Goal: Task Accomplishment & Management: Use online tool/utility

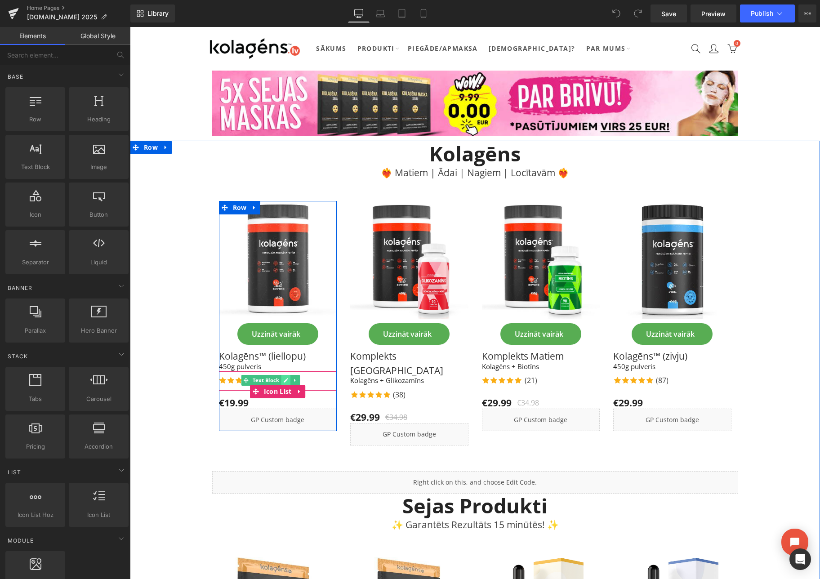
click at [283, 379] on icon at bounding box center [285, 380] width 5 height 5
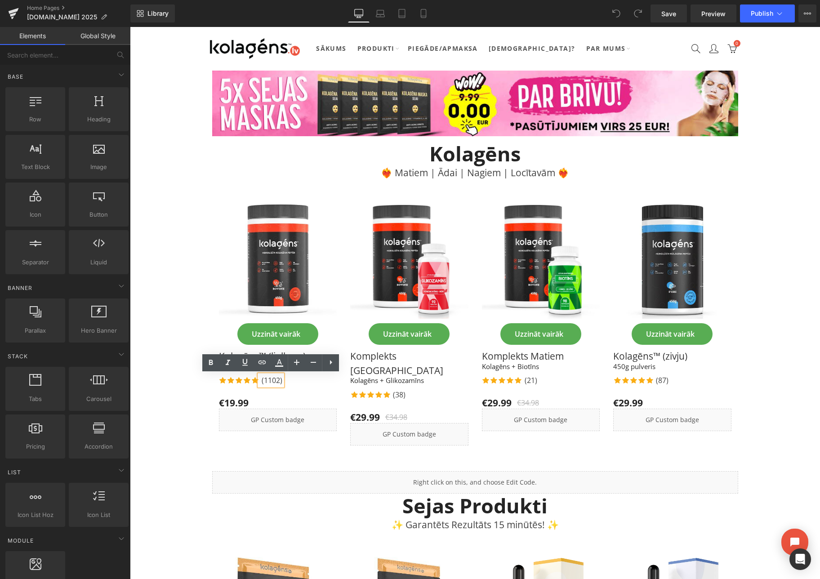
click at [277, 381] on p "(1102)" at bounding box center [272, 380] width 21 height 11
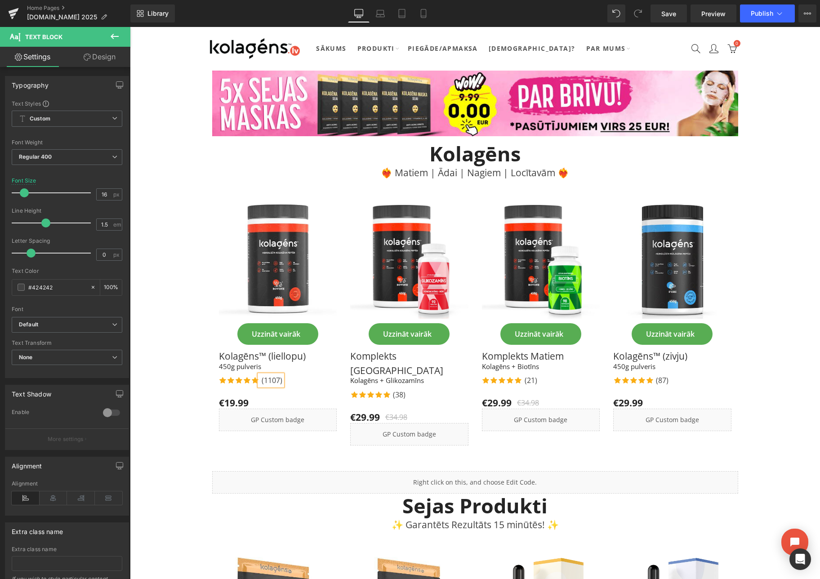
click at [303, 381] on div "Icon Icon Icon Icon Icon Icon List Hoz (1107) Text Block" at bounding box center [278, 381] width 118 height 13
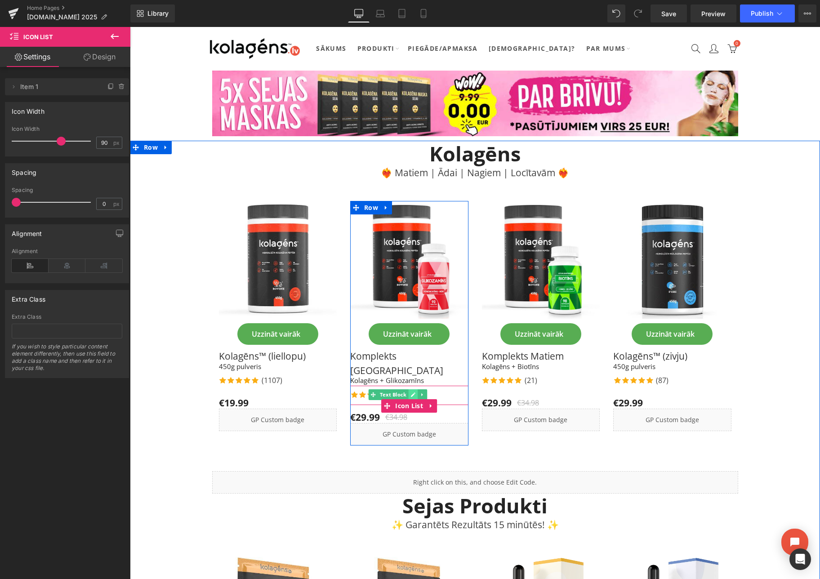
click at [410, 389] on link at bounding box center [413, 394] width 9 height 11
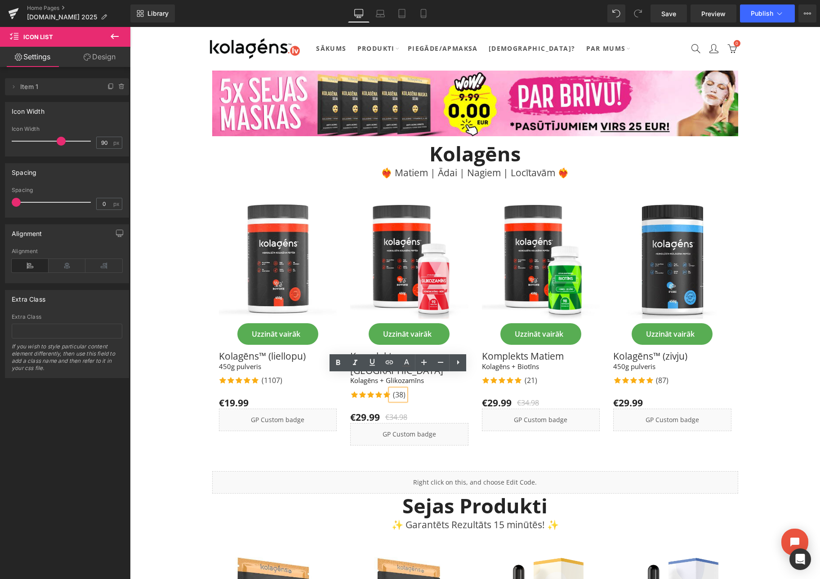
click at [402, 389] on p "(38)" at bounding box center [399, 394] width 13 height 11
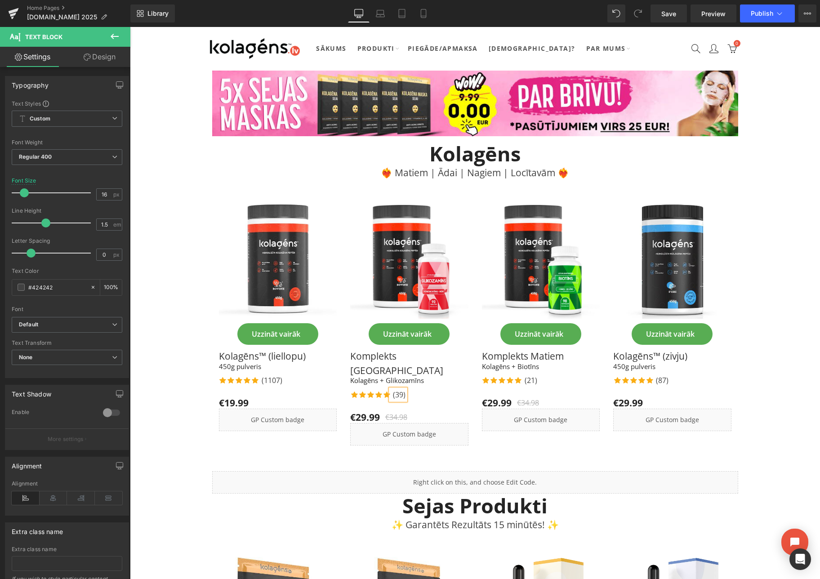
click at [425, 388] on div "Icon Icon Icon Icon Icon Icon List Hoz (39) Text Block Icon List" at bounding box center [409, 395] width 118 height 19
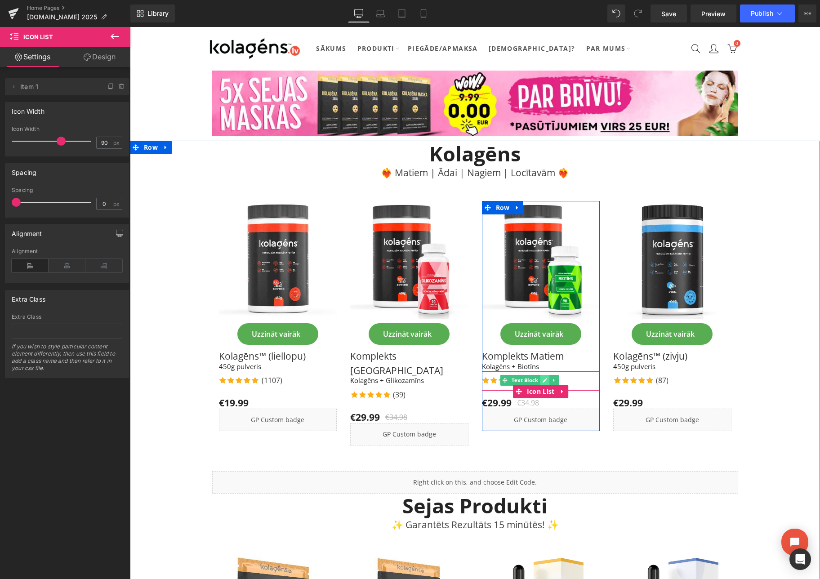
click at [542, 379] on icon at bounding box center [544, 380] width 5 height 5
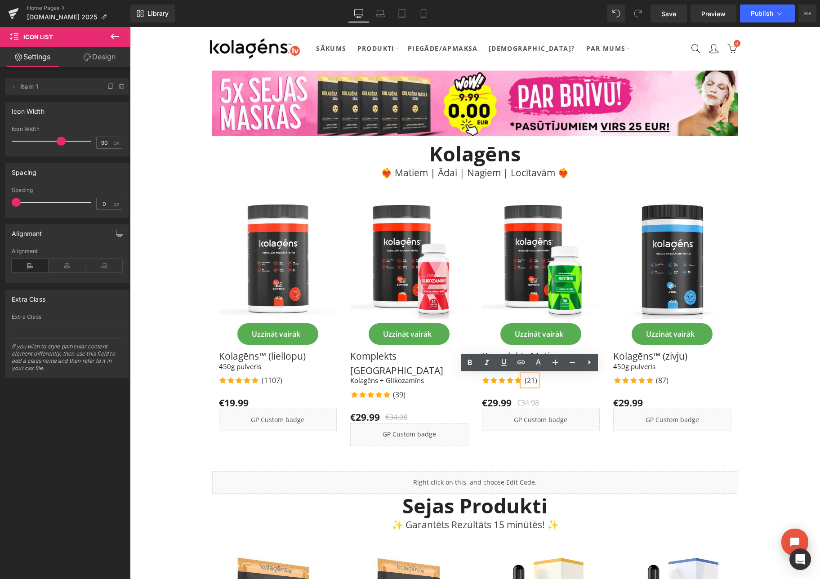
click at [534, 381] on p "(21)" at bounding box center [531, 380] width 13 height 11
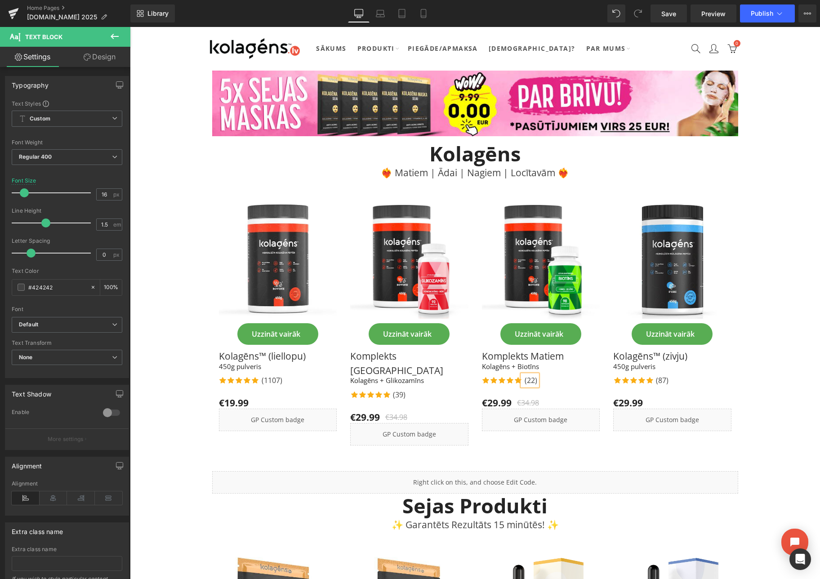
click at [557, 383] on div "Icon Icon Icon Icon Icon Icon List Hoz (22) Text Block" at bounding box center [541, 381] width 118 height 13
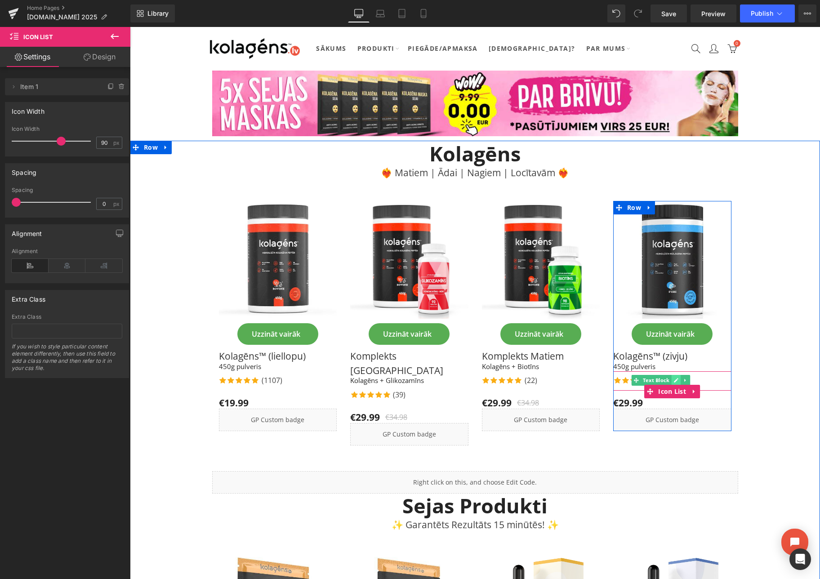
click at [675, 380] on icon at bounding box center [676, 380] width 4 height 4
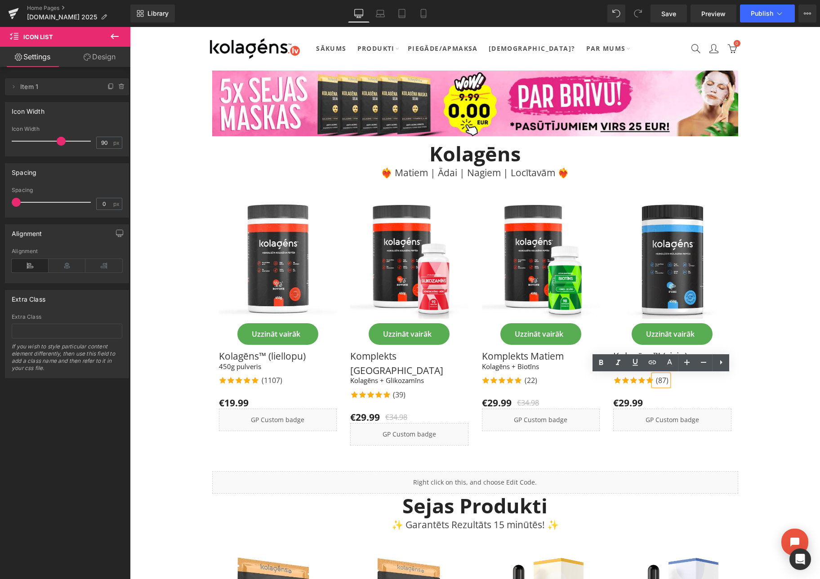
click at [665, 382] on p "(87)" at bounding box center [662, 380] width 13 height 11
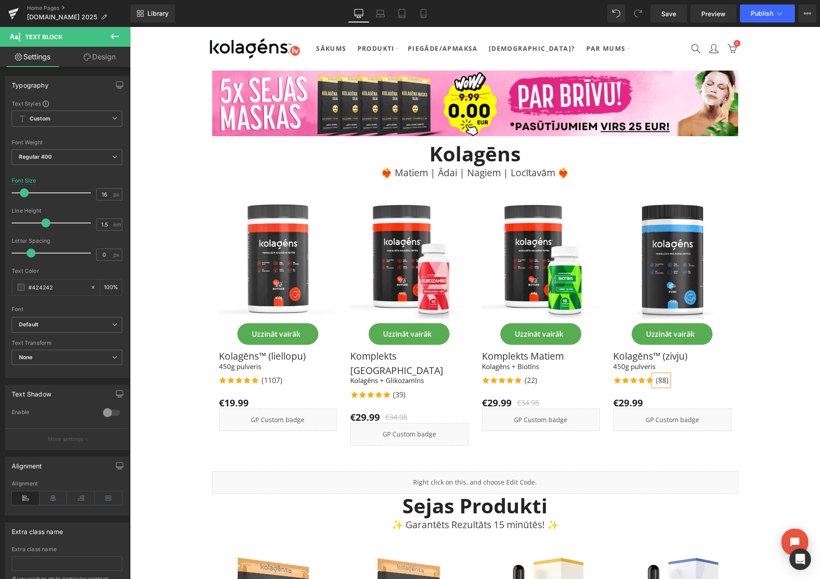
click at [695, 378] on div "Icon Icon Icon Icon Icon Icon List Hoz (88) Text Block" at bounding box center [672, 381] width 118 height 13
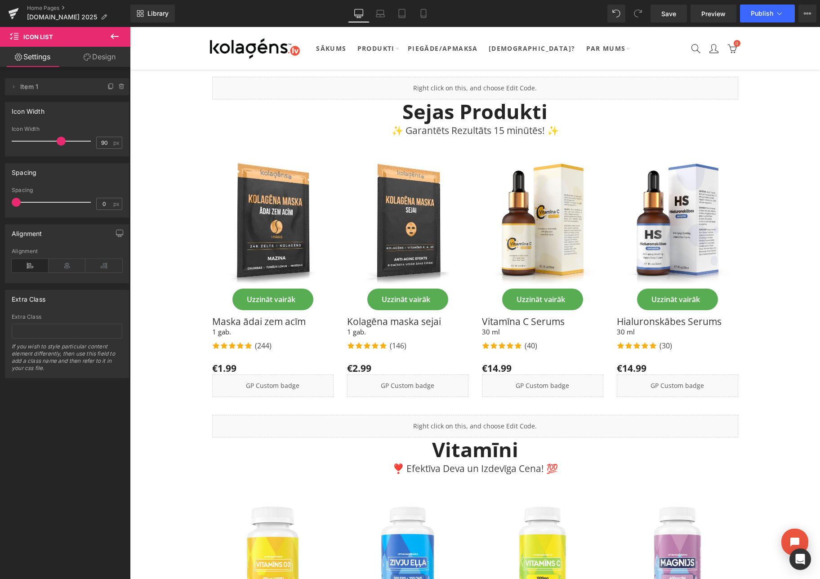
scroll to position [420, 0]
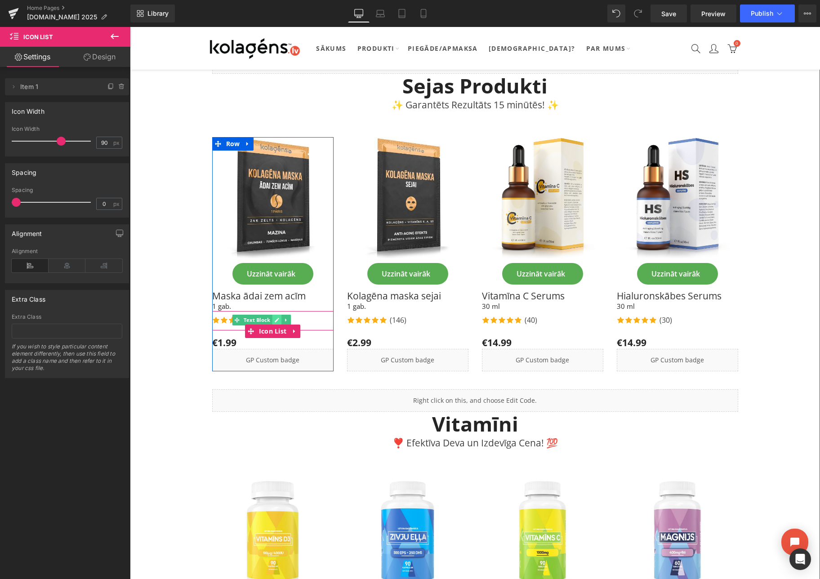
click at [280, 315] on link at bounding box center [276, 320] width 9 height 11
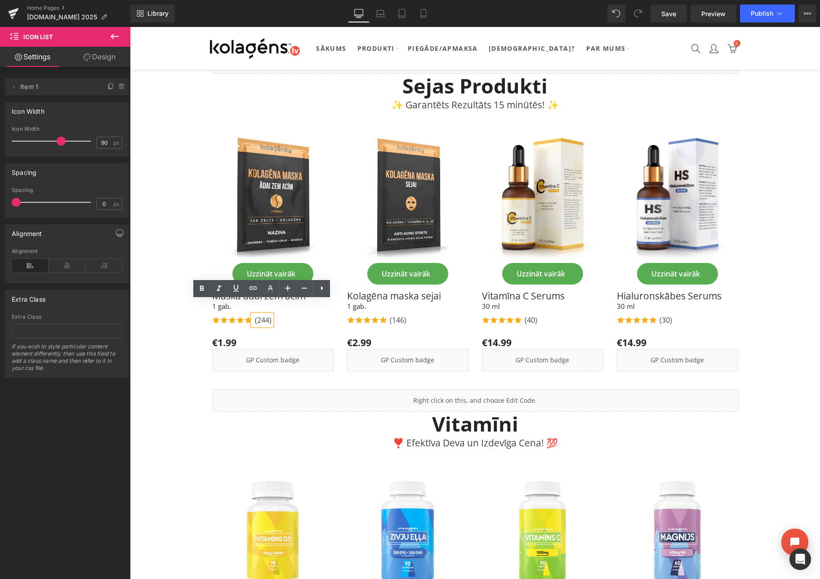
click at [267, 315] on p "(244)" at bounding box center [263, 320] width 17 height 11
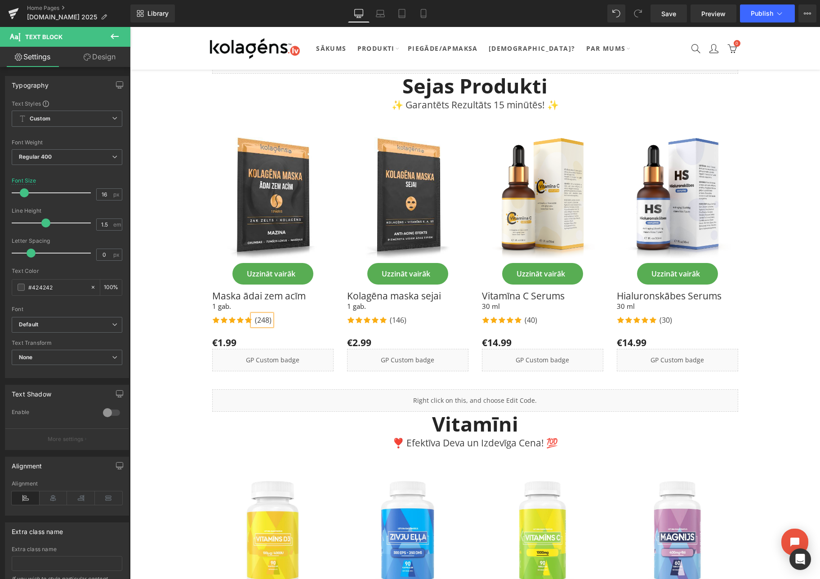
click at [285, 315] on div "Icon Icon Icon Icon Icon Icon List Hoz (248) Text Block" at bounding box center [272, 321] width 121 height 13
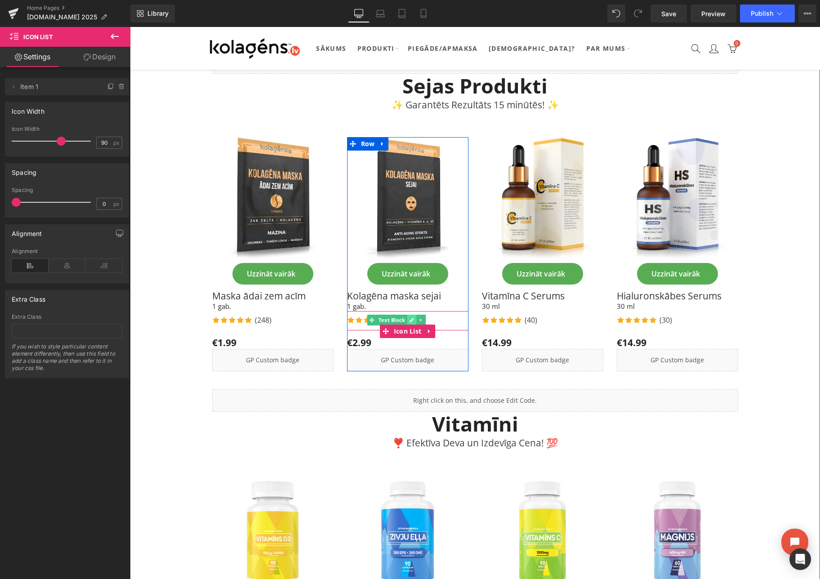
click at [411, 318] on icon at bounding box center [412, 320] width 4 height 4
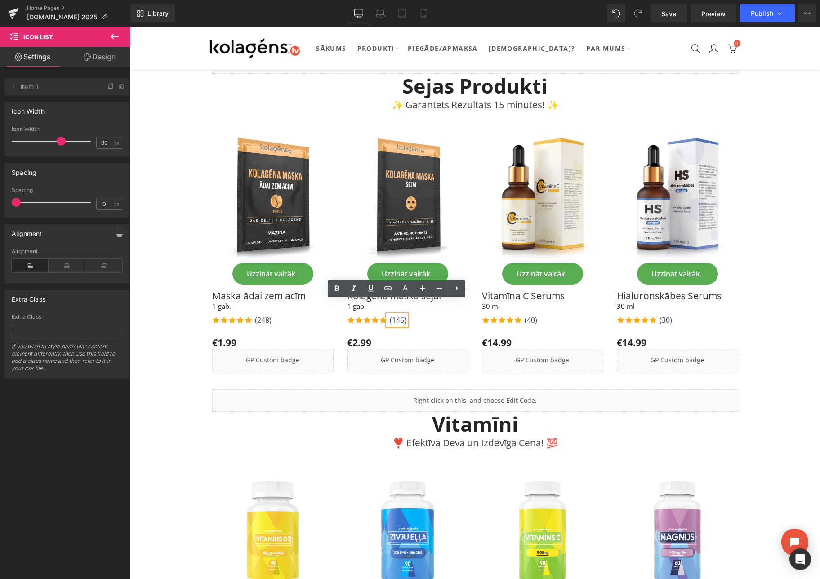
click at [403, 315] on p "(146)" at bounding box center [398, 320] width 17 height 11
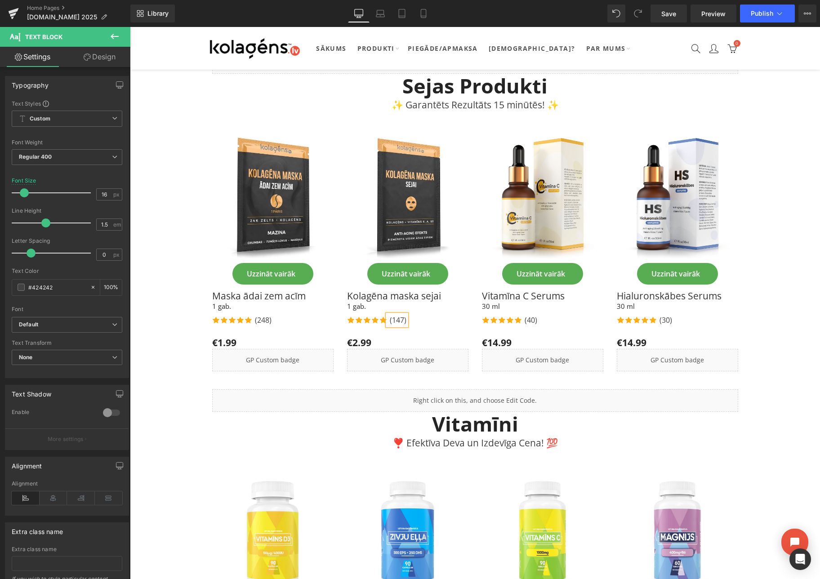
click at [422, 315] on div "Icon Icon Icon Icon Icon Icon List Hoz (147) Text Block" at bounding box center [407, 321] width 121 height 13
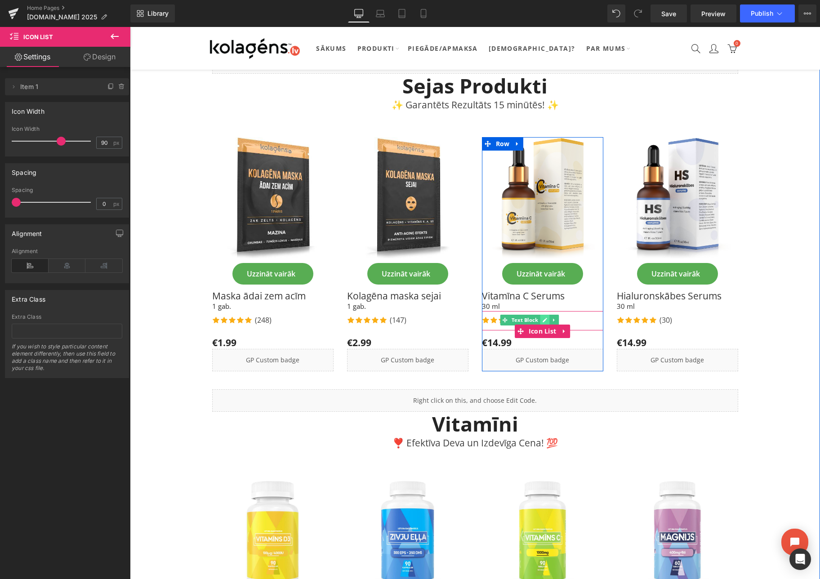
click at [546, 318] on icon at bounding box center [545, 320] width 4 height 4
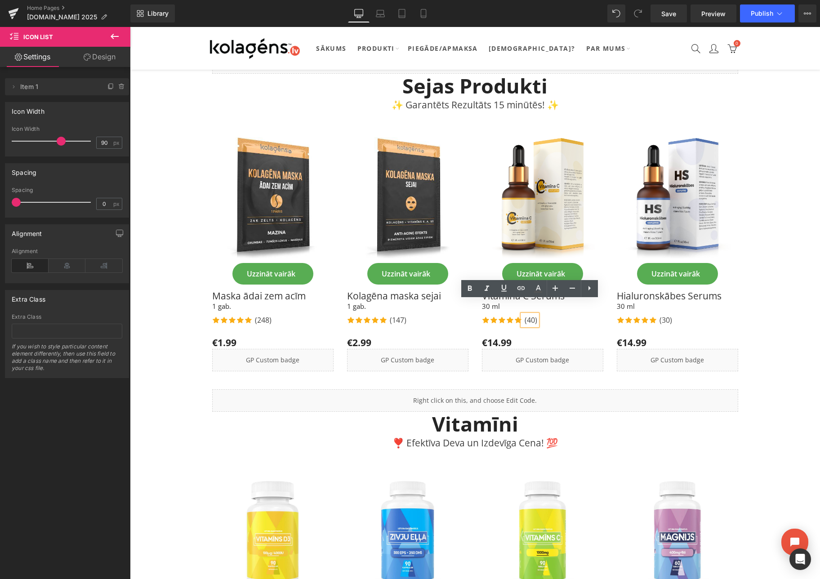
click at [534, 315] on p "(40)" at bounding box center [531, 320] width 13 height 11
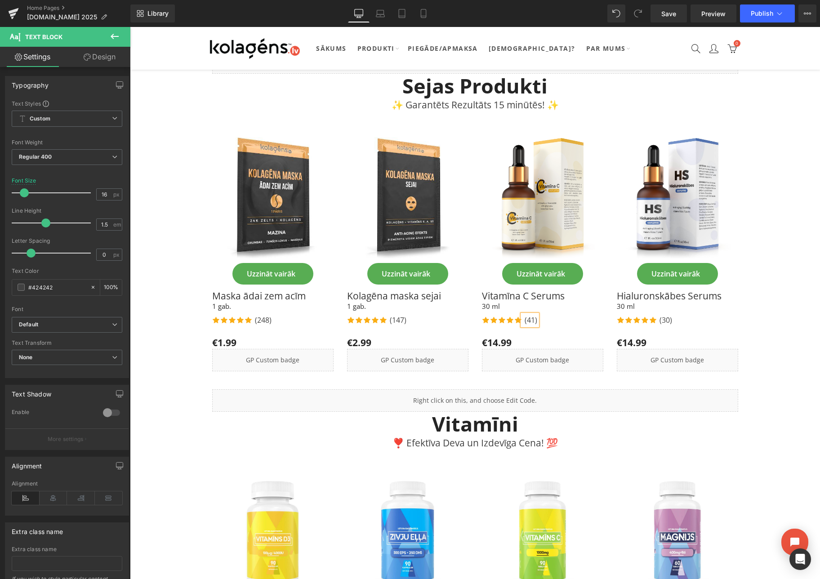
click at [565, 313] on div "Icon Icon Icon Icon Icon Icon List Hoz (41) Text Block Icon List" at bounding box center [542, 320] width 121 height 19
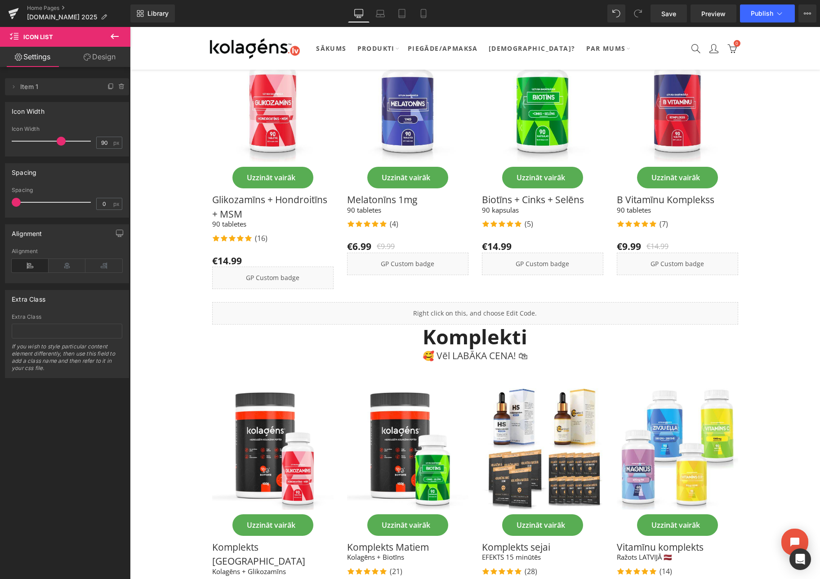
scroll to position [1108, 0]
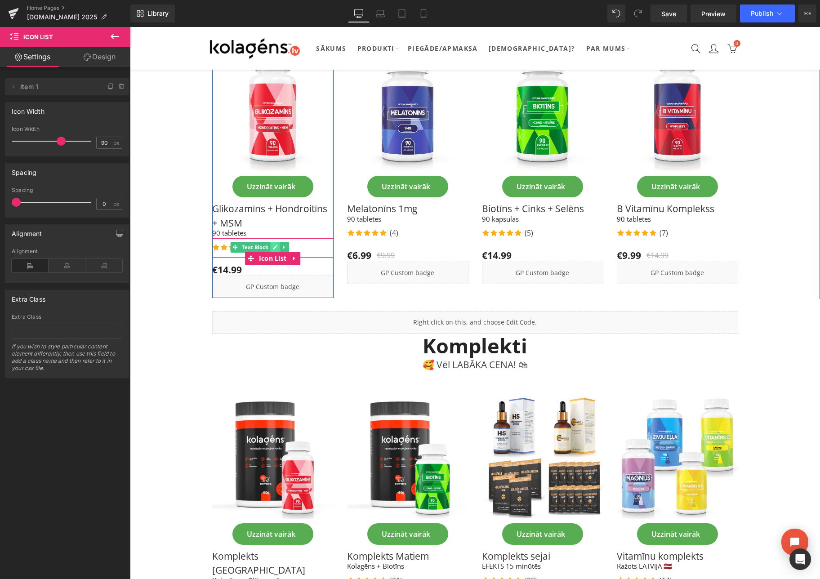
click at [273, 245] on icon at bounding box center [274, 247] width 5 height 5
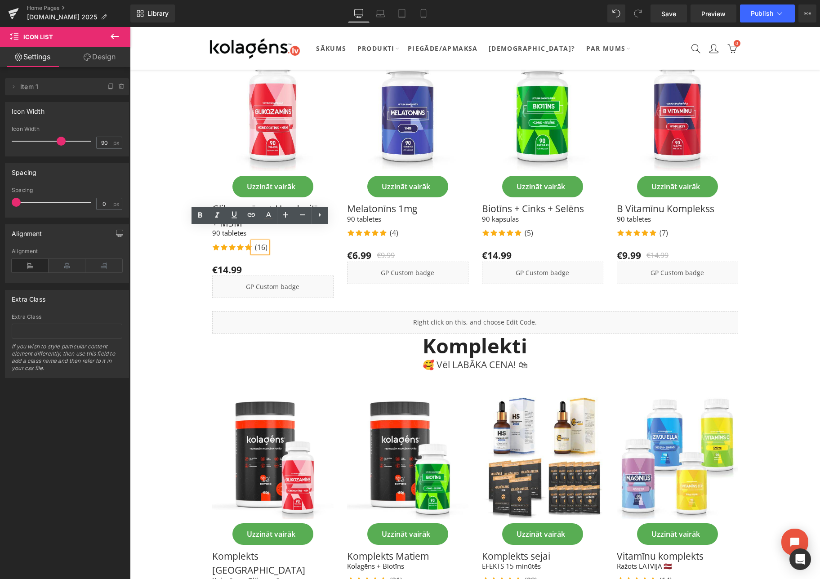
click at [264, 242] on p "(16)" at bounding box center [261, 247] width 13 height 11
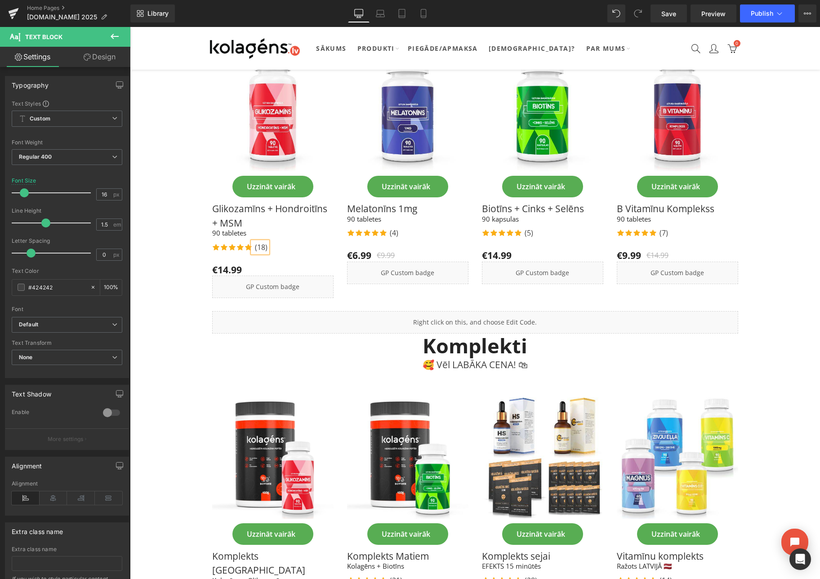
click at [283, 242] on div "Icon Icon Icon Icon Icon Icon List Hoz (18) Text Block" at bounding box center [272, 248] width 121 height 13
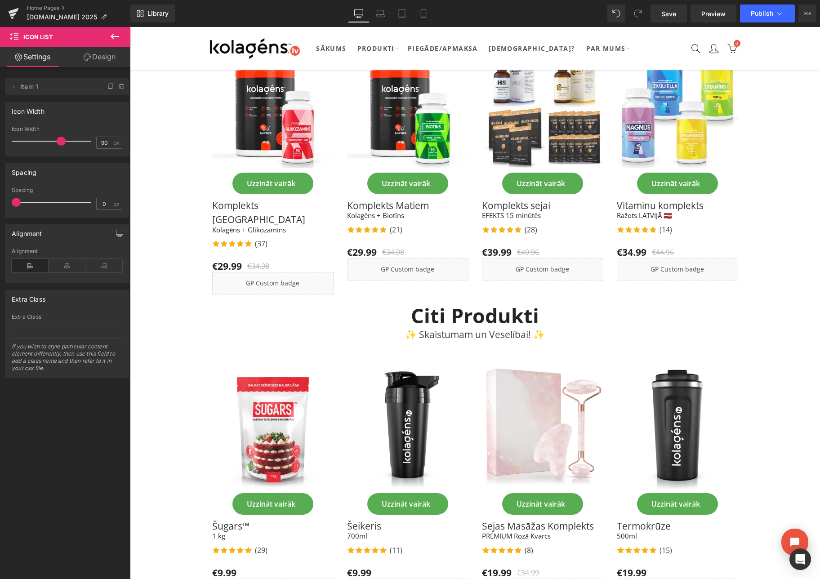
scroll to position [1460, 0]
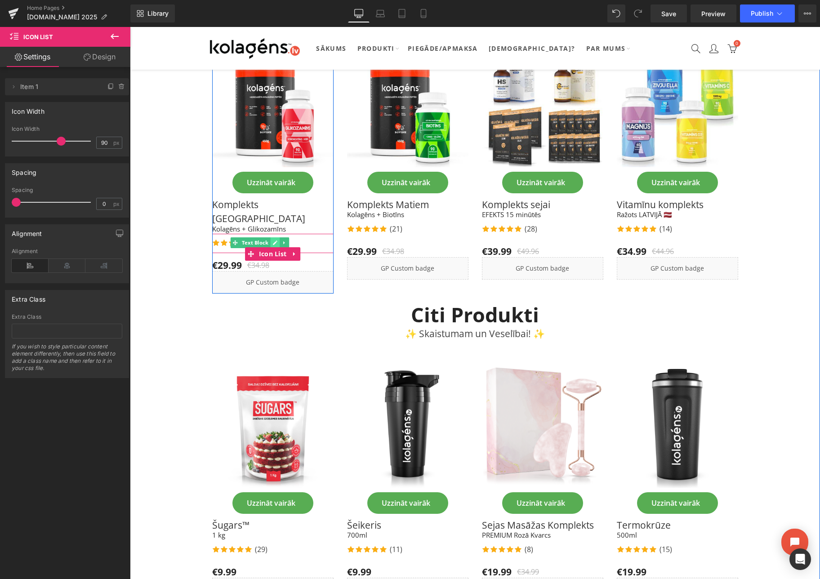
click at [272, 237] on link at bounding box center [274, 242] width 9 height 11
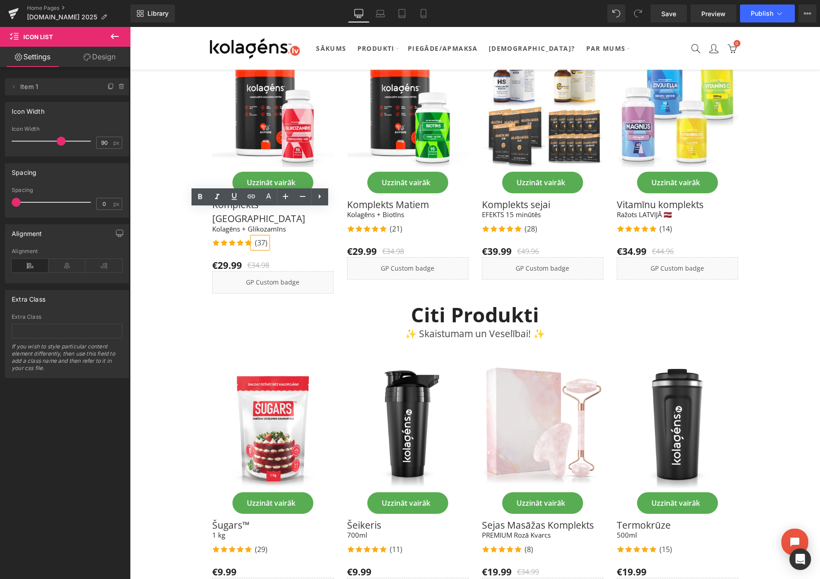
click at [264, 237] on p "(37)" at bounding box center [261, 242] width 13 height 11
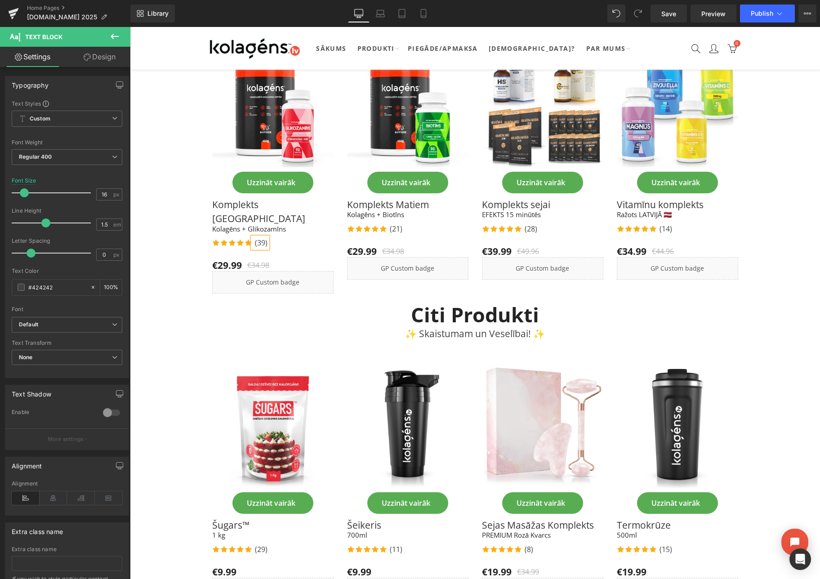
click at [282, 234] on div "Icon Icon Icon Icon Icon Icon List Hoz (39) Text Block Icon List" at bounding box center [272, 243] width 121 height 19
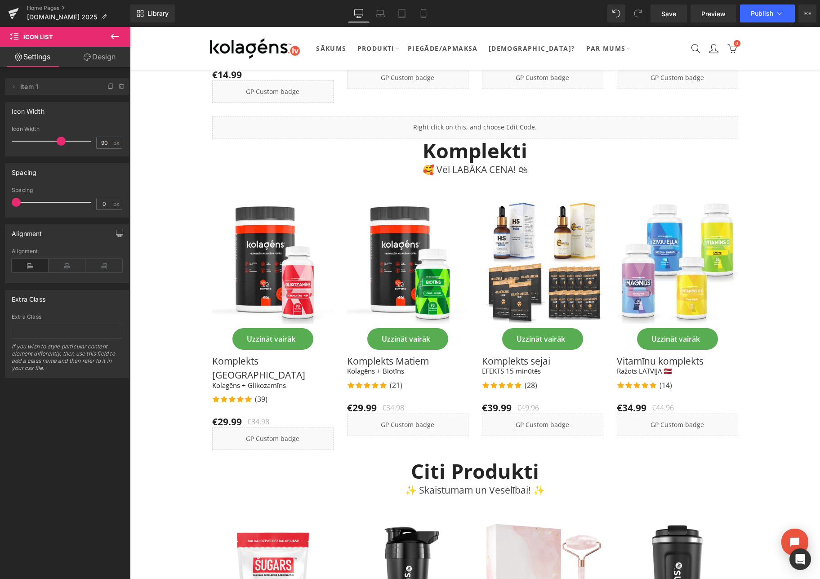
scroll to position [1305, 0]
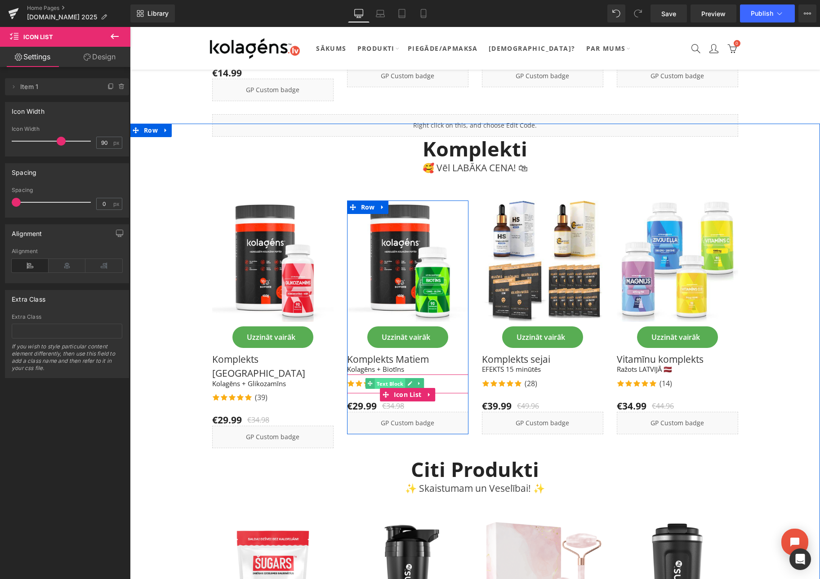
click at [399, 378] on span "Text Block" at bounding box center [389, 383] width 31 height 11
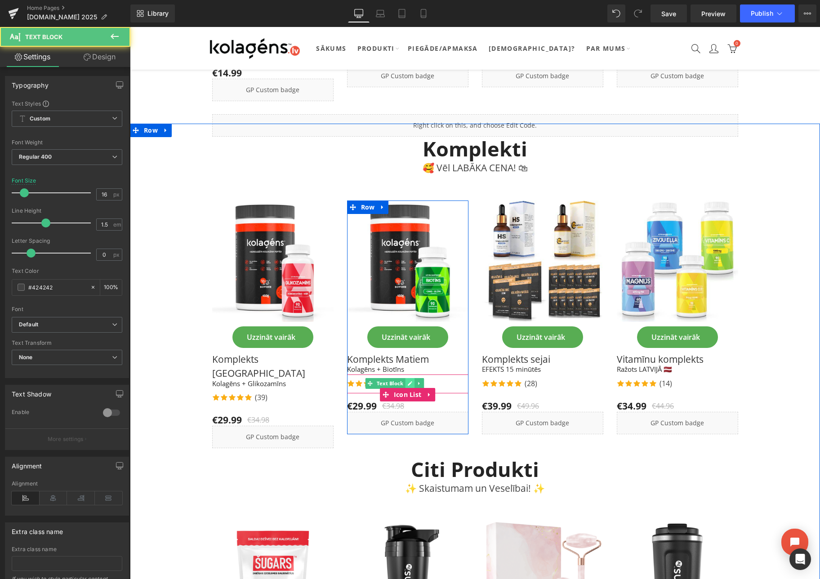
click at [408, 381] on icon at bounding box center [409, 383] width 5 height 5
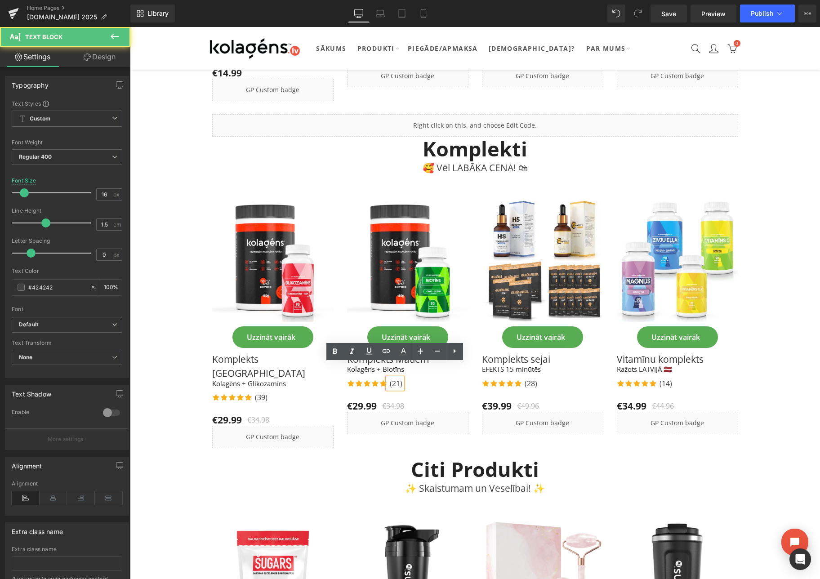
click at [398, 378] on p "(21)" at bounding box center [396, 383] width 13 height 11
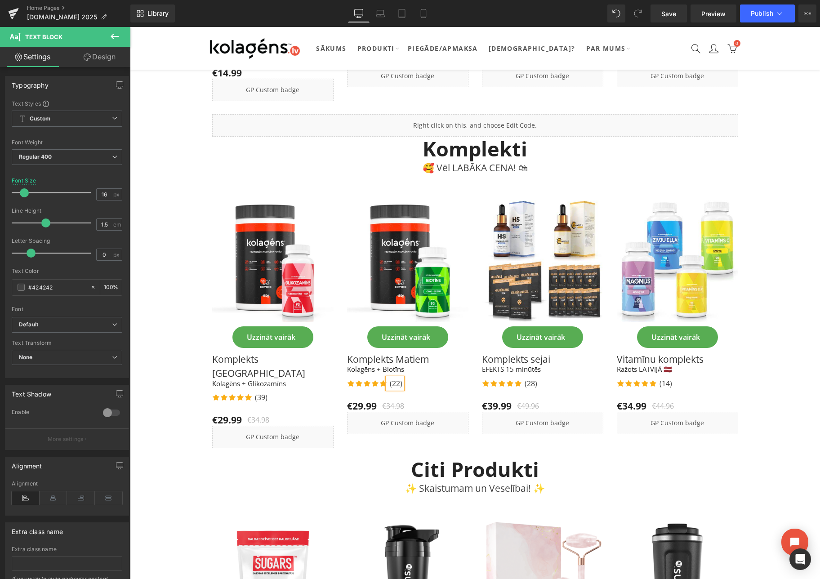
click at [450, 378] on div "Icon Icon Icon Icon Icon Icon List Hoz (22) Text Block" at bounding box center [407, 384] width 121 height 13
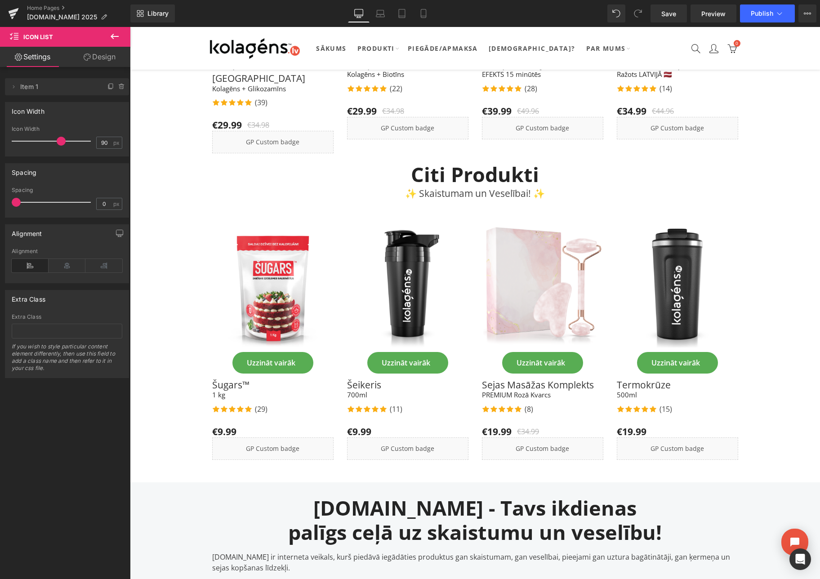
scroll to position [1601, 0]
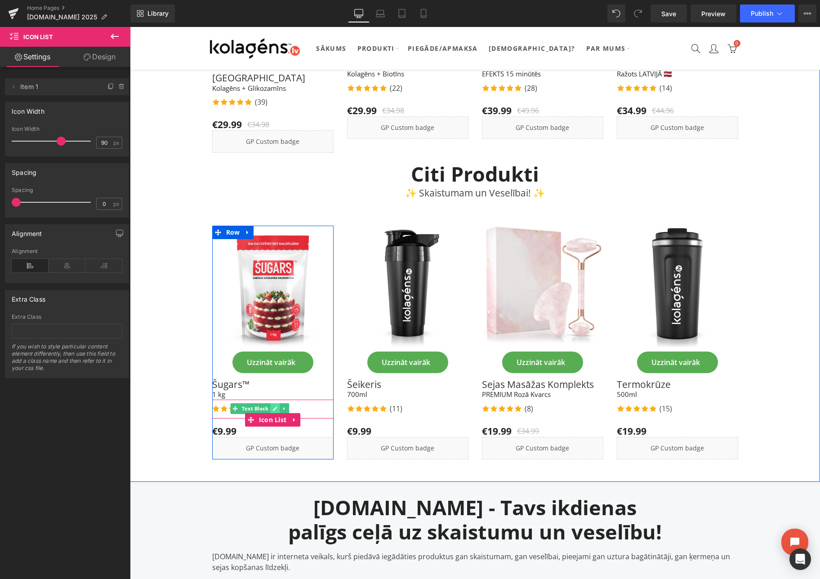
click at [274, 406] on icon at bounding box center [274, 408] width 5 height 5
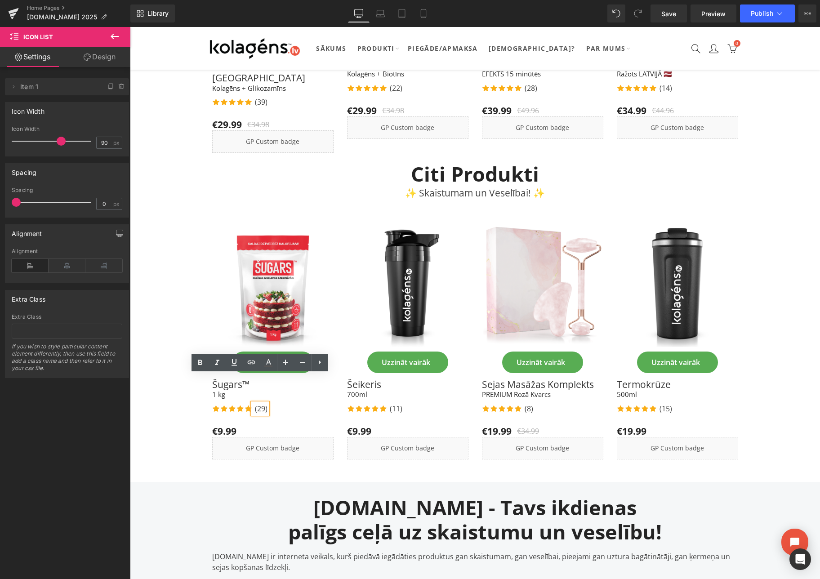
click at [264, 403] on p "(29)" at bounding box center [261, 408] width 13 height 11
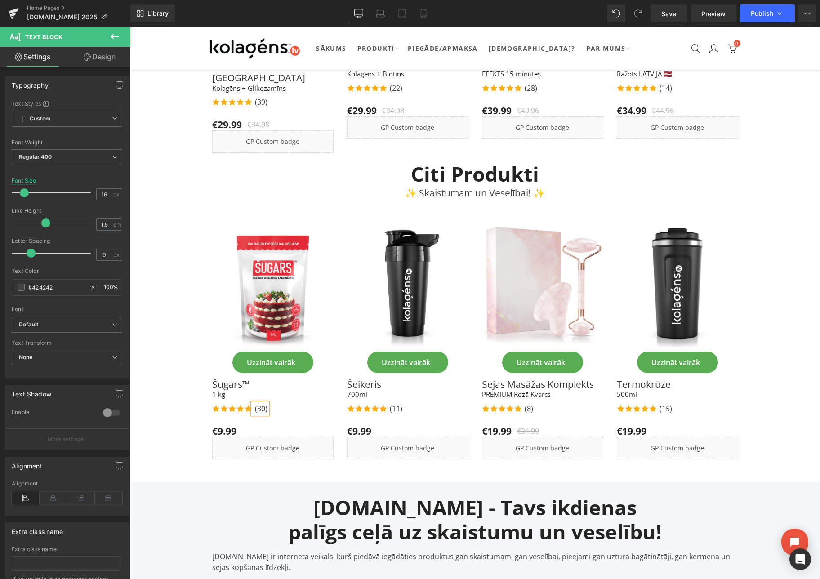
click at [285, 400] on div "Icon Icon Icon Icon Icon Icon List Hoz (30) Text Block Icon List" at bounding box center [272, 409] width 121 height 19
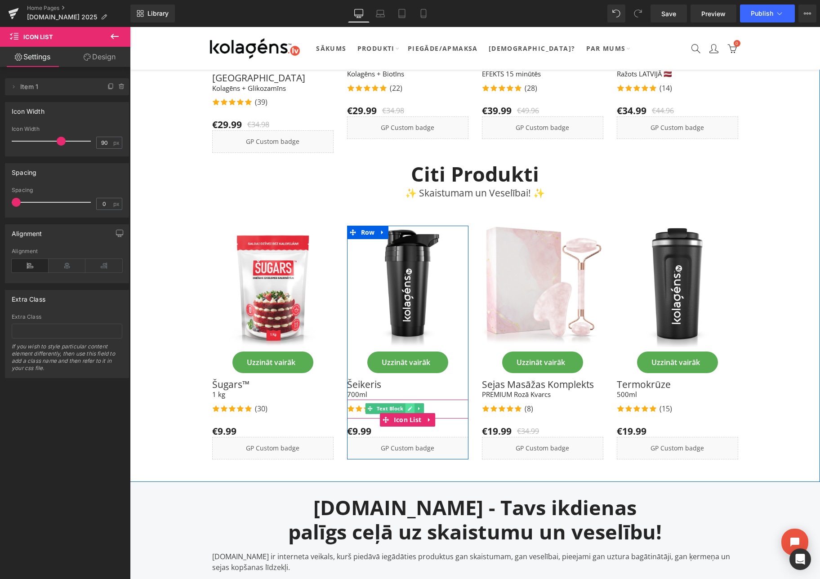
click at [406, 403] on link at bounding box center [409, 408] width 9 height 11
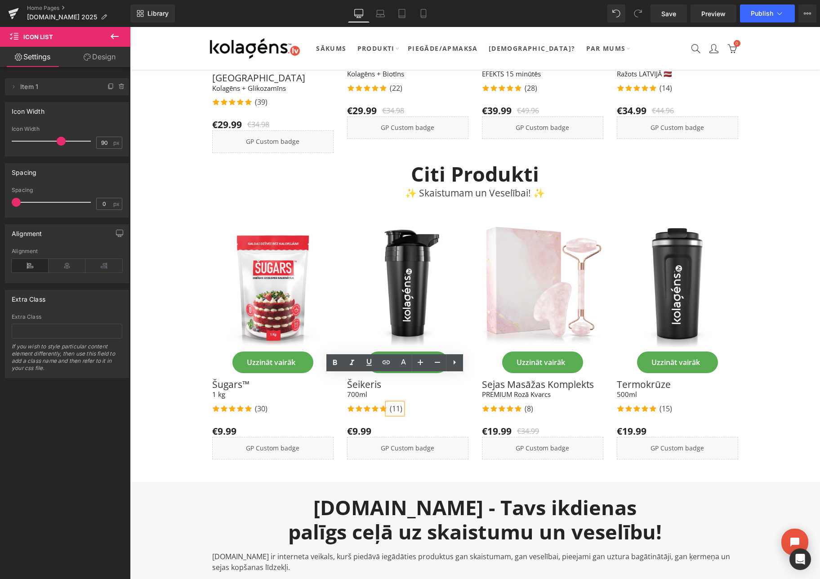
click at [399, 403] on p "(11)" at bounding box center [396, 408] width 13 height 11
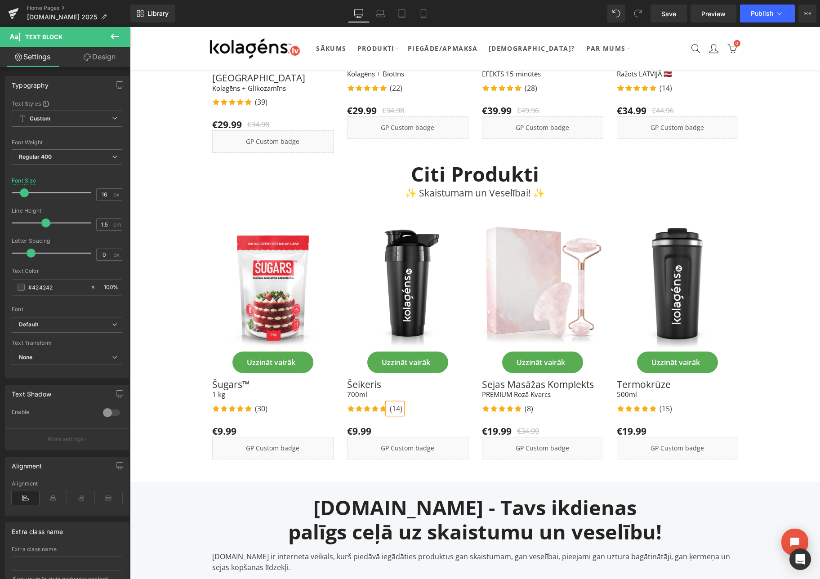
click at [416, 403] on div "Icon Icon Icon Icon Icon Icon List Hoz (14) Text Block" at bounding box center [407, 409] width 121 height 13
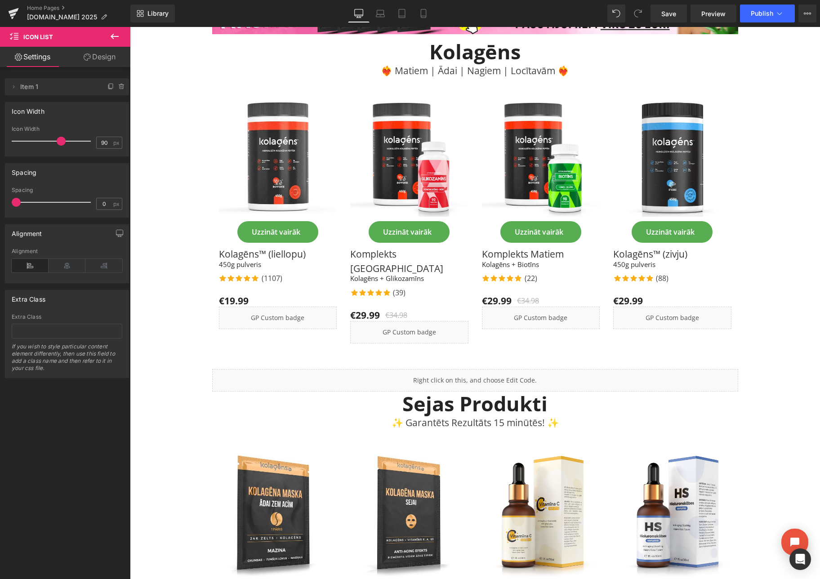
scroll to position [0, 0]
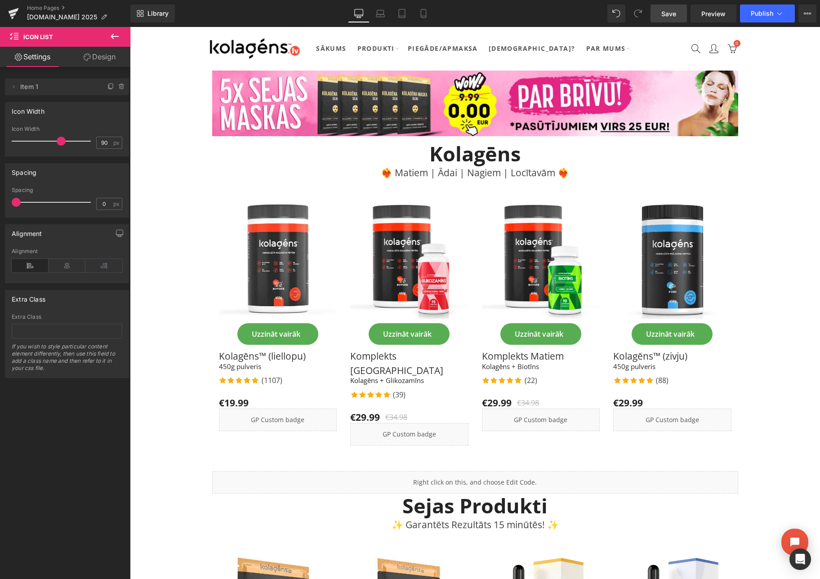
click at [670, 14] on span "Save" at bounding box center [668, 13] width 15 height 9
click at [749, 10] on button "Publish" at bounding box center [767, 13] width 55 height 18
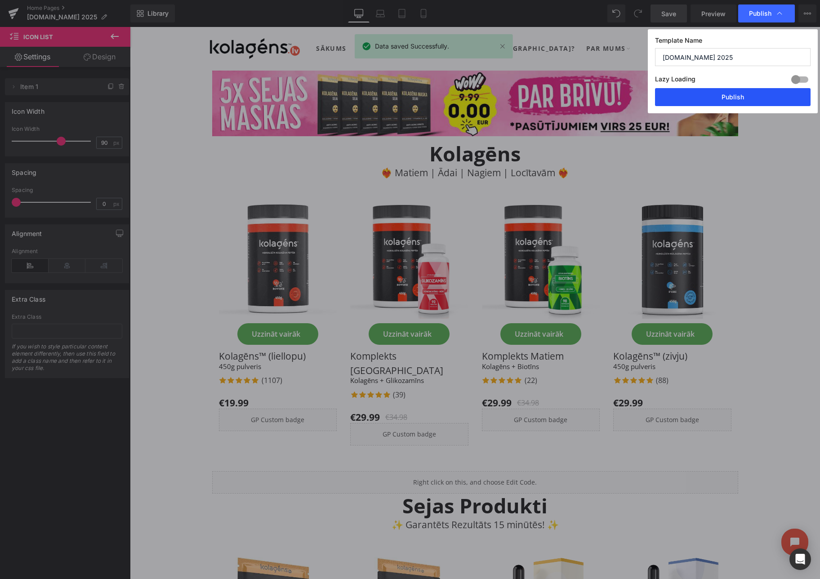
click at [724, 96] on button "Publish" at bounding box center [733, 97] width 156 height 18
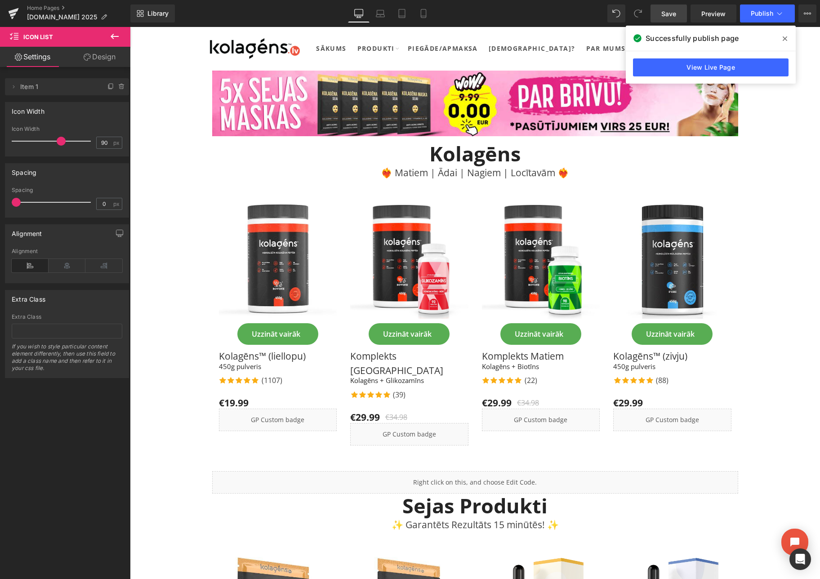
click at [784, 36] on icon at bounding box center [785, 38] width 4 height 7
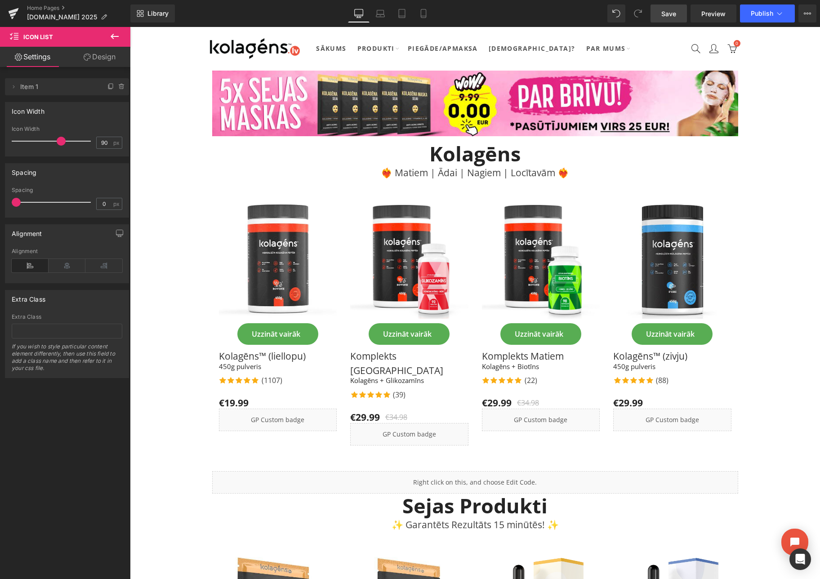
click at [49, 3] on div "Home Pages Kolagēns.lv 2025" at bounding box center [65, 13] width 130 height 27
click at [49, 6] on link "Home Pages" at bounding box center [78, 7] width 103 height 7
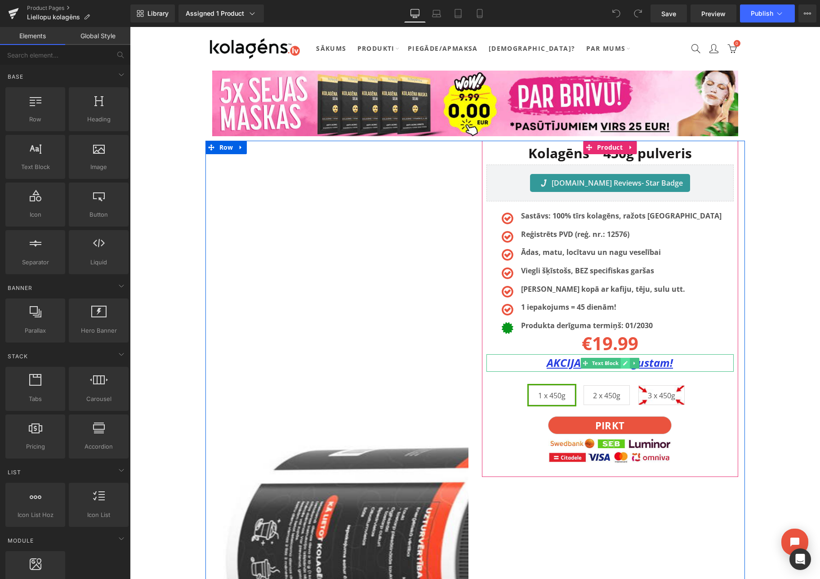
click at [626, 364] on icon at bounding box center [625, 363] width 5 height 5
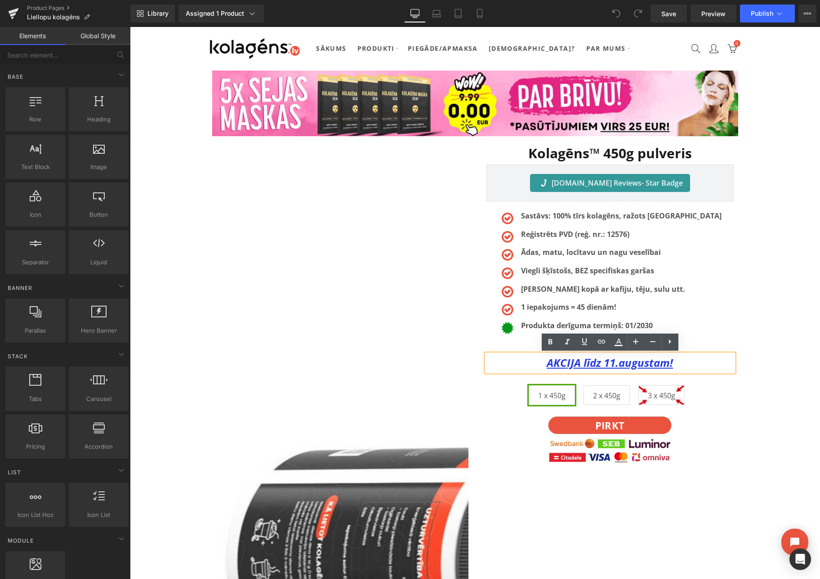
click at [614, 363] on u "AKCIJA līdz 11.augustam!" at bounding box center [610, 362] width 126 height 15
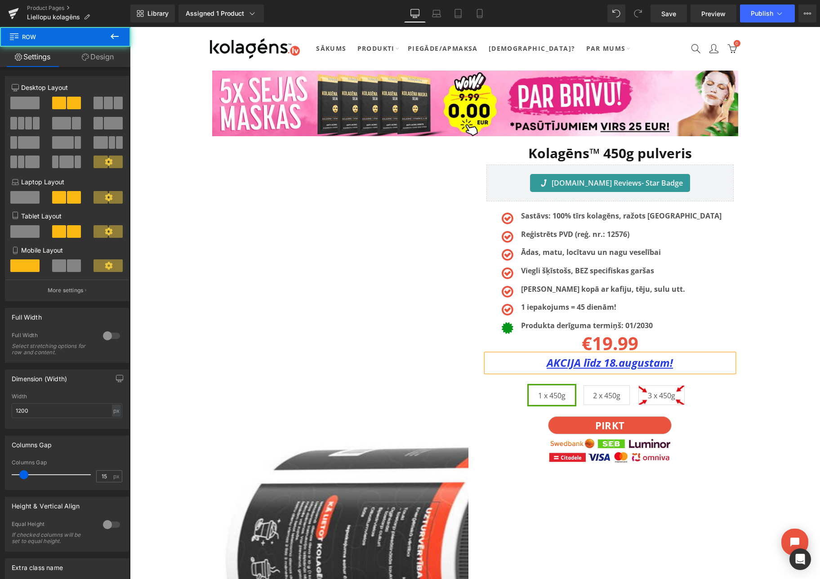
click at [744, 331] on div "Kolagēns™ 450g pulveris Heading Judge.me Reviews - Star Badge Judge.me Reviews …" at bounding box center [610, 309] width 270 height 336
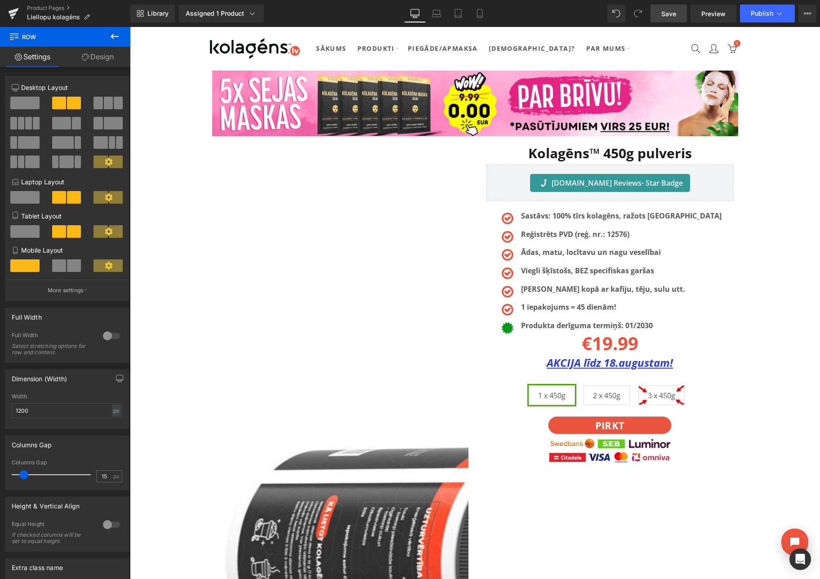
drag, startPoint x: 659, startPoint y: 11, endPoint x: 483, endPoint y: 470, distance: 491.8
click at [659, 11] on link "Save" at bounding box center [668, 13] width 36 height 18
click at [768, 16] on span "Publish" at bounding box center [762, 13] width 22 height 7
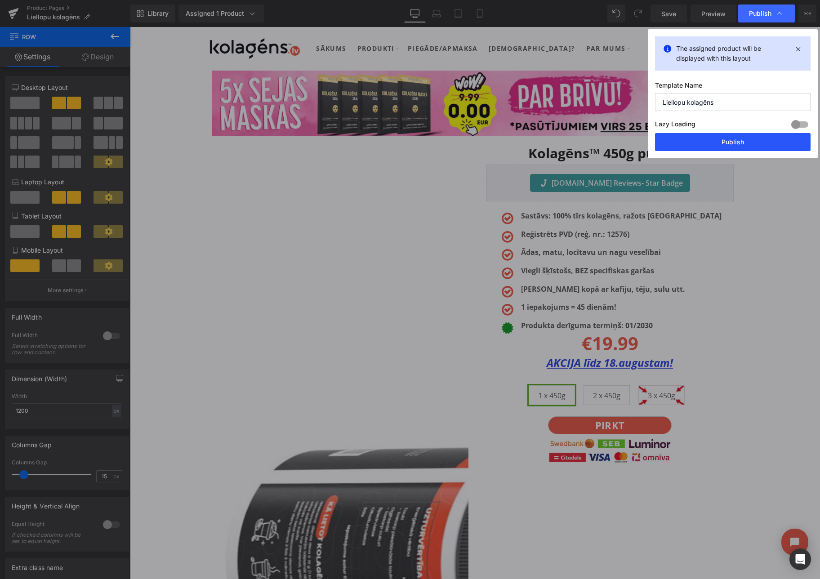
click at [736, 137] on button "Publish" at bounding box center [733, 142] width 156 height 18
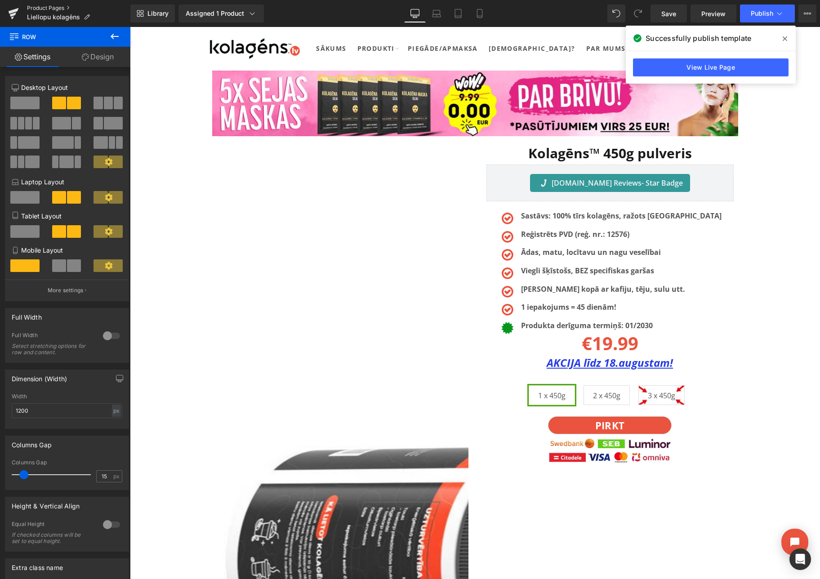
click at [62, 6] on link "Product Pages" at bounding box center [78, 7] width 103 height 7
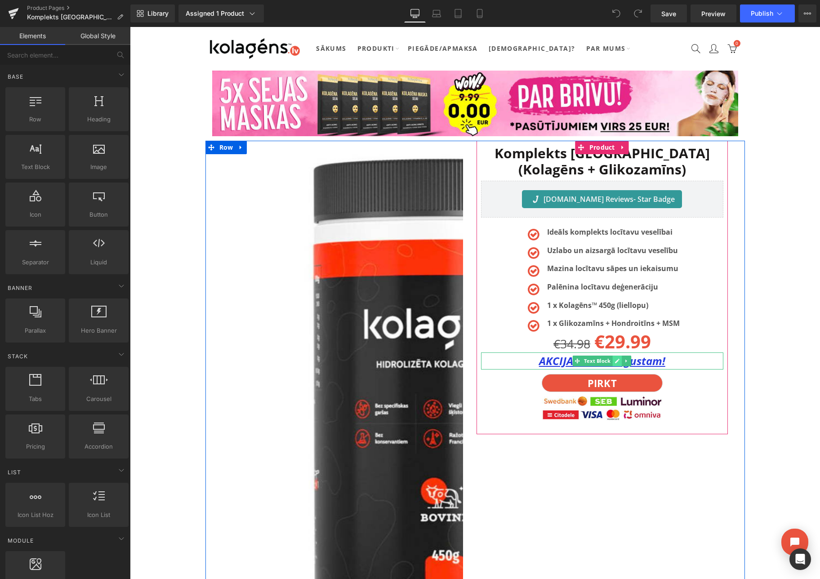
click at [616, 361] on icon at bounding box center [617, 361] width 4 height 4
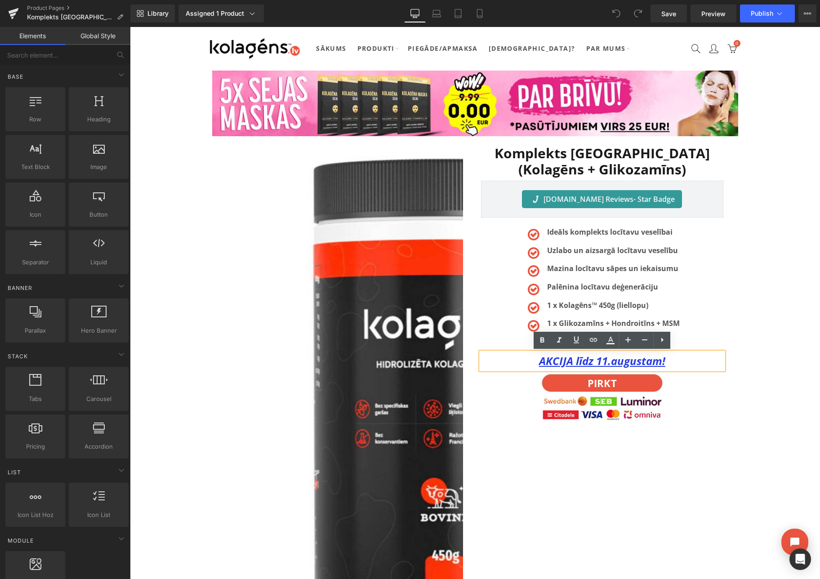
click at [606, 362] on u "AKCIJA līdz 11.augustam!" at bounding box center [602, 360] width 126 height 15
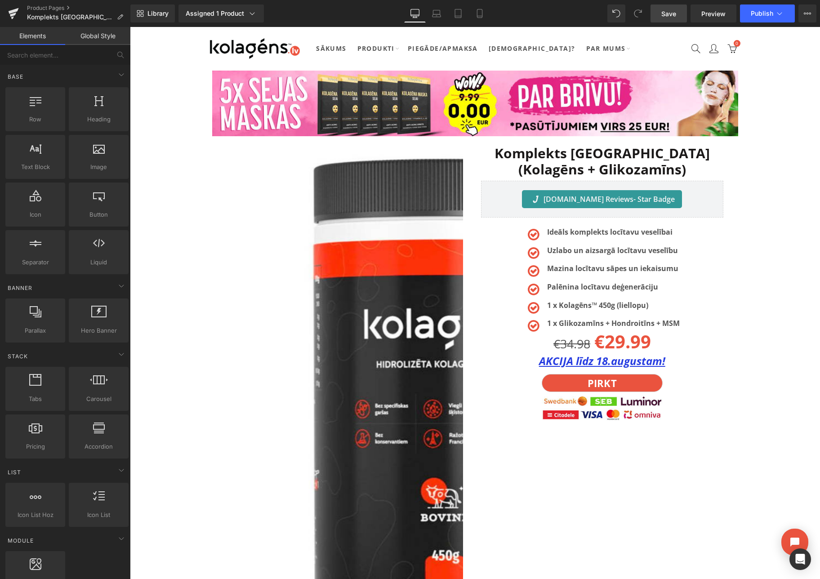
click at [662, 18] on span "Save" at bounding box center [668, 13] width 15 height 9
click at [751, 11] on span "Publish" at bounding box center [762, 13] width 22 height 7
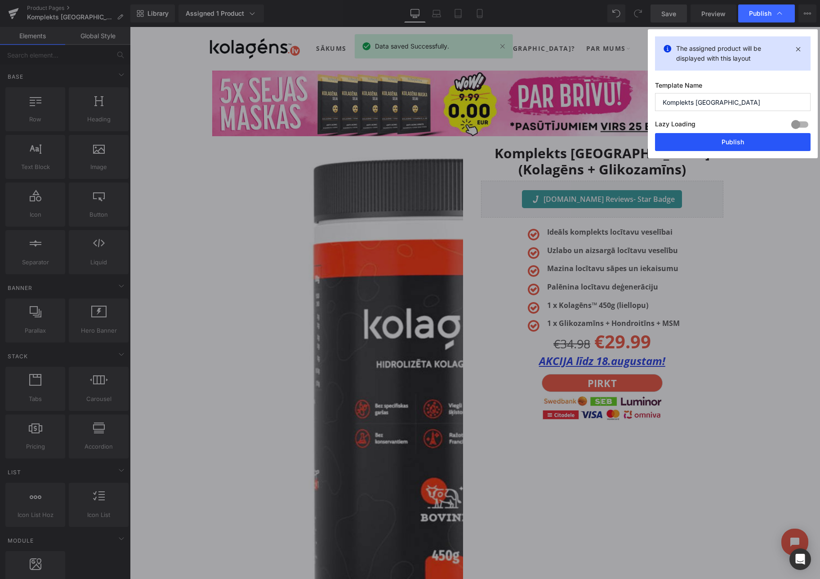
click at [722, 139] on button "Publish" at bounding box center [733, 142] width 156 height 18
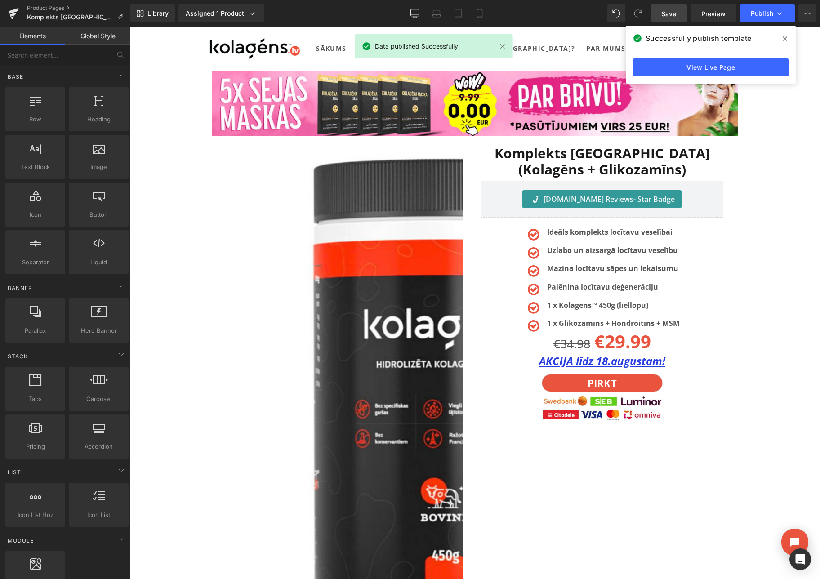
drag, startPoint x: 783, startPoint y: 40, endPoint x: 641, endPoint y: 12, distance: 145.2
click at [783, 40] on icon at bounding box center [785, 38] width 4 height 4
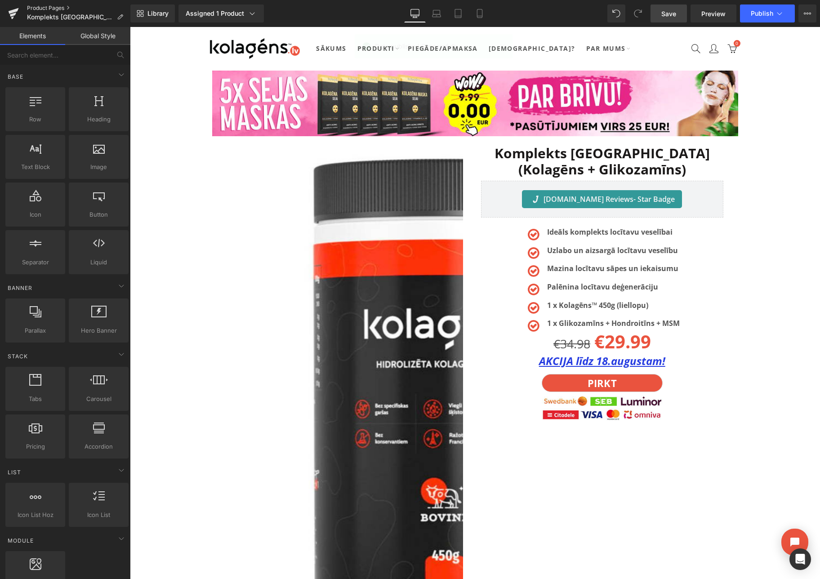
click at [45, 5] on link "Product Pages" at bounding box center [78, 7] width 103 height 7
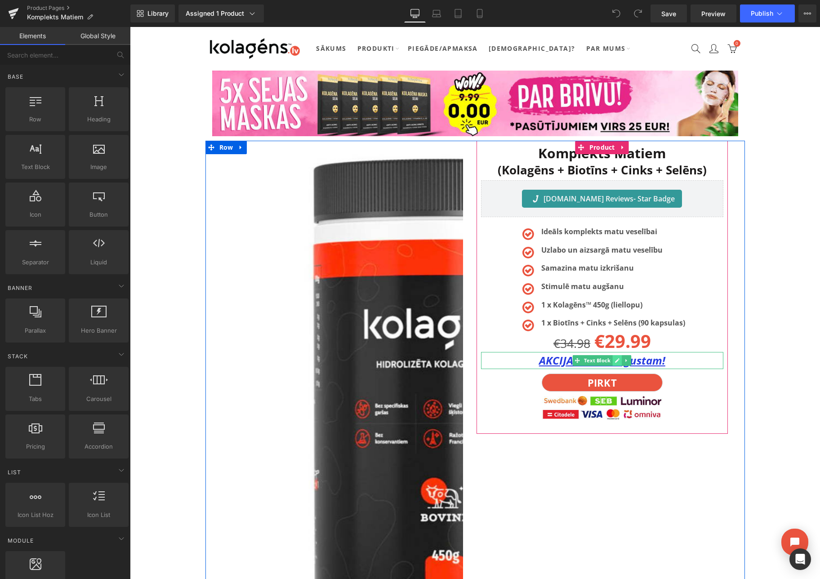
click at [614, 362] on link at bounding box center [617, 360] width 9 height 11
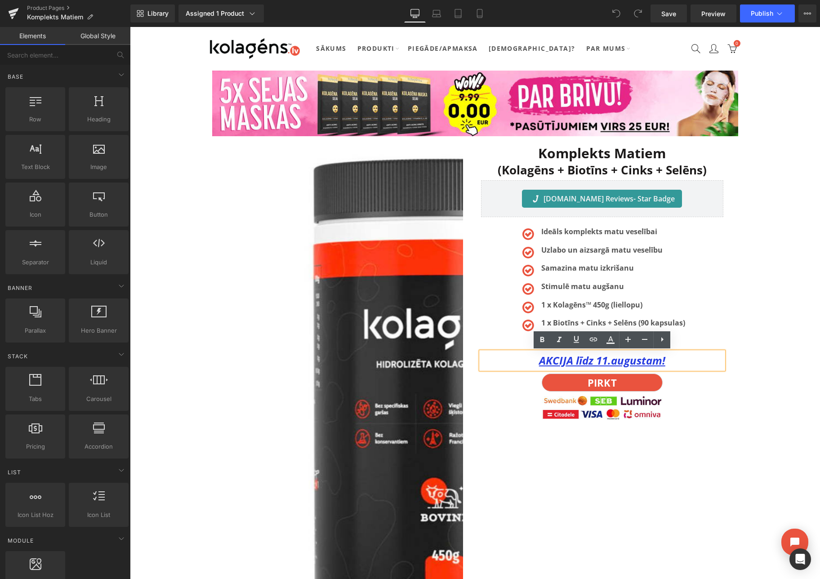
click at [605, 362] on u "AKCIJA līdz 11.augustam!" at bounding box center [602, 360] width 126 height 15
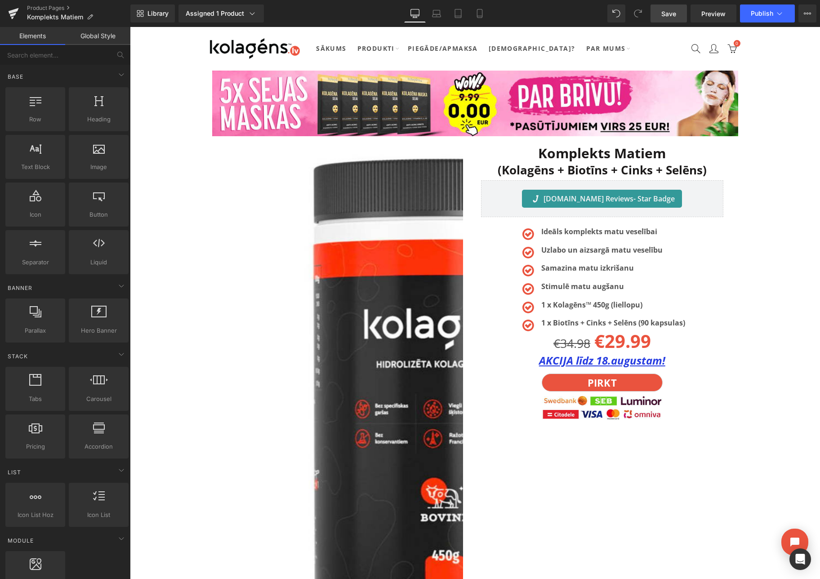
click at [675, 10] on span "Save" at bounding box center [668, 13] width 15 height 9
click at [766, 14] on span "Publish" at bounding box center [762, 13] width 22 height 7
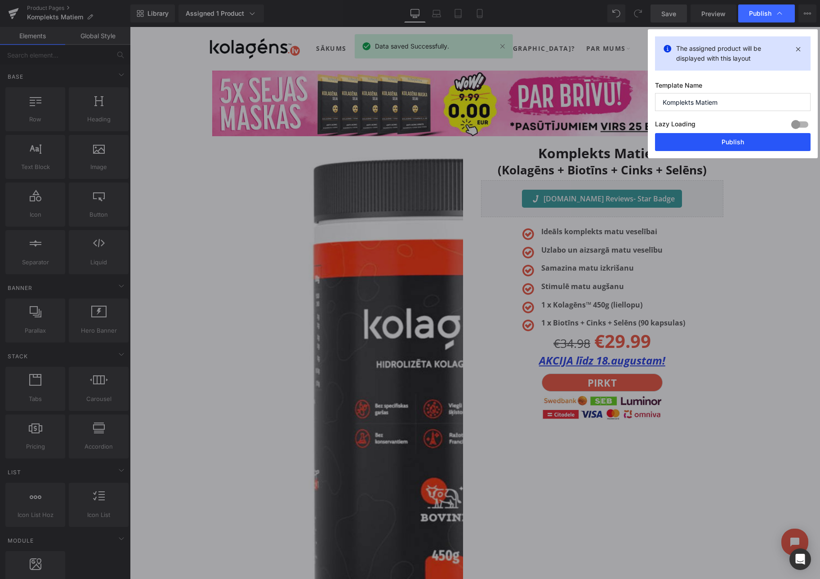
click at [721, 143] on button "Publish" at bounding box center [733, 142] width 156 height 18
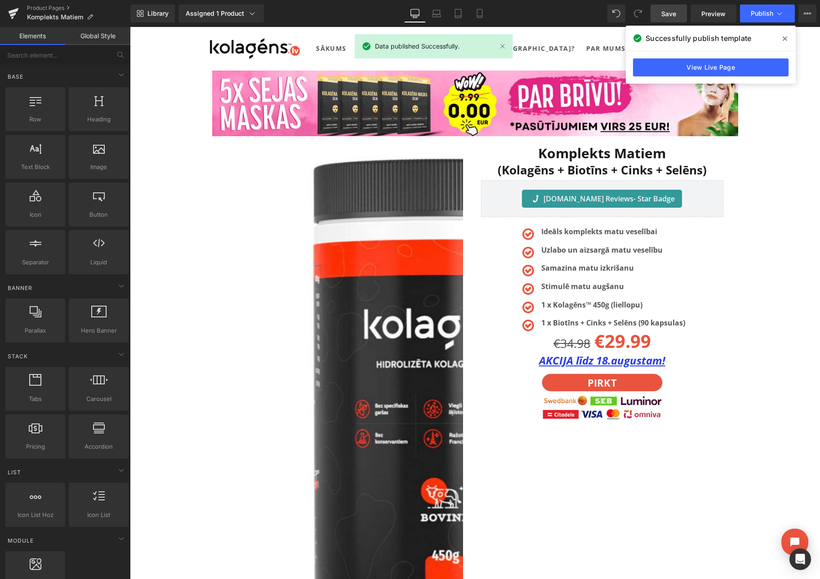
click at [782, 39] on span at bounding box center [785, 38] width 14 height 14
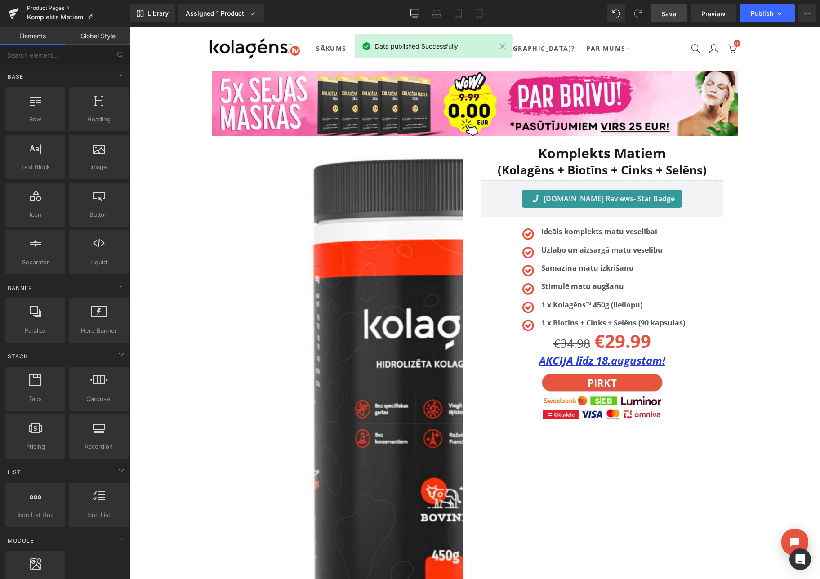
click at [51, 7] on link "Product Pages" at bounding box center [78, 7] width 103 height 7
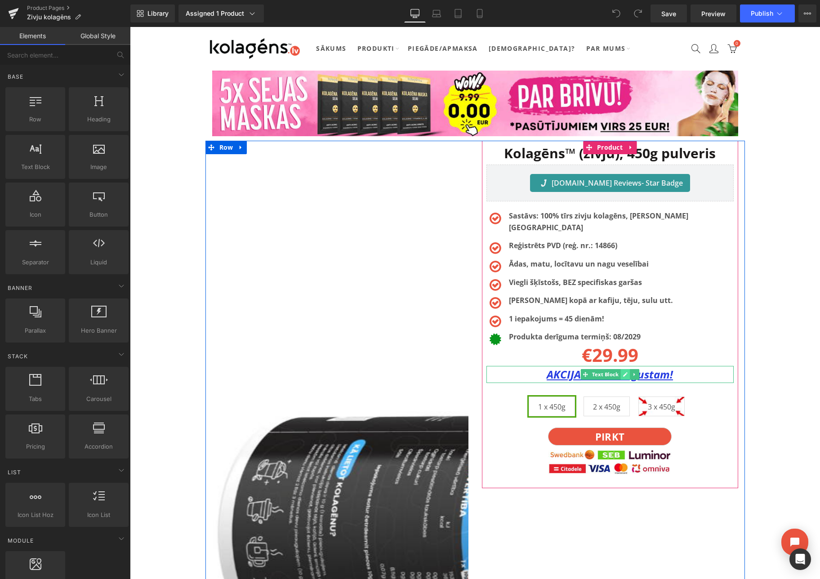
click at [623, 372] on icon at bounding box center [625, 374] width 5 height 5
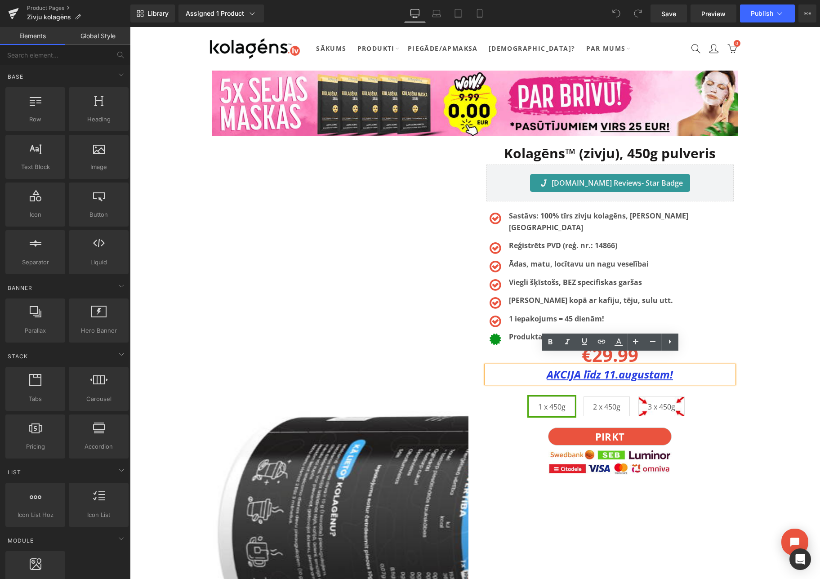
click at [614, 367] on u "AKCIJA līdz 11.augustam!" at bounding box center [610, 374] width 126 height 15
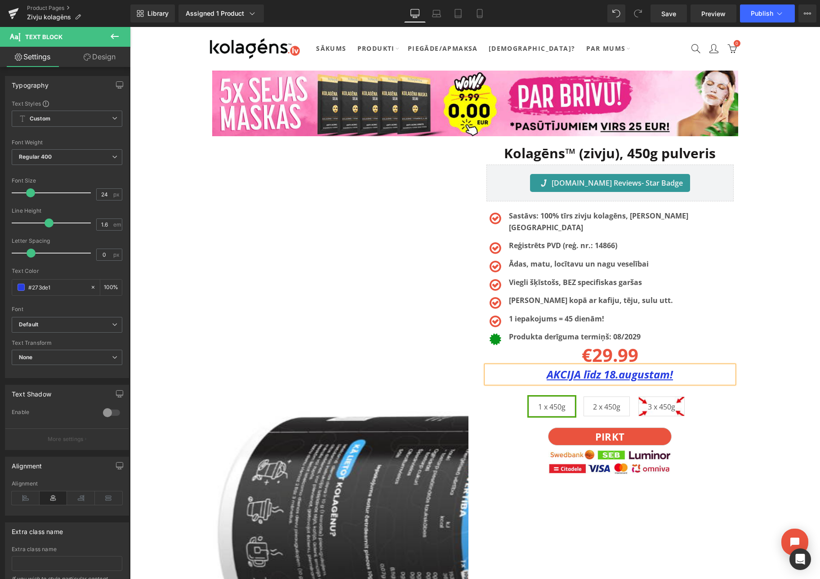
click at [736, 312] on div "Kolagēns™ (zivju), 450g pulveris Heading Judge.me Reviews - Star Badge Judge.me…" at bounding box center [610, 314] width 256 height 347
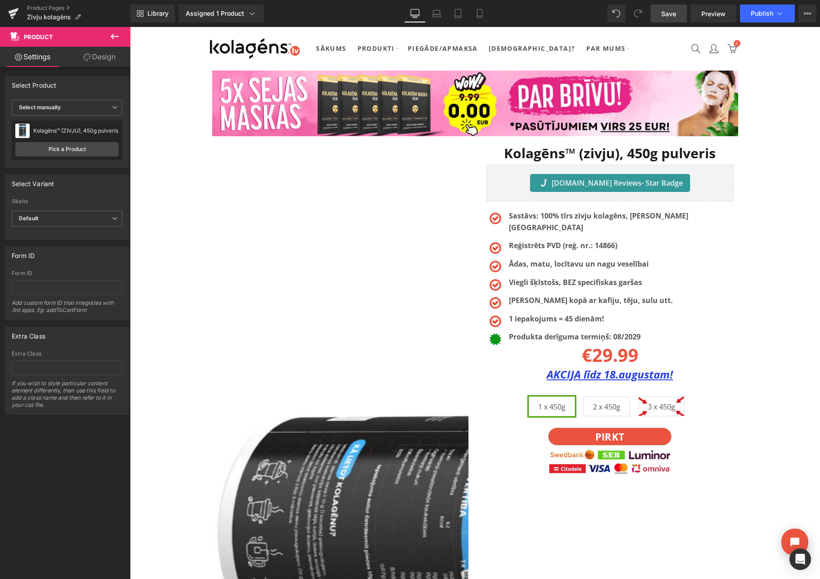
click at [661, 11] on link "Save" at bounding box center [668, 13] width 36 height 18
click at [770, 13] on span "Publish" at bounding box center [762, 13] width 22 height 7
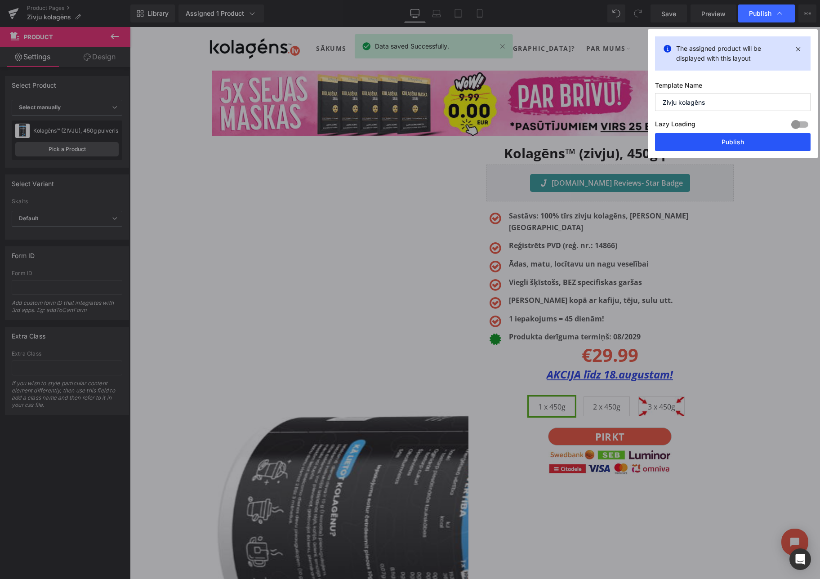
click at [732, 138] on button "Publish" at bounding box center [733, 142] width 156 height 18
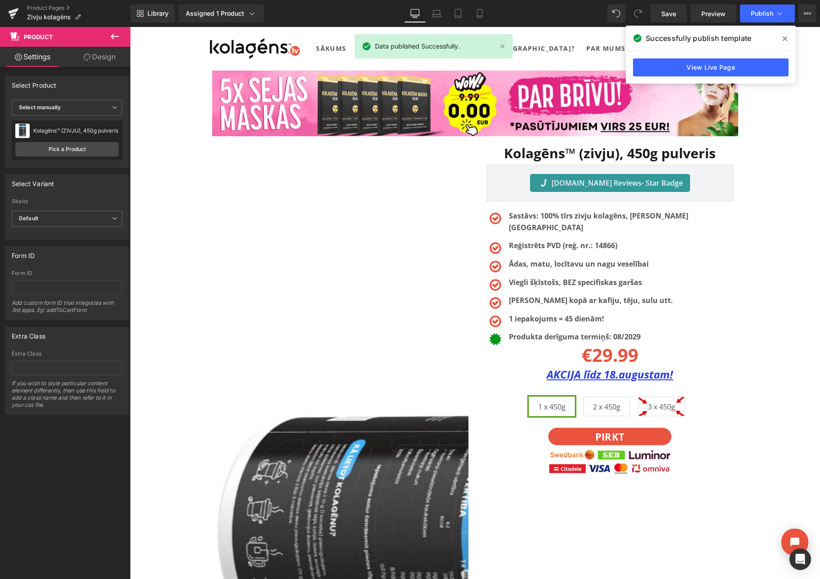
drag, startPoint x: 784, startPoint y: 40, endPoint x: 579, endPoint y: 18, distance: 206.6
click at [784, 40] on icon at bounding box center [785, 38] width 4 height 4
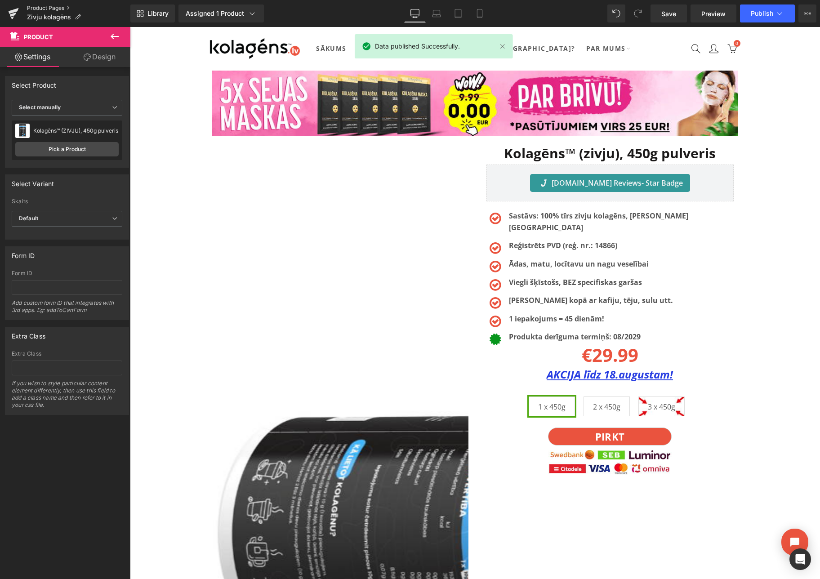
click at [48, 7] on link "Product Pages" at bounding box center [78, 7] width 103 height 7
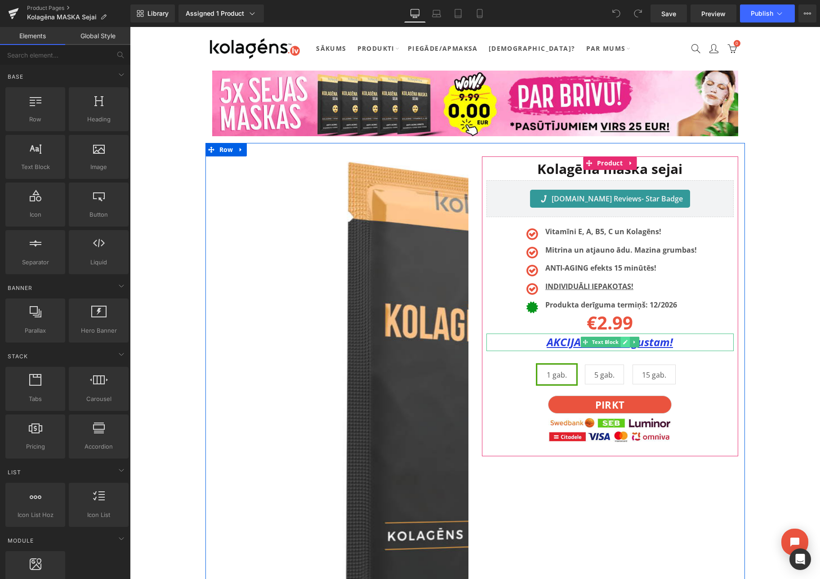
click at [622, 342] on link at bounding box center [624, 342] width 9 height 11
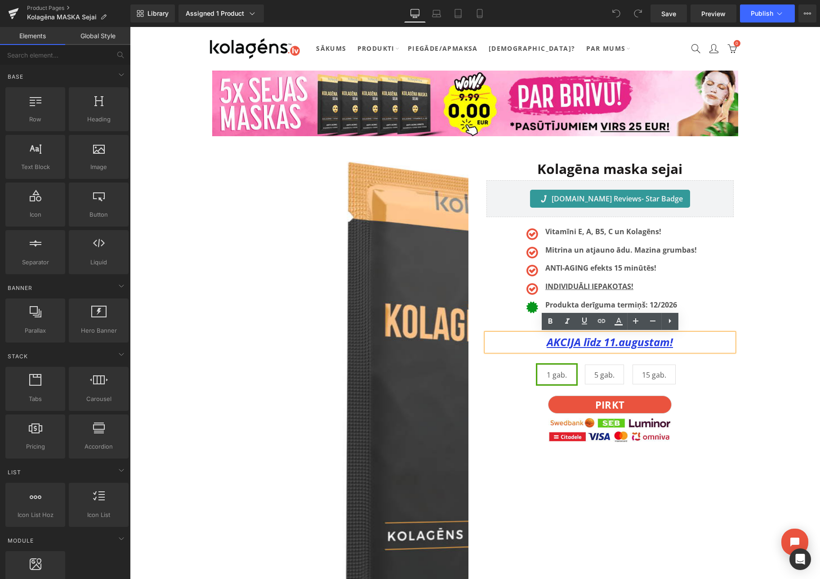
click at [614, 343] on u "AKCIJA līdz 11.augustam!" at bounding box center [610, 341] width 126 height 15
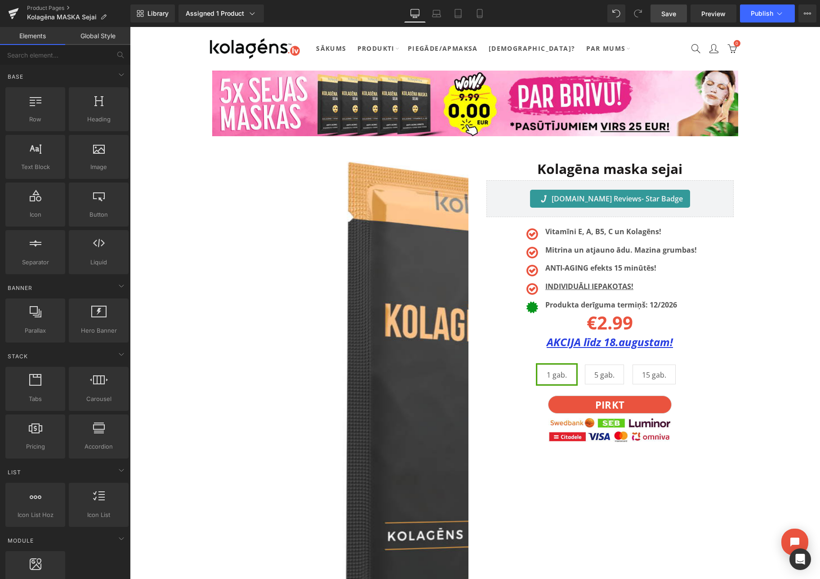
click at [676, 11] on span "Save" at bounding box center [668, 13] width 15 height 9
click at [754, 9] on button "Publish" at bounding box center [767, 13] width 55 height 18
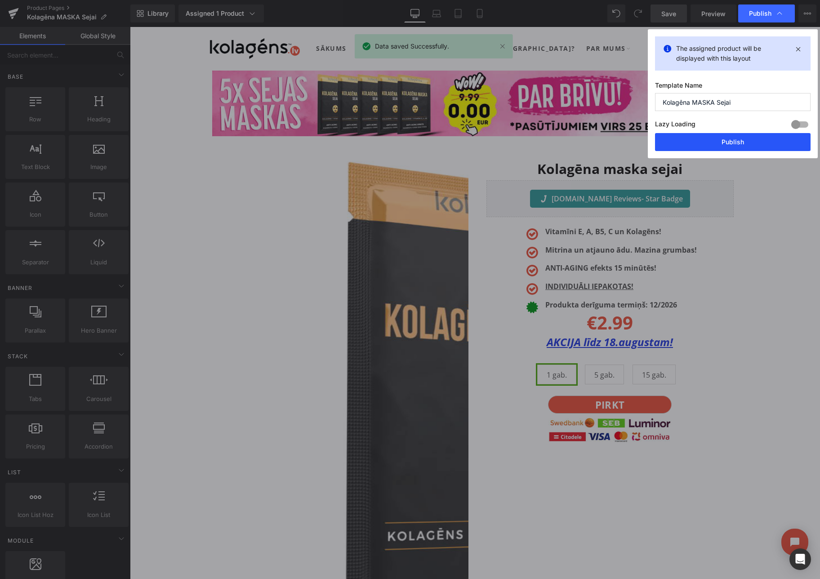
click at [710, 138] on button "Publish" at bounding box center [733, 142] width 156 height 18
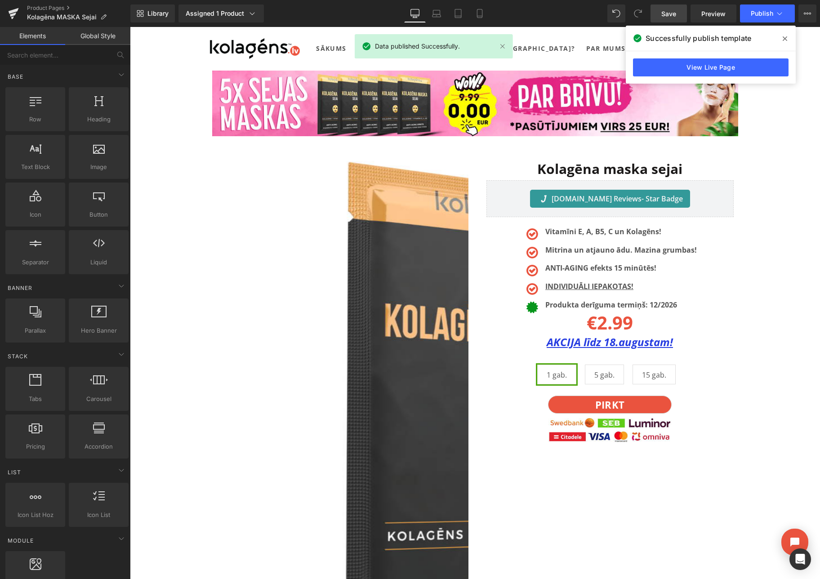
drag, startPoint x: 787, startPoint y: 37, endPoint x: 581, endPoint y: 21, distance: 207.0
click at [787, 37] on span at bounding box center [785, 38] width 14 height 14
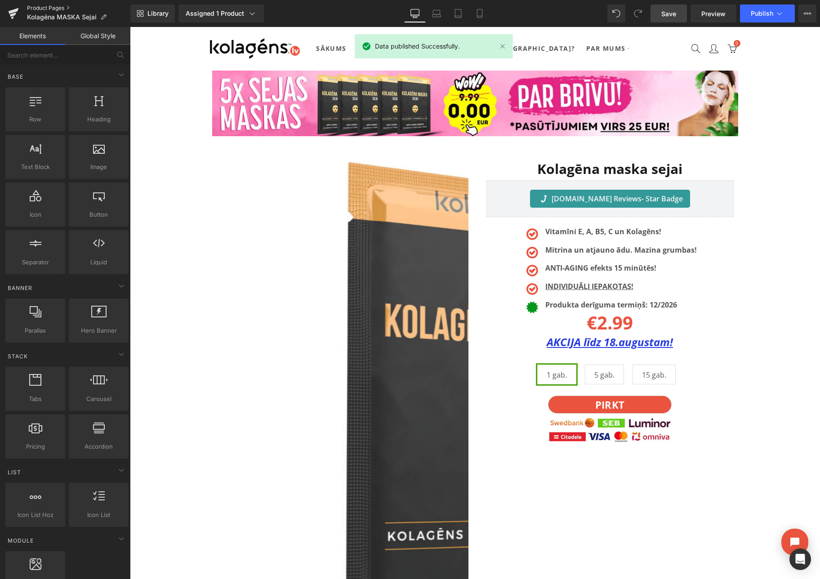
click at [53, 7] on link "Product Pages" at bounding box center [78, 7] width 103 height 7
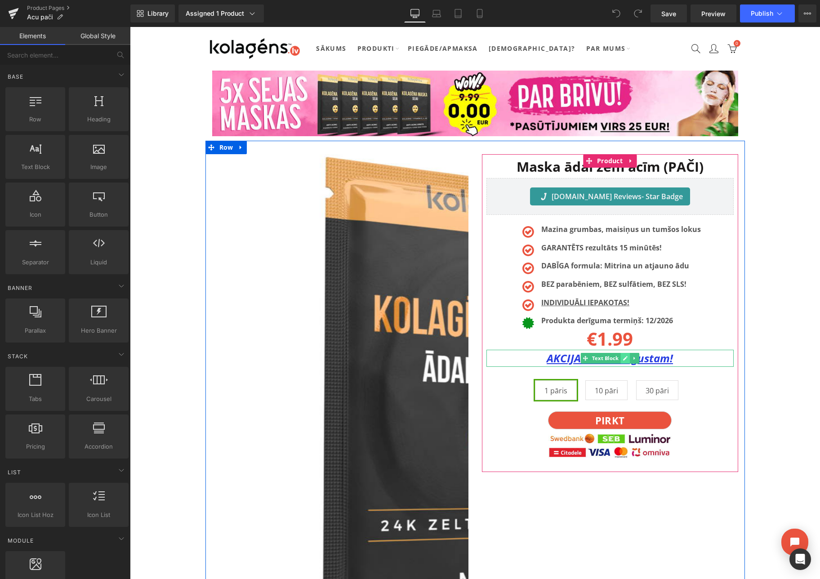
click at [623, 358] on icon at bounding box center [625, 358] width 5 height 5
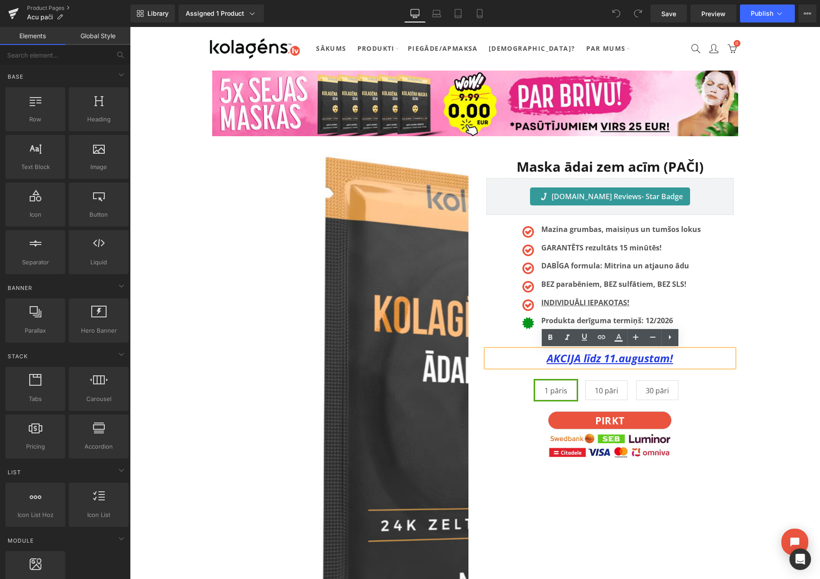
click at [613, 360] on u "AKCIJA līdz 11.augustam!" at bounding box center [610, 358] width 126 height 15
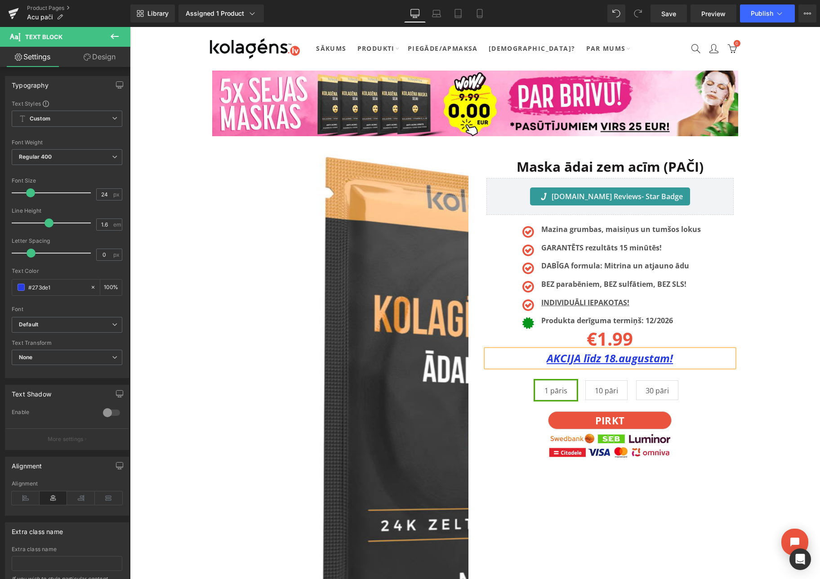
drag, startPoint x: 748, startPoint y: 332, endPoint x: 751, endPoint y: 318, distance: 14.2
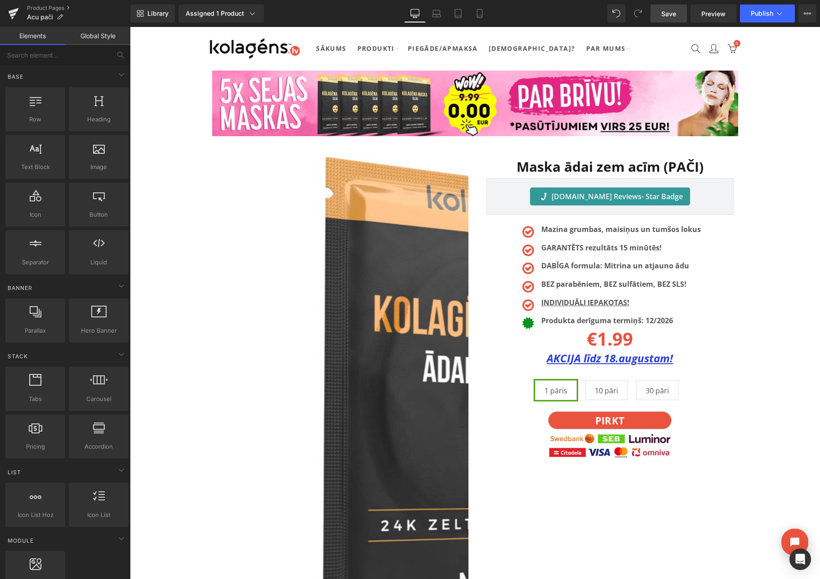
click at [672, 12] on span "Save" at bounding box center [668, 13] width 15 height 9
click at [764, 12] on span "Publish" at bounding box center [762, 13] width 22 height 7
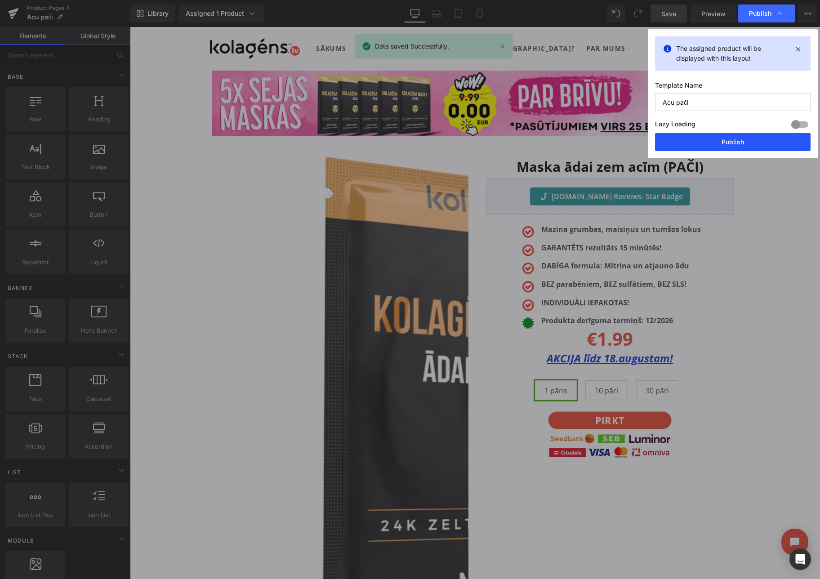
click at [739, 138] on button "Publish" at bounding box center [733, 142] width 156 height 18
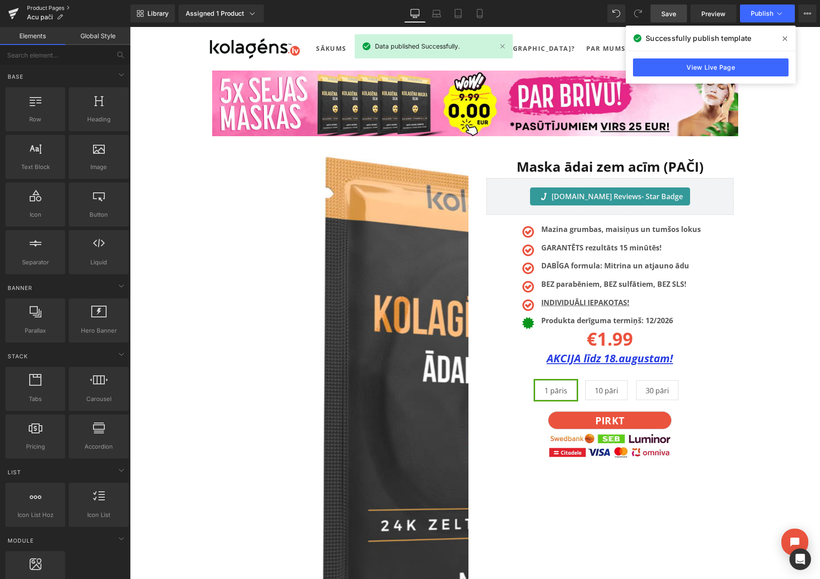
click at [33, 6] on link "Product Pages" at bounding box center [78, 7] width 103 height 7
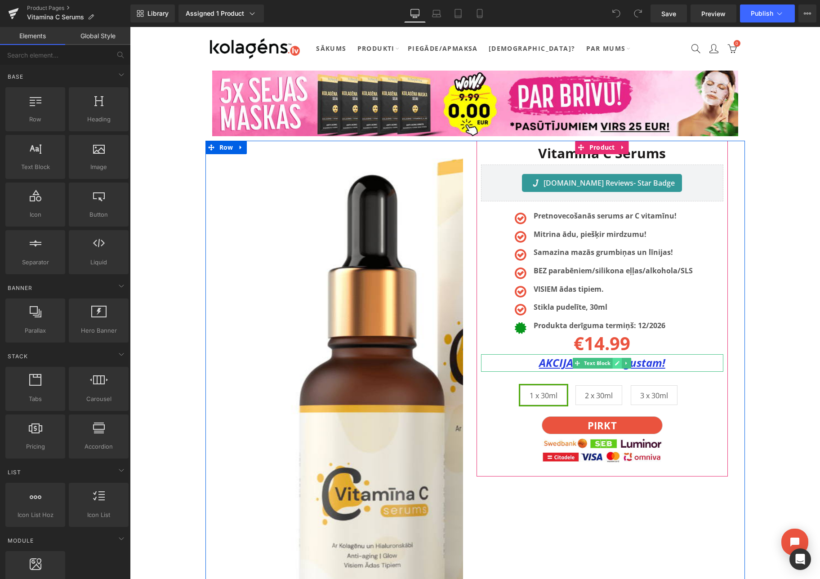
click at [615, 363] on icon at bounding box center [617, 363] width 5 height 5
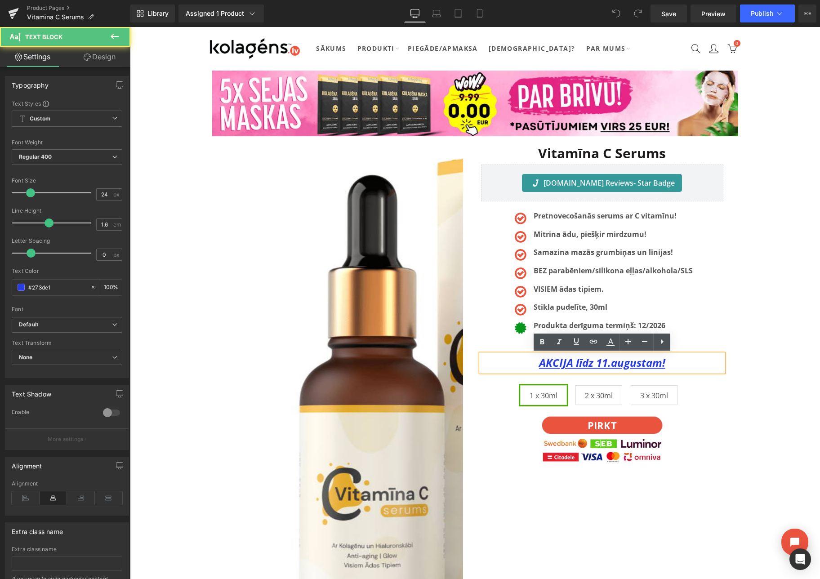
click at [606, 365] on u "AKCIJA līdz 11.augustam!" at bounding box center [602, 362] width 126 height 15
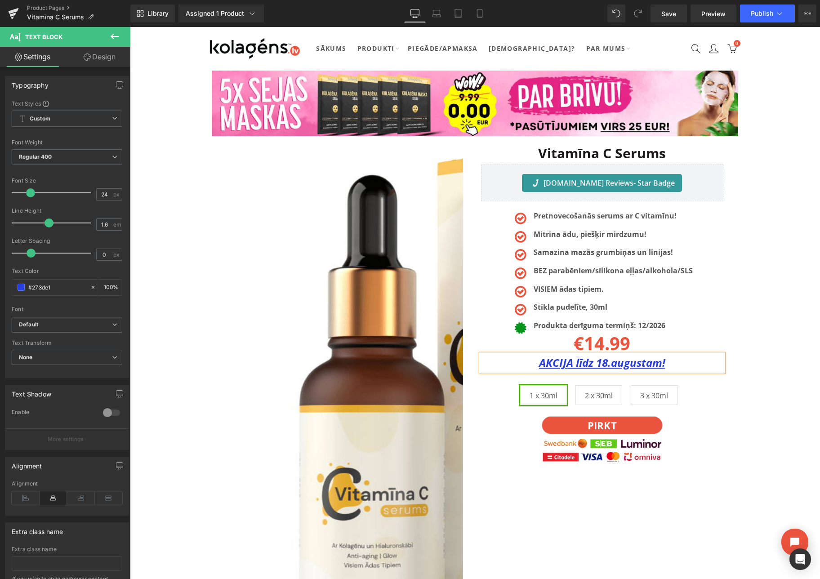
click at [724, 316] on div "Vitamīna C Serums Heading Judge.me Reviews - Star Badge Judge.me Reviews Hero B…" at bounding box center [601, 308] width 251 height 335
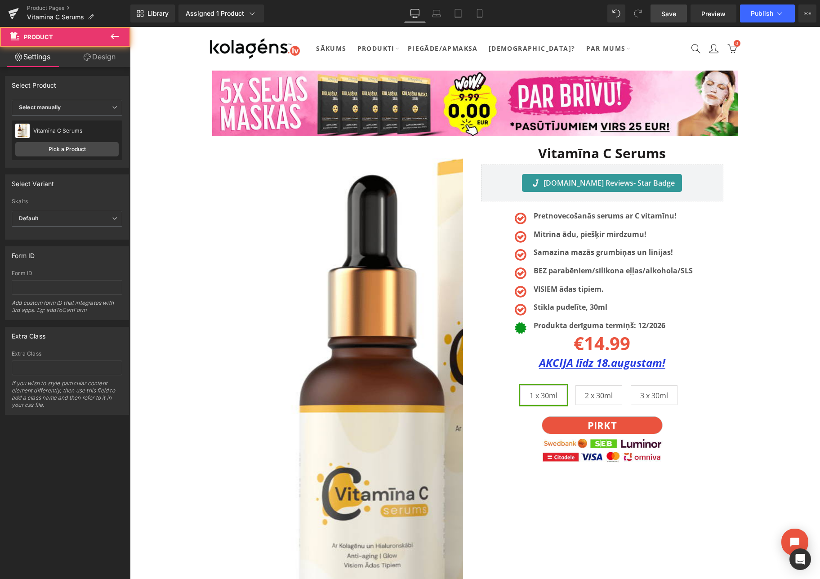
click at [669, 14] on span "Save" at bounding box center [668, 13] width 15 height 9
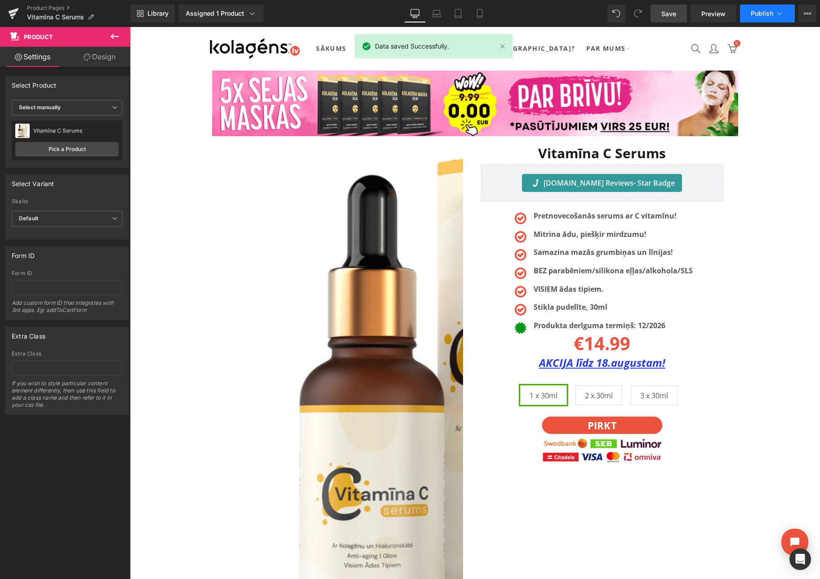
click at [772, 17] on span "Publish" at bounding box center [762, 13] width 22 height 7
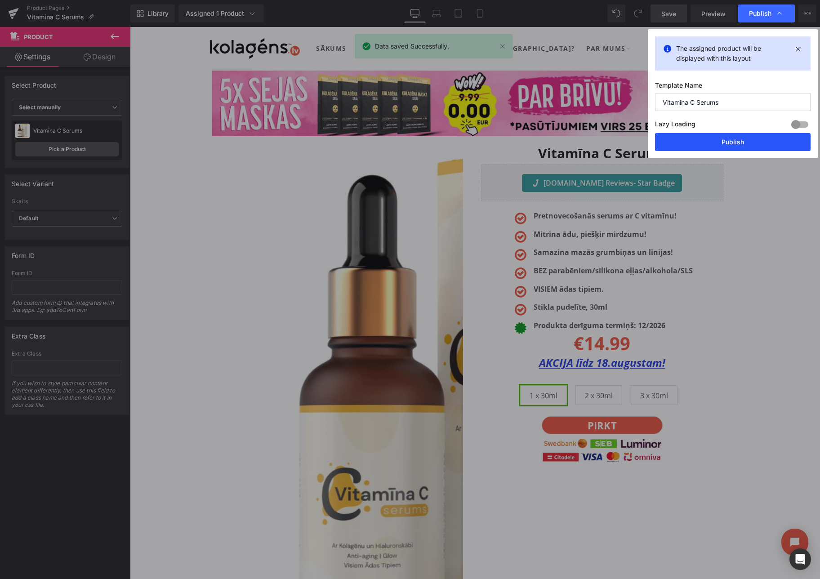
click at [736, 142] on button "Publish" at bounding box center [733, 142] width 156 height 18
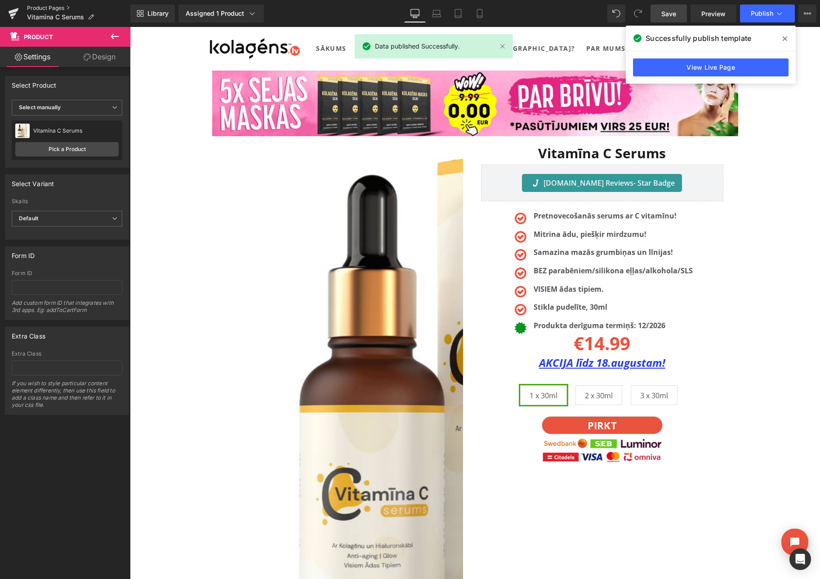
click at [49, 9] on link "Product Pages" at bounding box center [78, 7] width 103 height 7
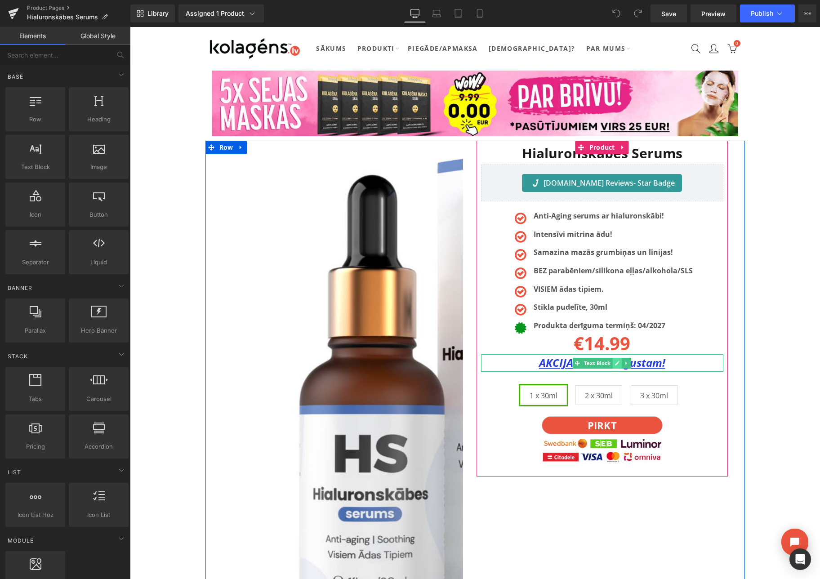
click at [616, 363] on icon at bounding box center [617, 363] width 4 height 4
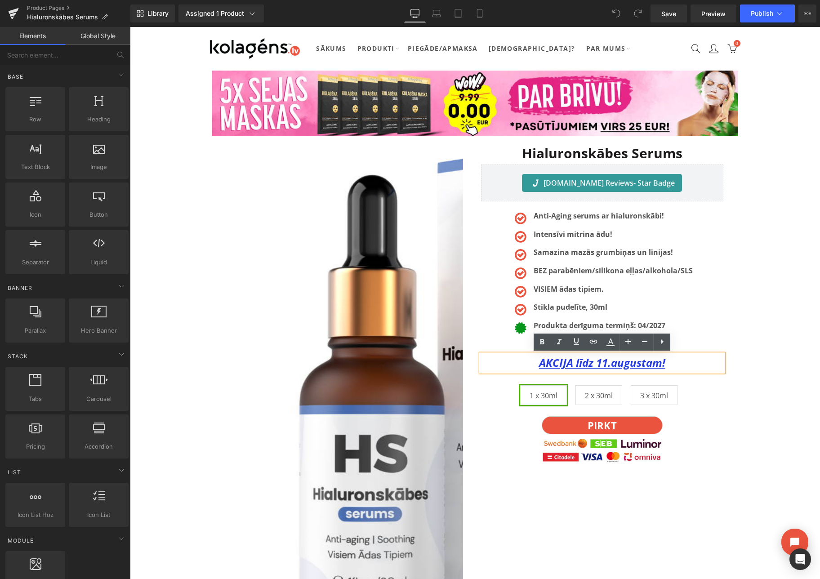
click at [608, 365] on u "AKCIJA līdz 11.augustam!" at bounding box center [602, 362] width 126 height 15
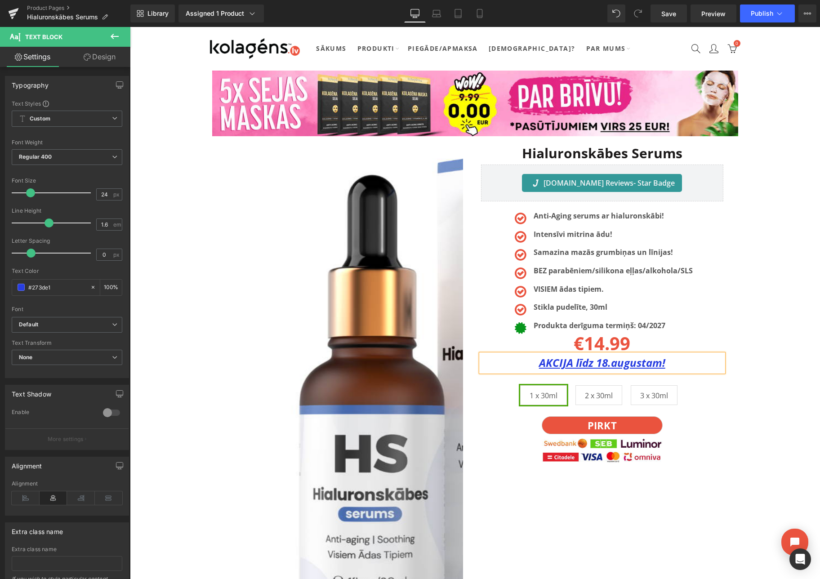
click at [732, 343] on div "Hialuronskābes Serums Heading Judge.me Reviews - Star Badge Judge.me Reviews He…" at bounding box center [602, 308] width 265 height 335
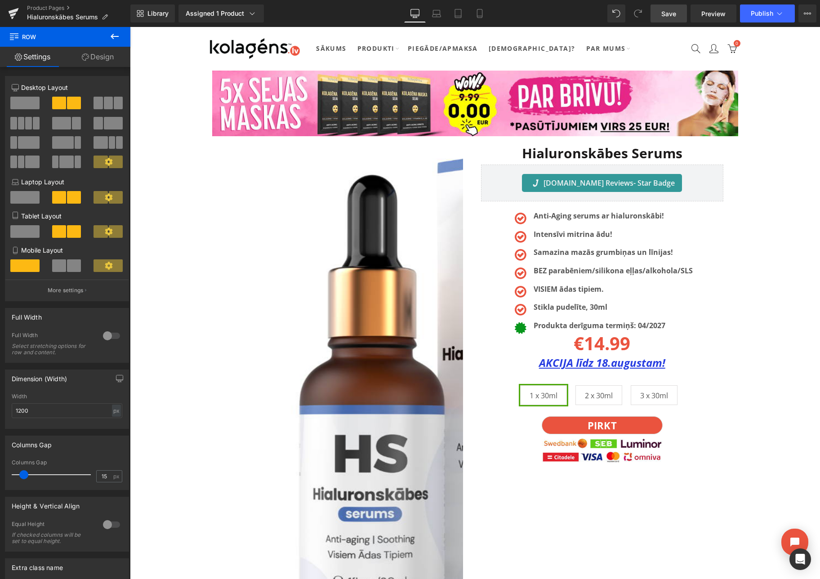
click at [662, 14] on span "Save" at bounding box center [668, 13] width 15 height 9
click at [773, 14] on button "Publish" at bounding box center [767, 13] width 55 height 18
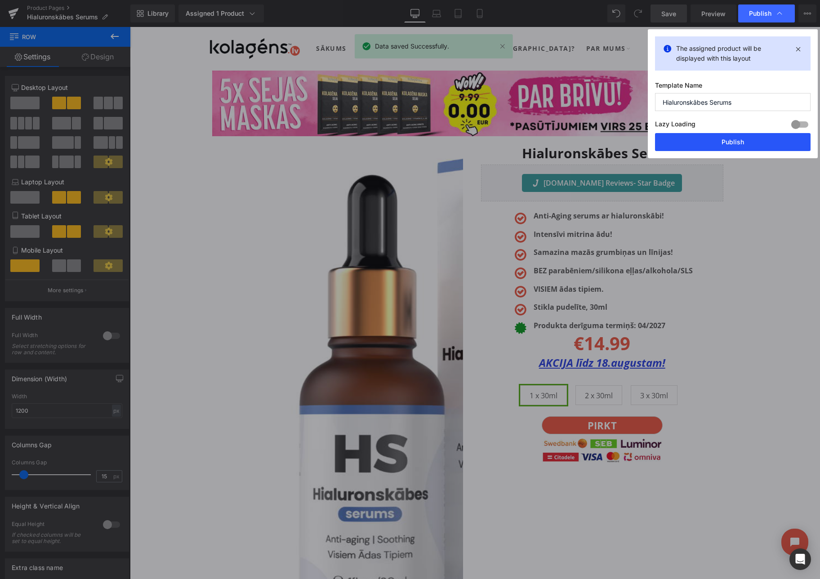
click at [736, 142] on button "Publish" at bounding box center [733, 142] width 156 height 18
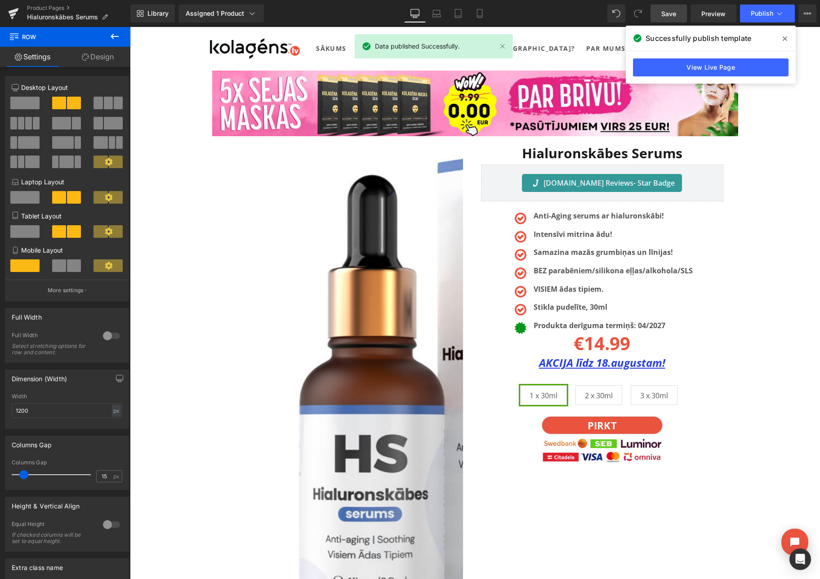
click at [783, 38] on icon at bounding box center [785, 38] width 4 height 7
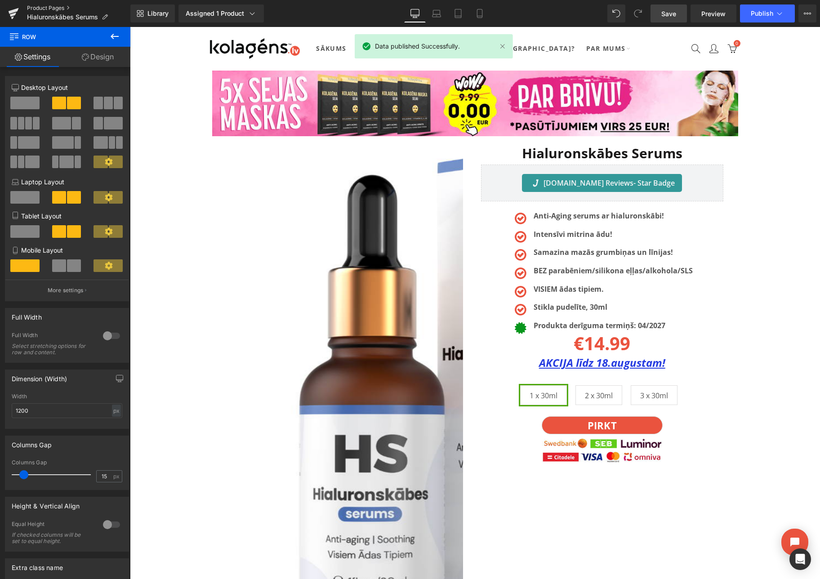
click at [59, 8] on link "Product Pages" at bounding box center [78, 7] width 103 height 7
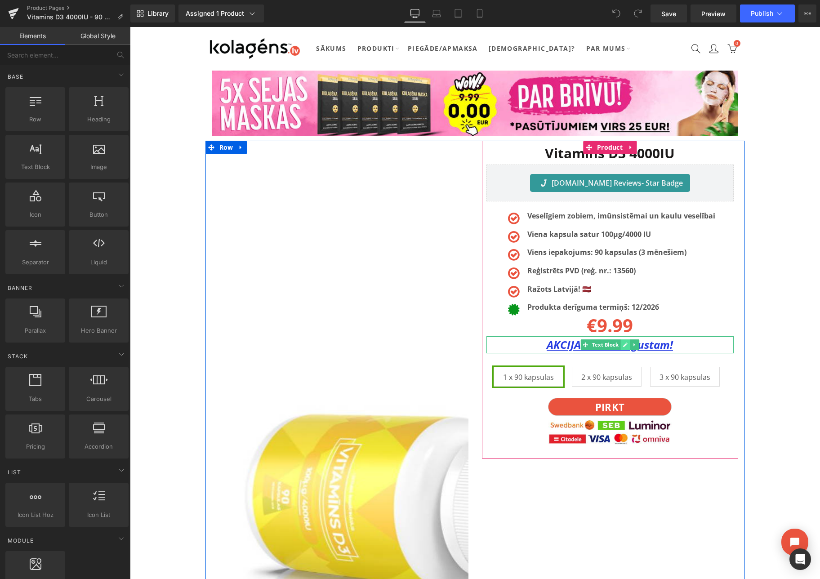
click at [623, 345] on icon at bounding box center [625, 344] width 5 height 5
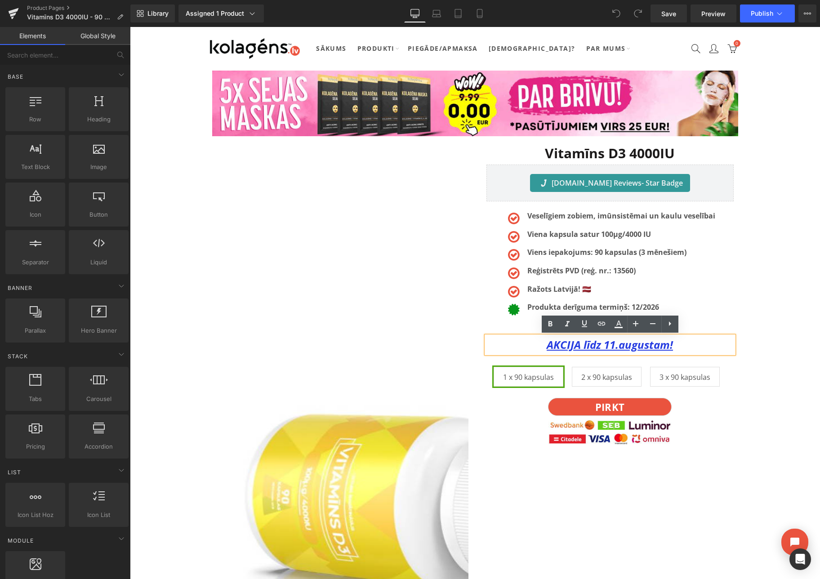
click at [614, 347] on u "AKCIJA līdz 11.augustam!" at bounding box center [610, 344] width 126 height 15
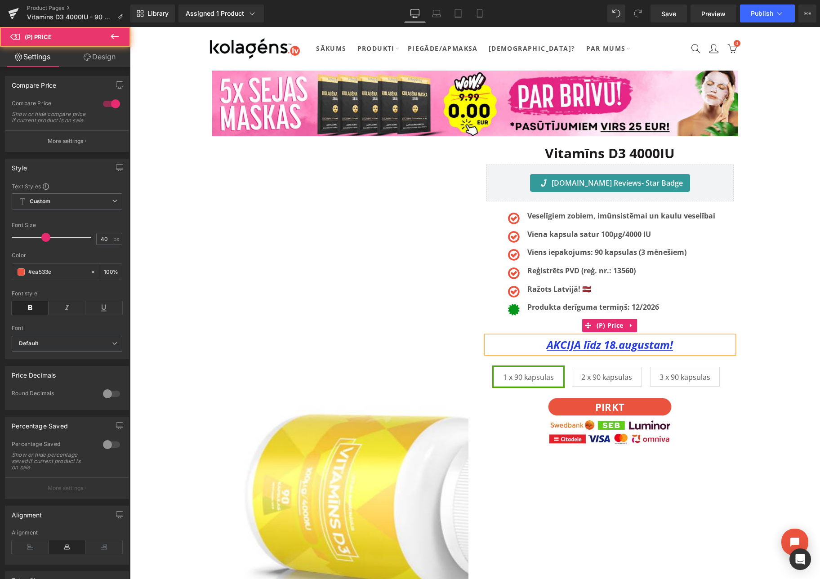
click at [677, 318] on div "€0 €9.99" at bounding box center [609, 326] width 247 height 22
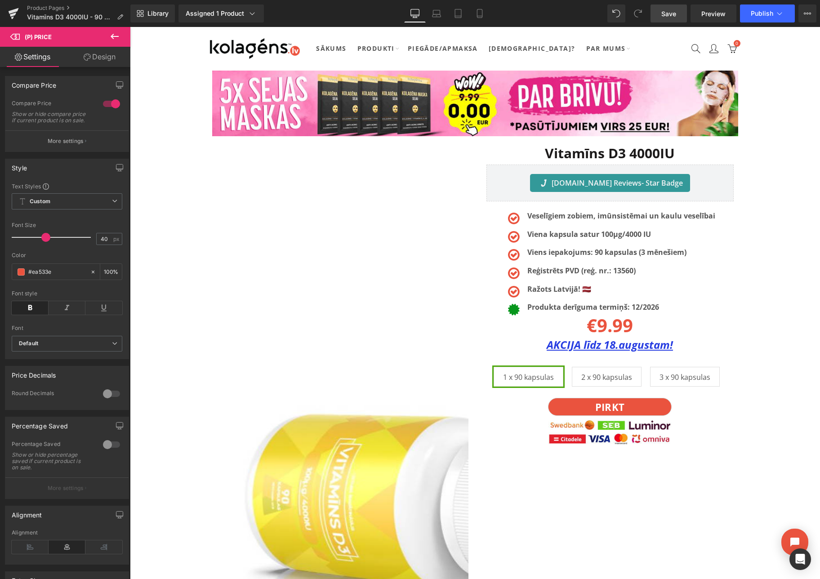
click at [674, 12] on span "Save" at bounding box center [668, 13] width 15 height 9
click at [758, 10] on span "Publish" at bounding box center [762, 13] width 22 height 7
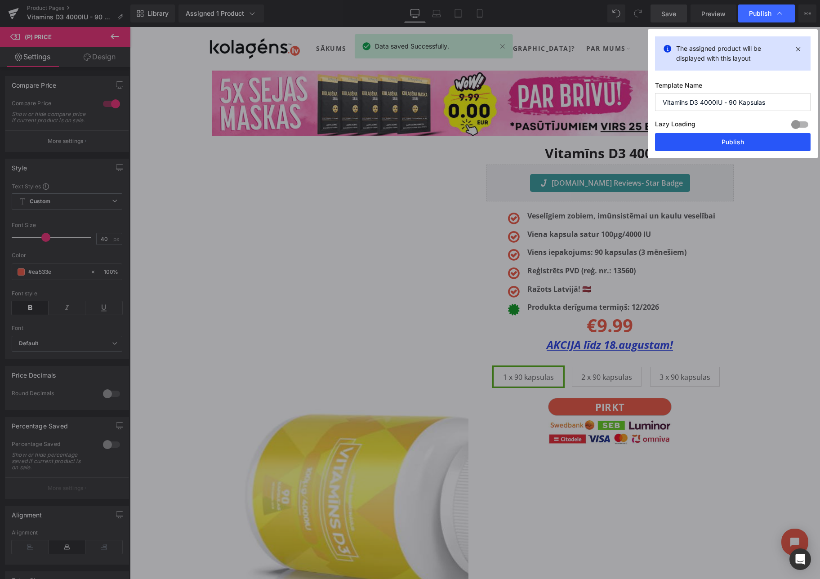
click at [715, 141] on button "Publish" at bounding box center [733, 142] width 156 height 18
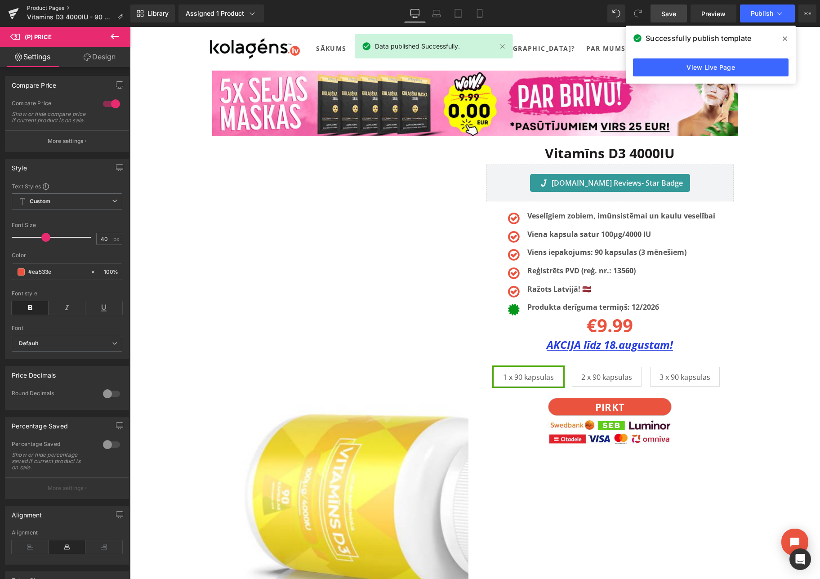
click at [33, 6] on link "Product Pages" at bounding box center [78, 7] width 103 height 7
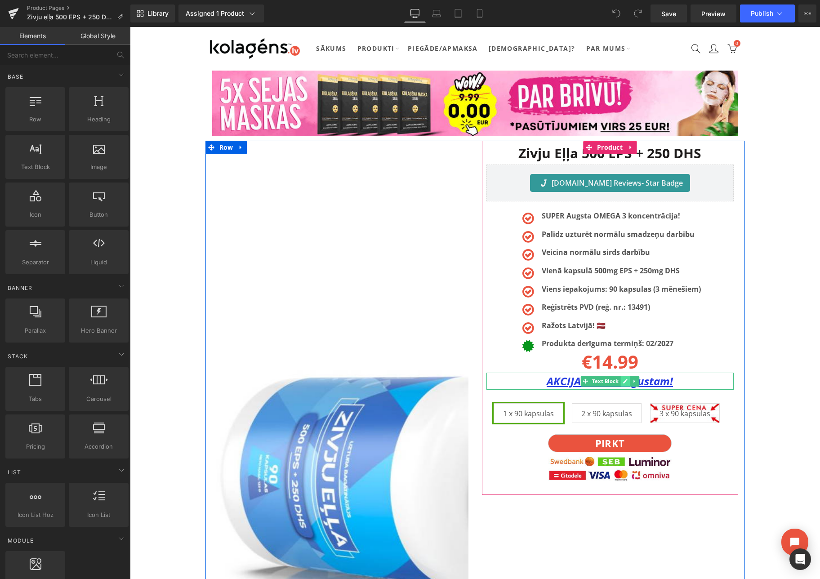
click at [624, 380] on icon at bounding box center [625, 380] width 5 height 5
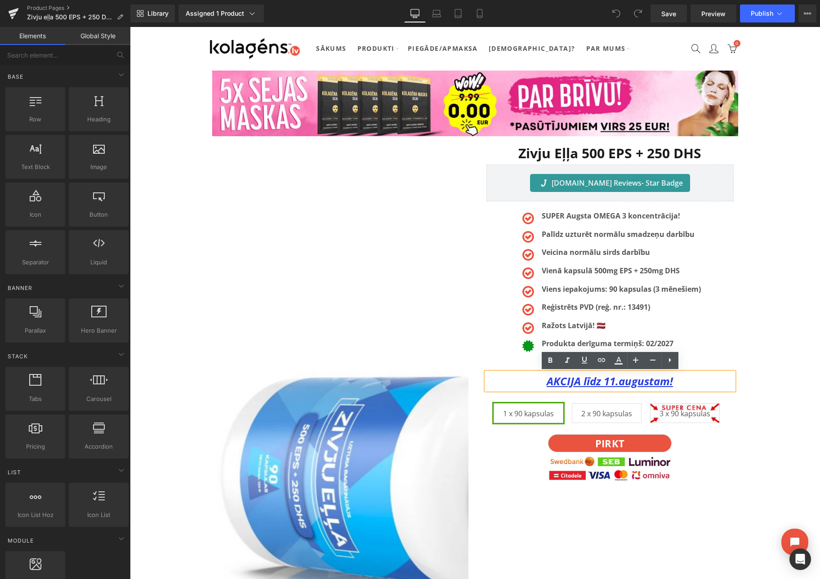
click at [615, 382] on u "AKCIJA līdz 11.augustam!" at bounding box center [610, 381] width 126 height 15
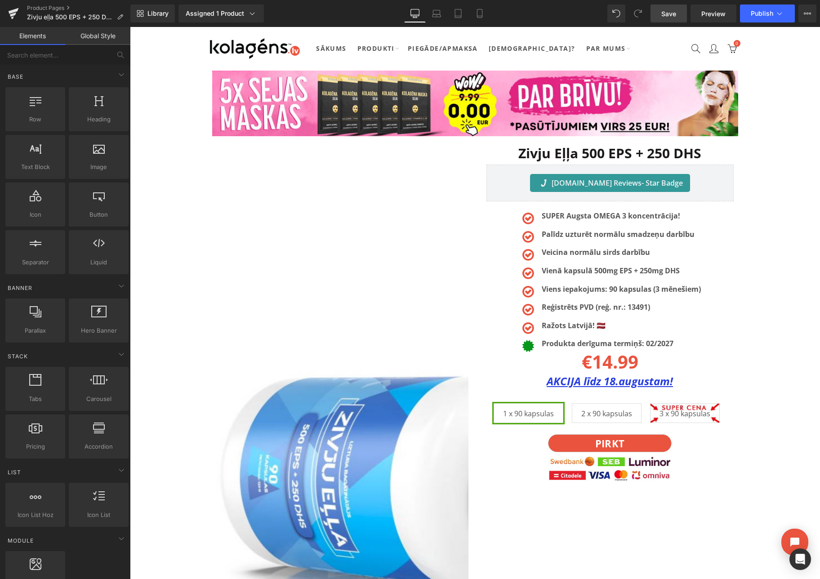
click at [656, 13] on link "Save" at bounding box center [668, 13] width 36 height 18
click at [761, 11] on span "Publish" at bounding box center [762, 13] width 22 height 7
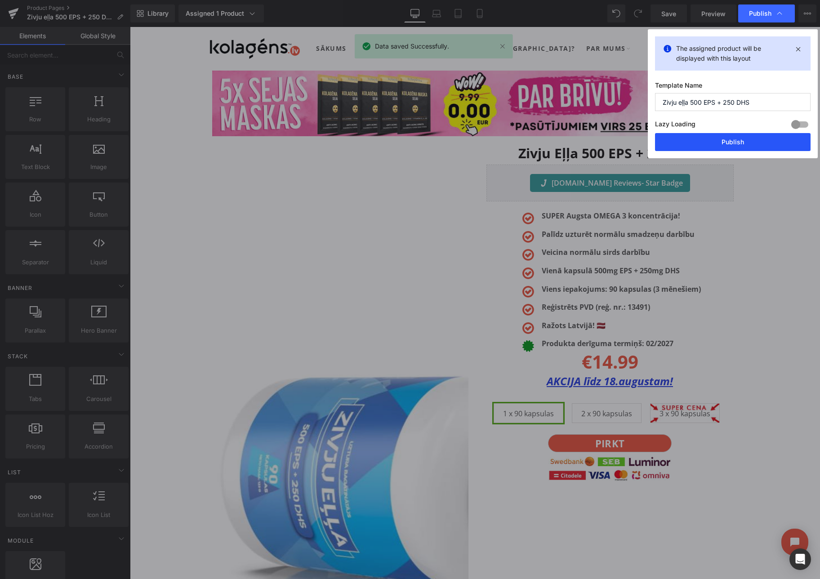
click at [712, 148] on button "Publish" at bounding box center [733, 142] width 156 height 18
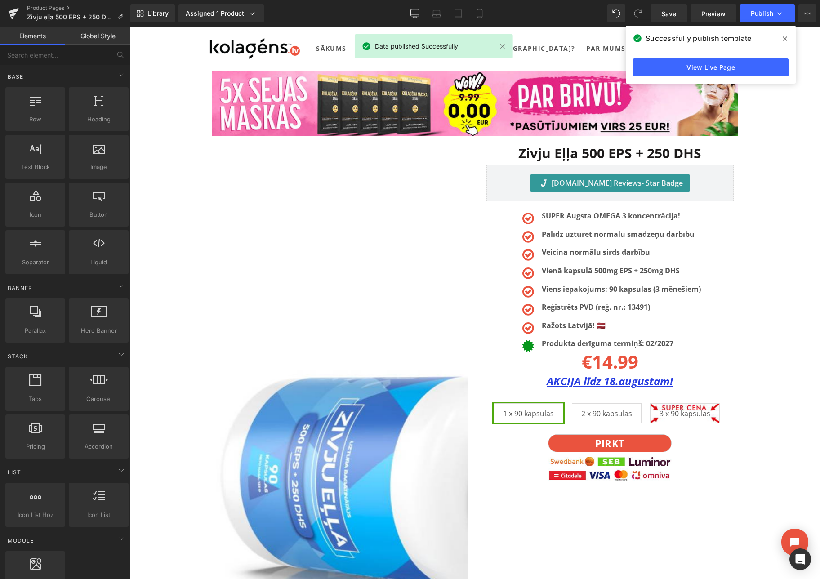
click at [783, 40] on icon at bounding box center [785, 38] width 4 height 7
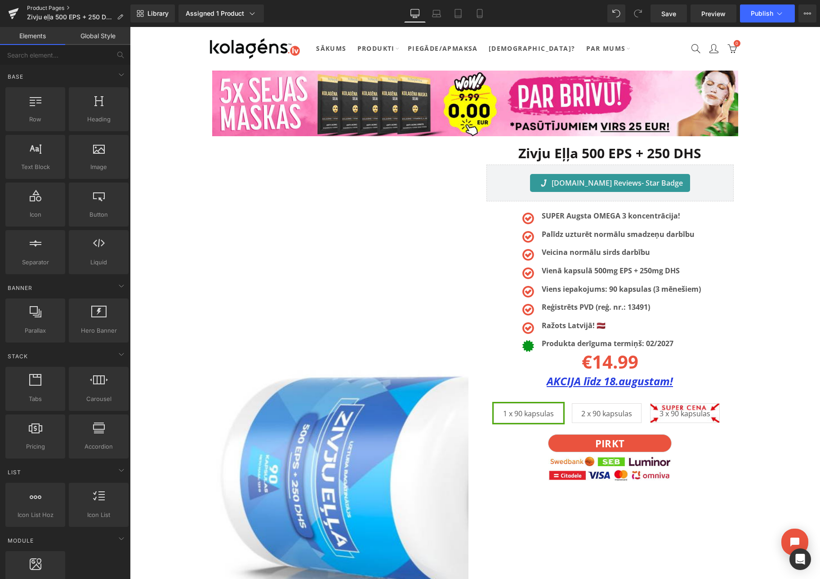
click at [47, 9] on link "Product Pages" at bounding box center [78, 7] width 103 height 7
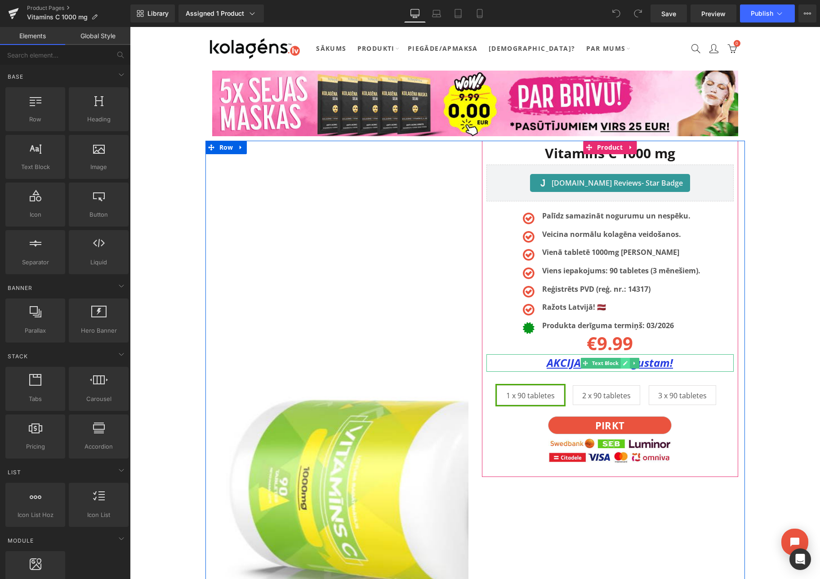
click at [623, 365] on icon at bounding box center [625, 363] width 4 height 4
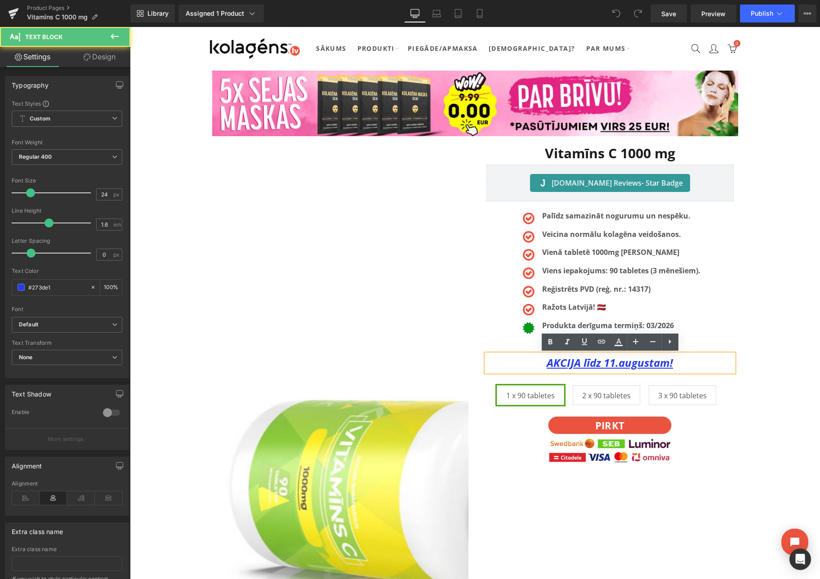
click at [614, 365] on u "AKCIJA līdz 11.augustam!" at bounding box center [610, 362] width 126 height 15
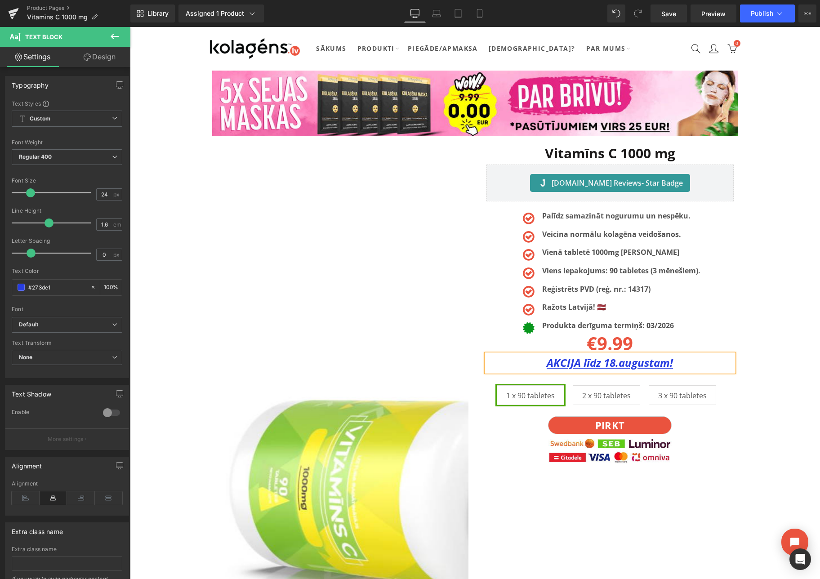
drag, startPoint x: 764, startPoint y: 320, endPoint x: 766, endPoint y: 312, distance: 8.2
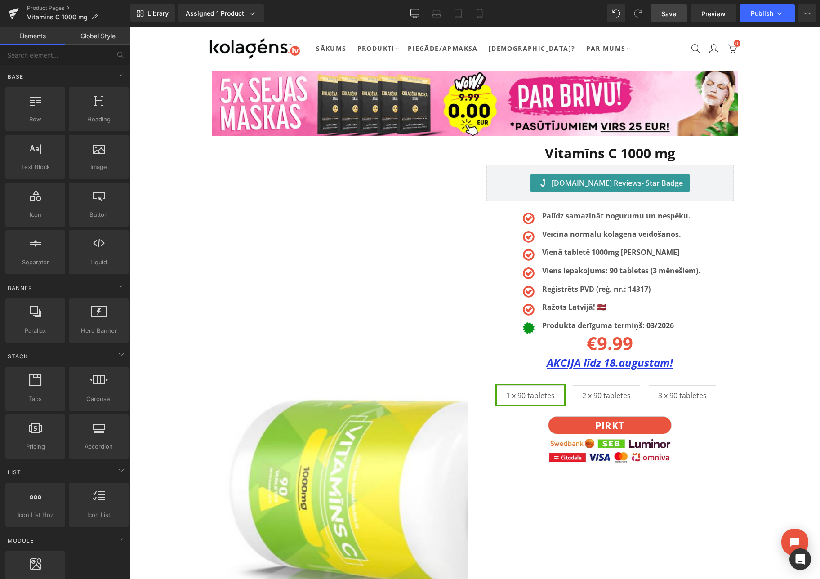
click at [662, 9] on span "Save" at bounding box center [668, 13] width 15 height 9
click at [773, 11] on span "Publish" at bounding box center [762, 13] width 22 height 7
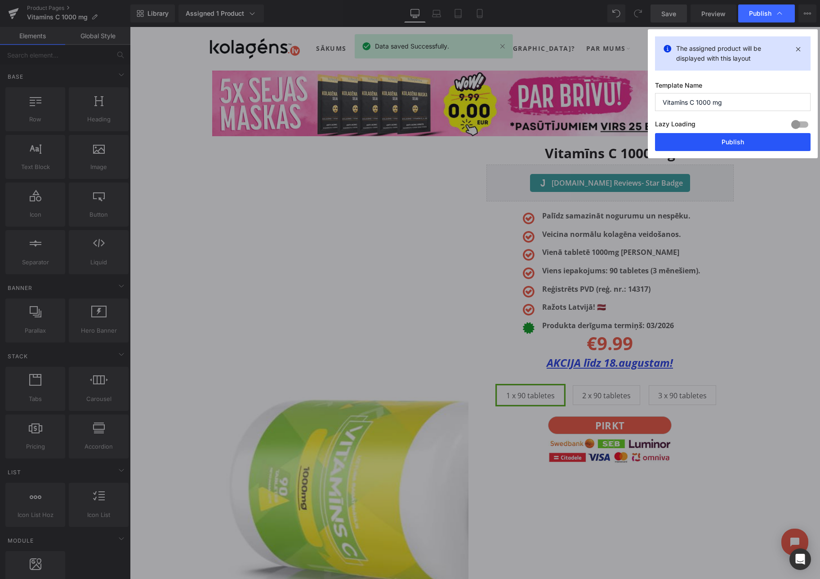
click at [744, 141] on button "Publish" at bounding box center [733, 142] width 156 height 18
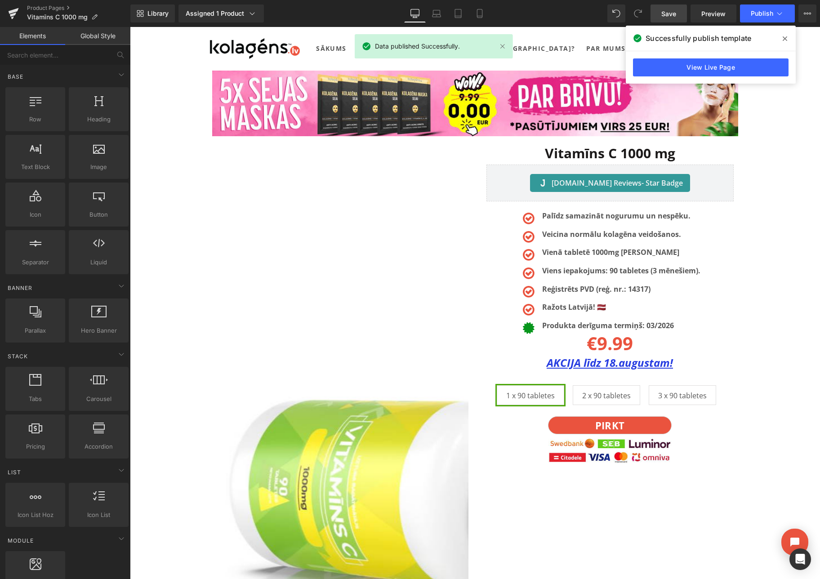
click at [784, 38] on icon at bounding box center [785, 38] width 4 height 4
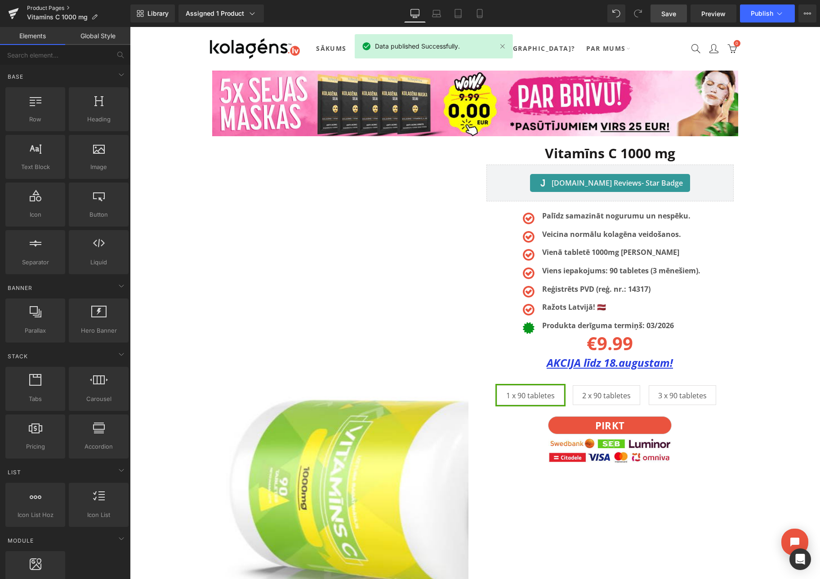
click at [61, 6] on link "Product Pages" at bounding box center [78, 7] width 103 height 7
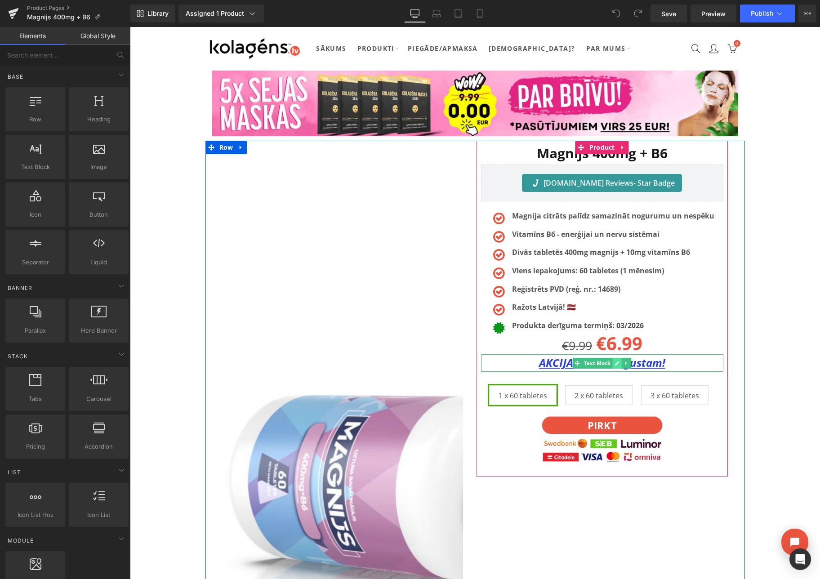
click at [613, 363] on link at bounding box center [617, 363] width 9 height 11
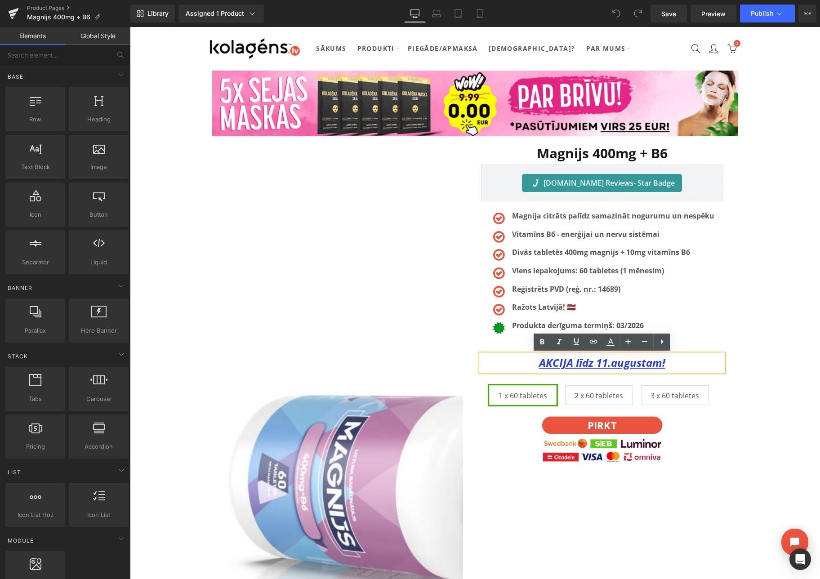
click at [607, 364] on u "AKCIJA līdz 11.augustam!" at bounding box center [602, 362] width 126 height 15
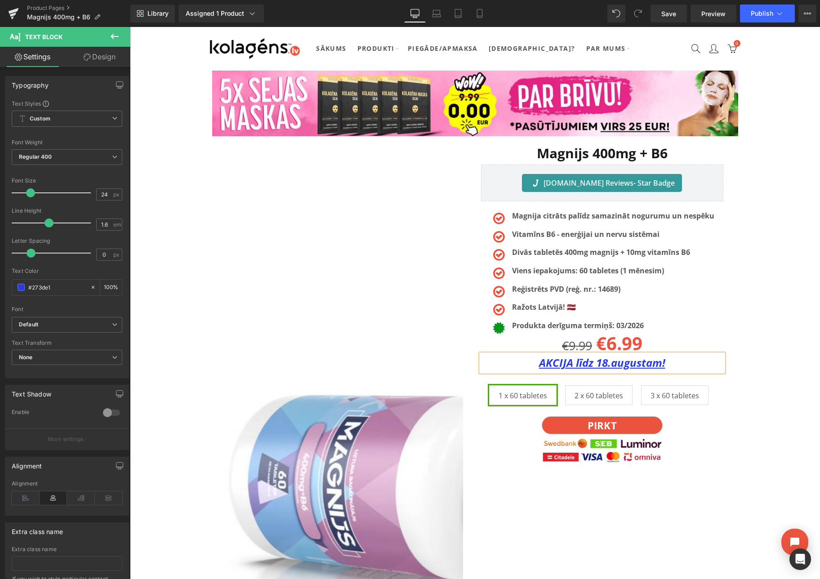
click at [726, 329] on div "Magnijs 400mg + B6 Heading Judge.me Reviews - Star Badge Judge.me Reviews Hero …" at bounding box center [601, 308] width 251 height 335
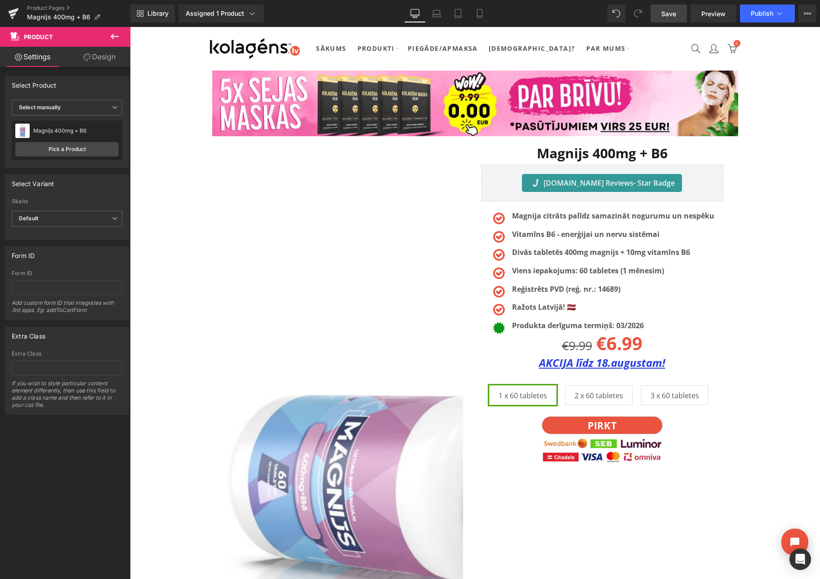
click at [664, 16] on span "Save" at bounding box center [668, 13] width 15 height 9
click at [774, 16] on button "Publish" at bounding box center [767, 13] width 55 height 18
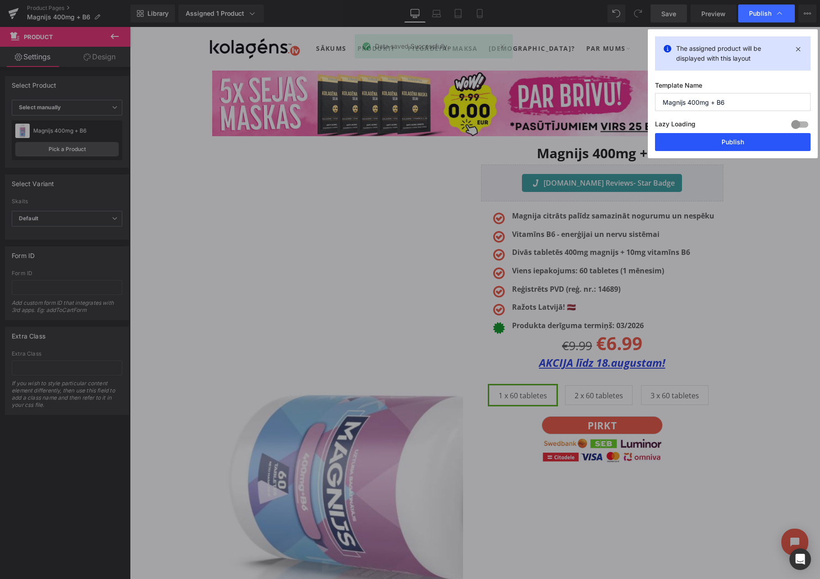
click at [721, 138] on button "Publish" at bounding box center [733, 142] width 156 height 18
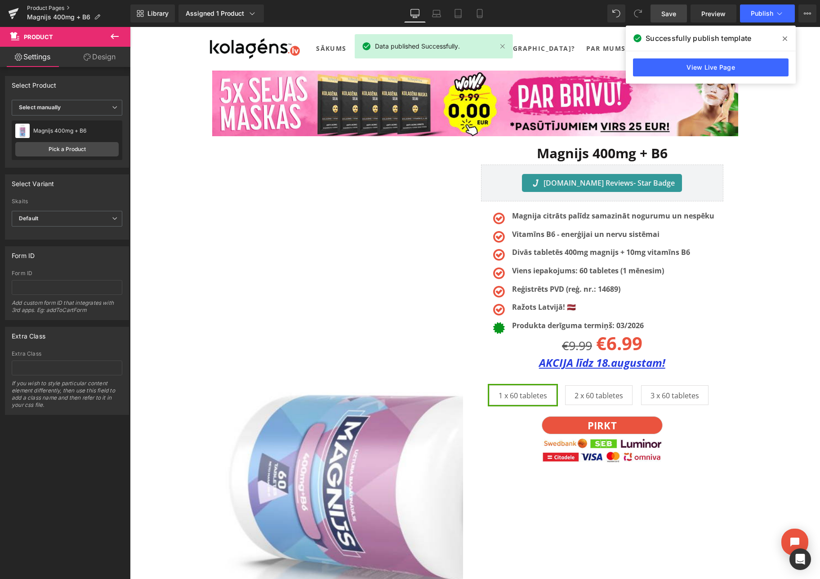
click at [45, 5] on link "Product Pages" at bounding box center [78, 7] width 103 height 7
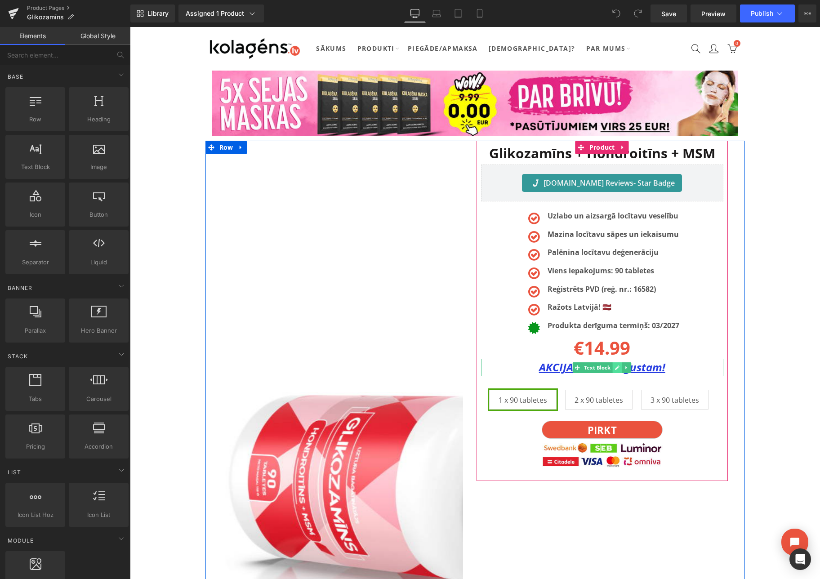
click at [614, 369] on link at bounding box center [617, 367] width 9 height 11
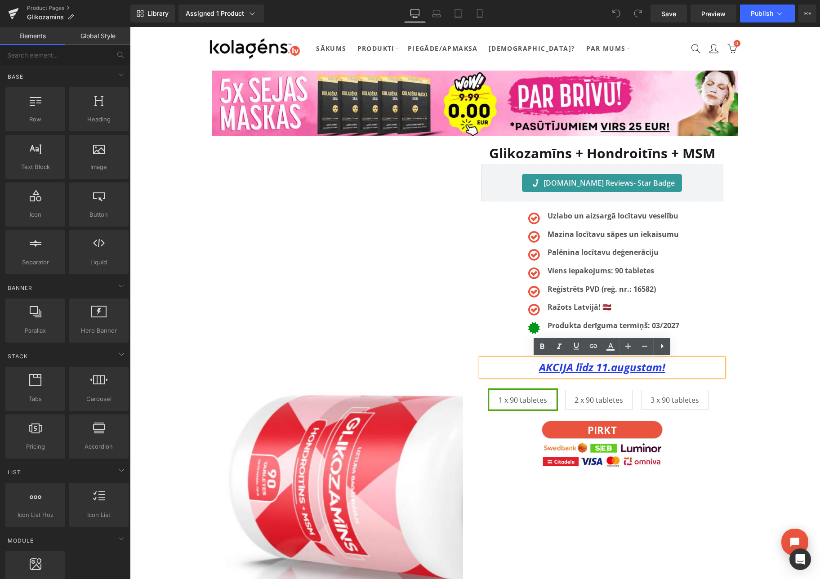
click at [608, 369] on u "AKCIJA līdz 11.augustam!" at bounding box center [602, 367] width 126 height 15
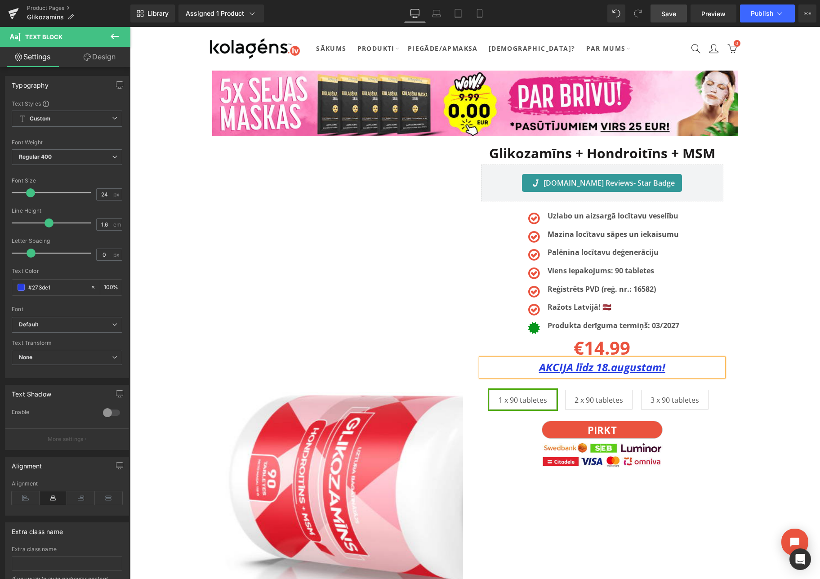
click at [676, 13] on span "Save" at bounding box center [668, 13] width 15 height 9
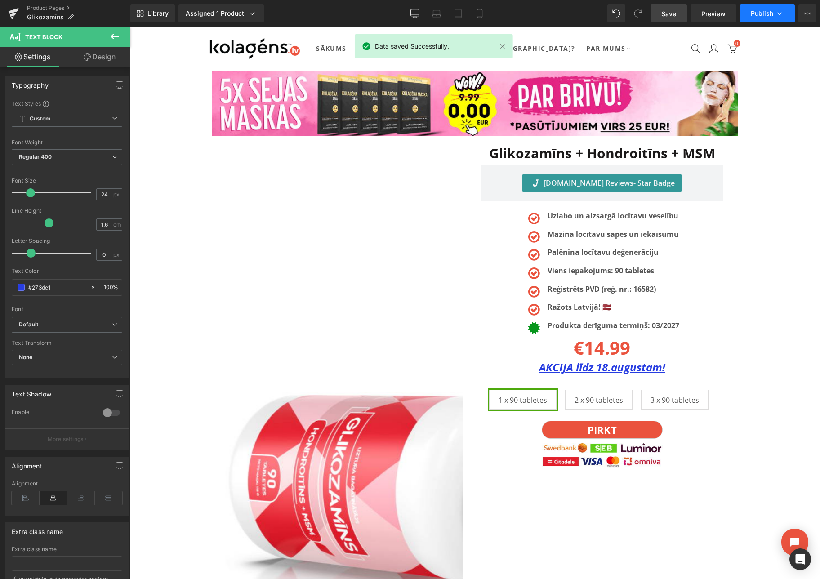
click at [772, 18] on button "Publish" at bounding box center [767, 13] width 55 height 18
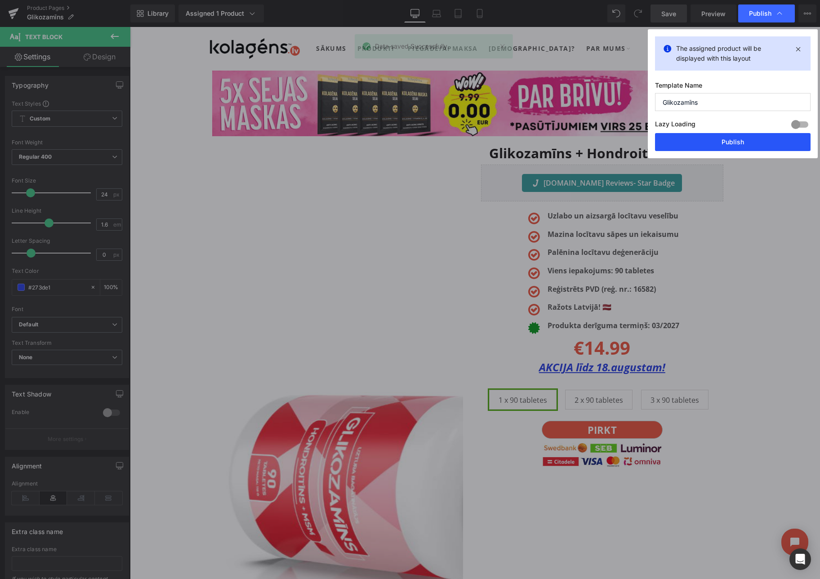
click at [724, 142] on button "Publish" at bounding box center [733, 142] width 156 height 18
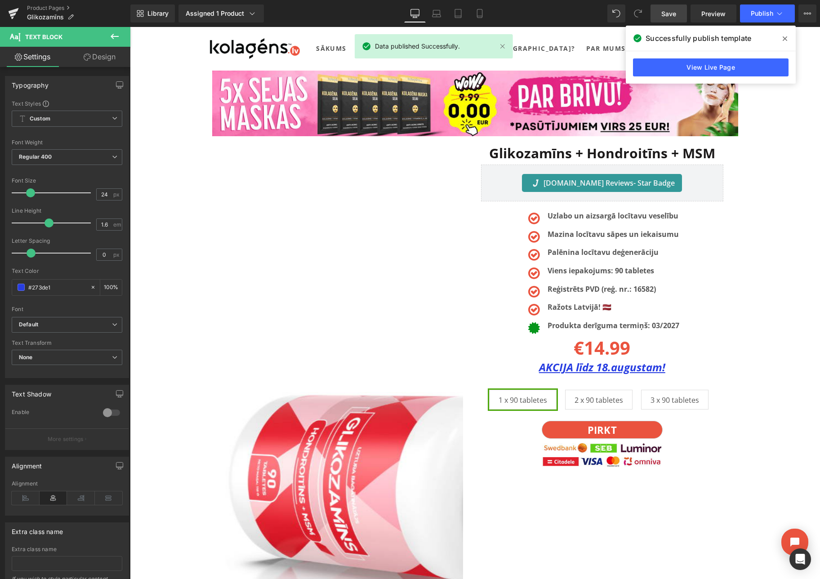
drag, startPoint x: 783, startPoint y: 37, endPoint x: 516, endPoint y: 0, distance: 270.0
click at [783, 37] on icon at bounding box center [785, 38] width 4 height 4
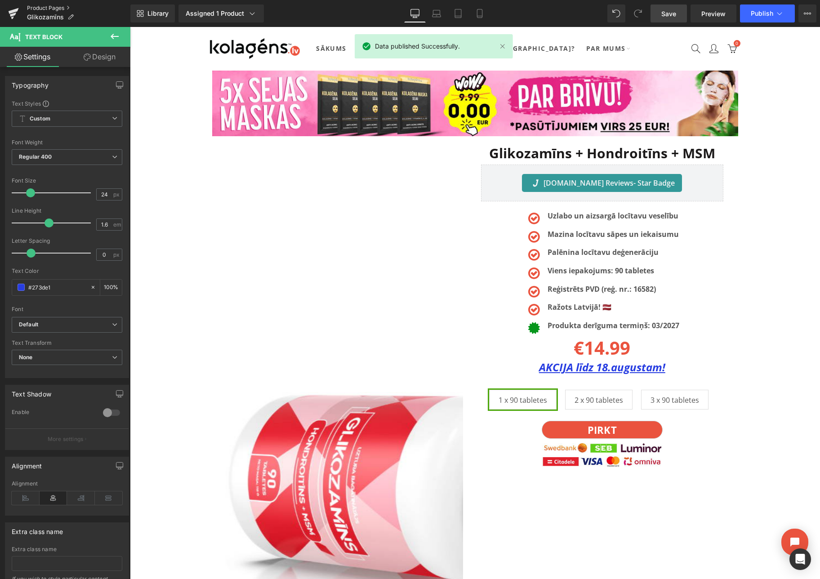
click at [48, 6] on link "Product Pages" at bounding box center [78, 7] width 103 height 7
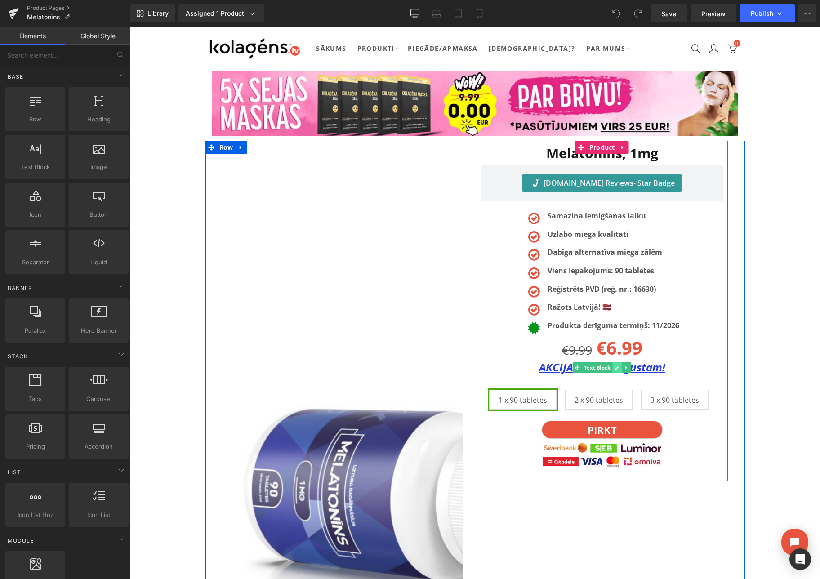
click at [615, 367] on icon at bounding box center [617, 367] width 5 height 5
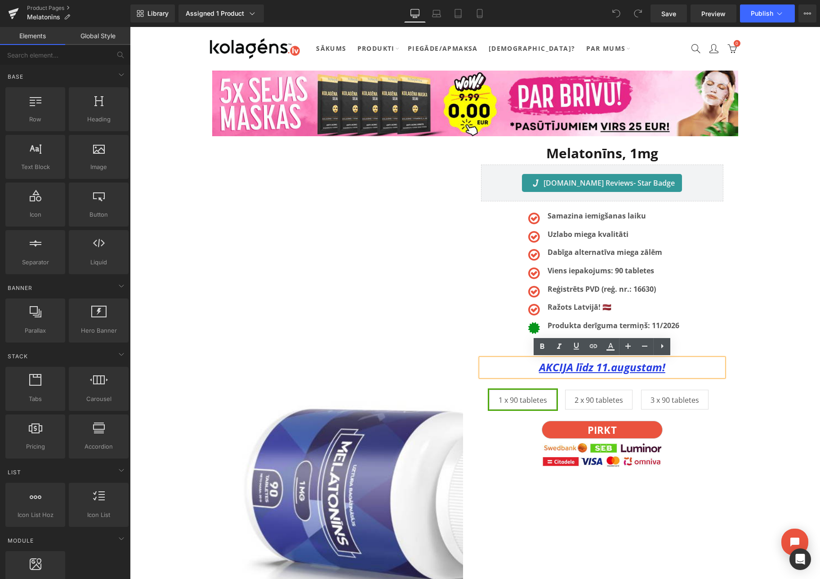
click at [606, 368] on u "AKCIJA līdz 11.augustam!" at bounding box center [602, 367] width 126 height 15
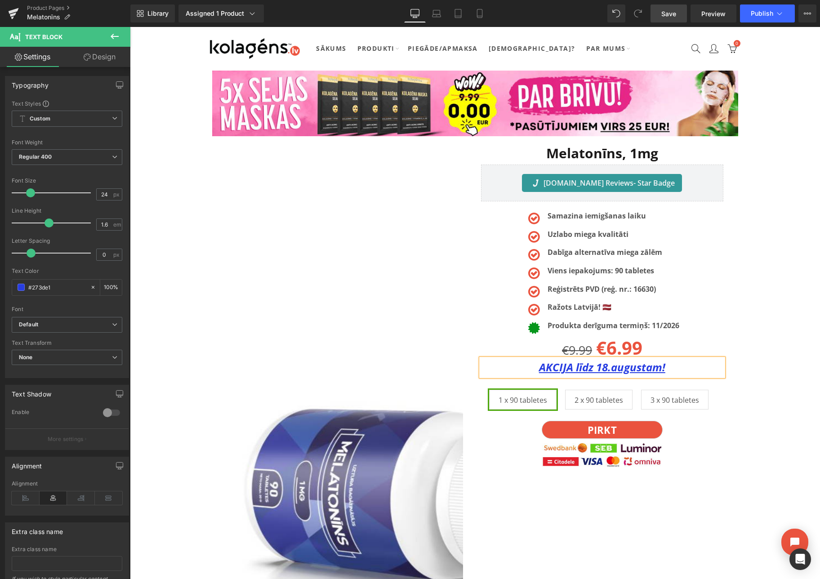
click at [675, 14] on span "Save" at bounding box center [668, 13] width 15 height 9
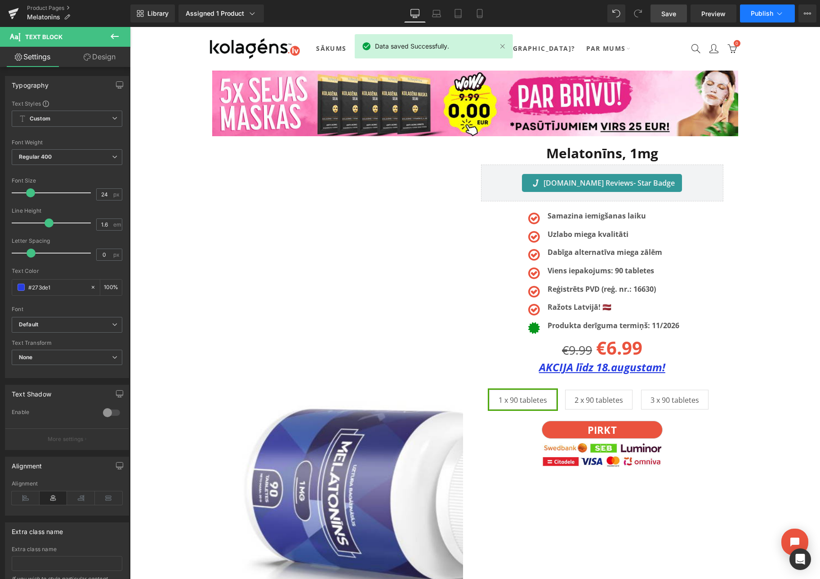
click at [766, 13] on span "Publish" at bounding box center [762, 13] width 22 height 7
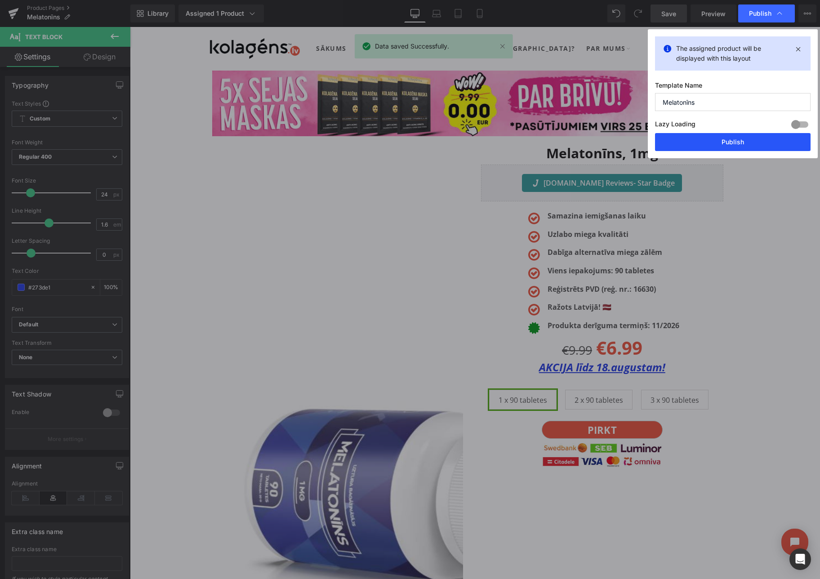
click at [735, 143] on button "Publish" at bounding box center [733, 142] width 156 height 18
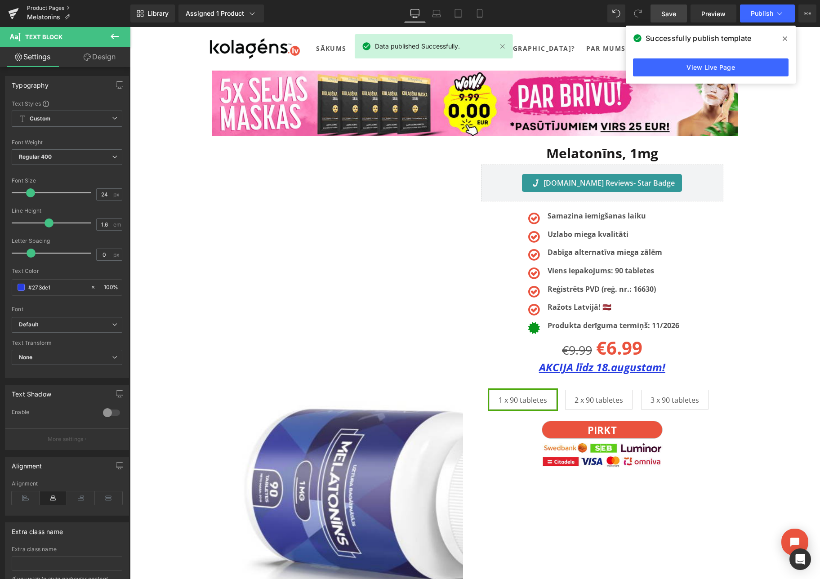
click at [57, 8] on link "Product Pages" at bounding box center [78, 7] width 103 height 7
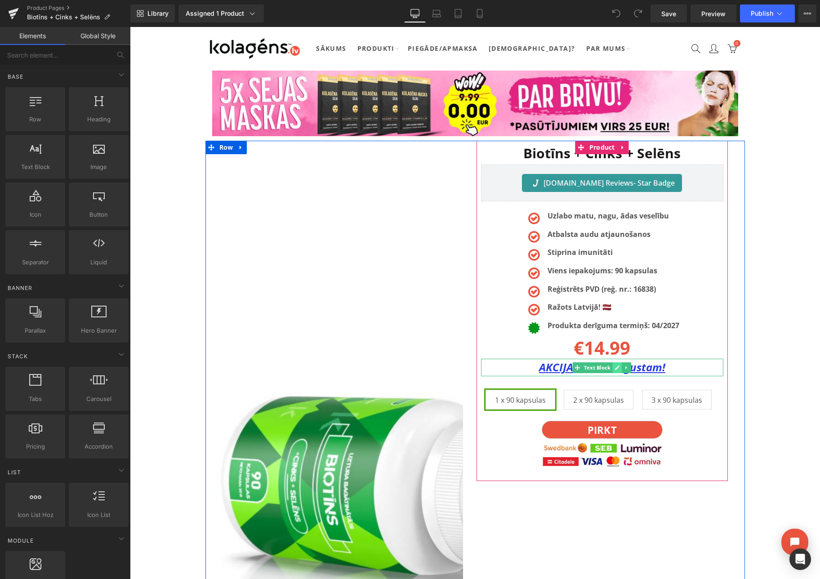
click at [615, 367] on icon at bounding box center [617, 367] width 5 height 5
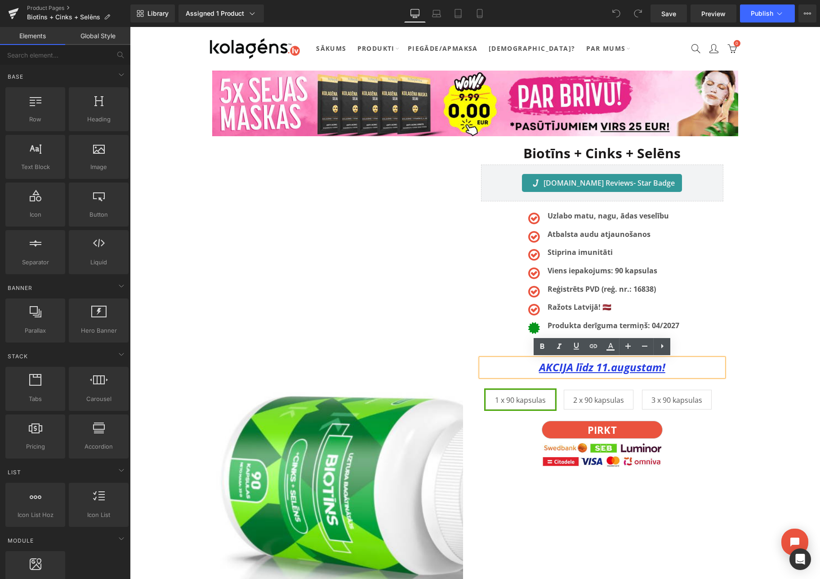
click at [606, 369] on u "AKCIJA līdz 11.augustam!" at bounding box center [602, 367] width 126 height 15
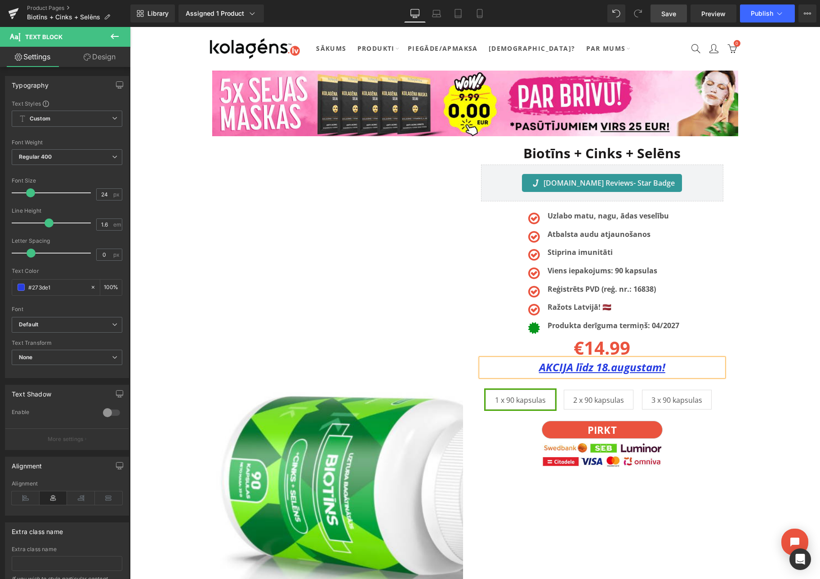
click at [654, 13] on link "Save" at bounding box center [668, 13] width 36 height 18
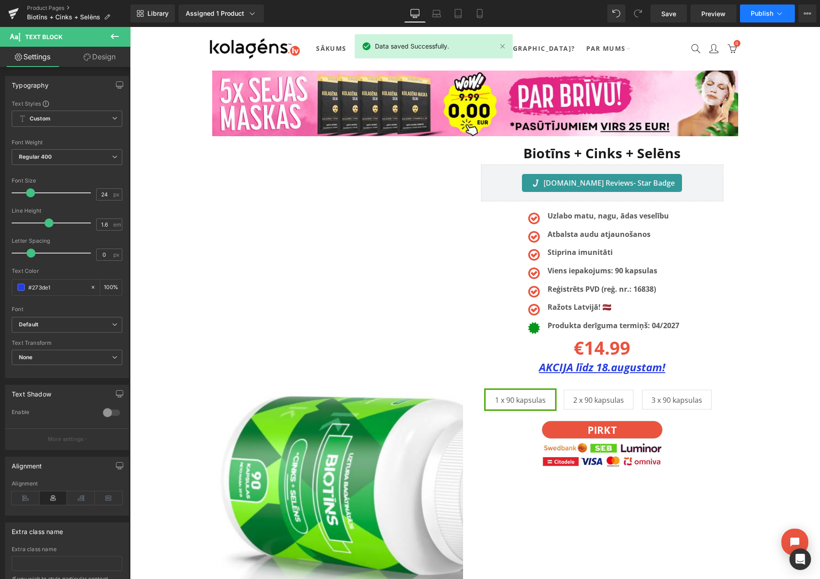
click at [783, 12] on icon at bounding box center [779, 13] width 9 height 9
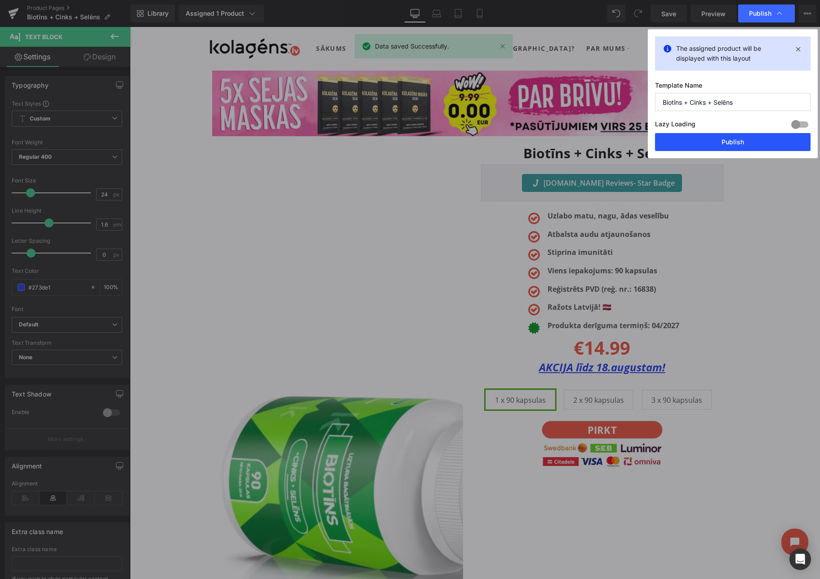
click at [731, 138] on button "Publish" at bounding box center [733, 142] width 156 height 18
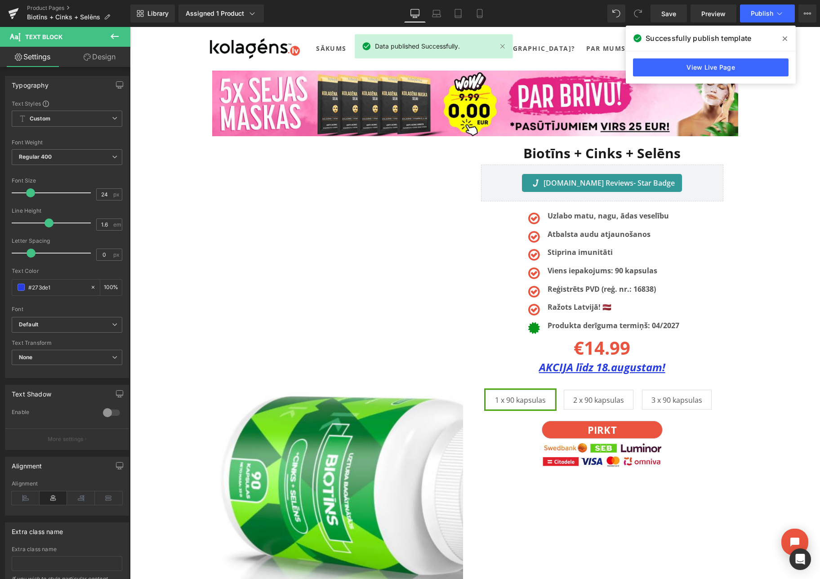
drag, startPoint x: 782, startPoint y: 40, endPoint x: 647, endPoint y: 13, distance: 137.9
click at [783, 40] on icon at bounding box center [785, 38] width 4 height 7
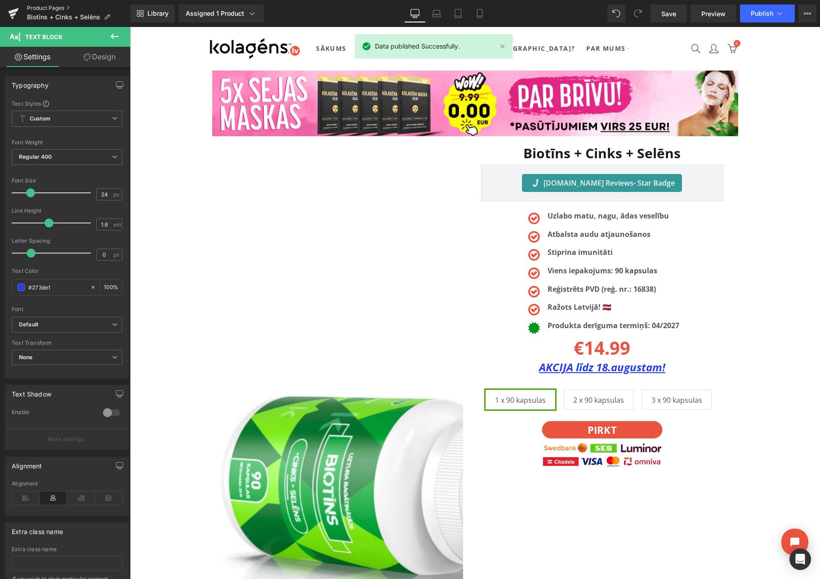
click at [38, 6] on link "Product Pages" at bounding box center [78, 7] width 103 height 7
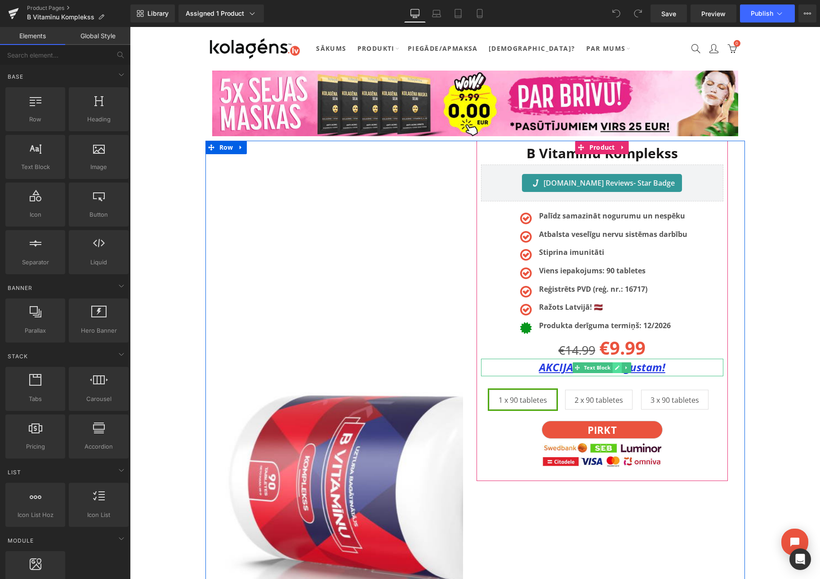
click at [615, 369] on icon at bounding box center [617, 367] width 4 height 4
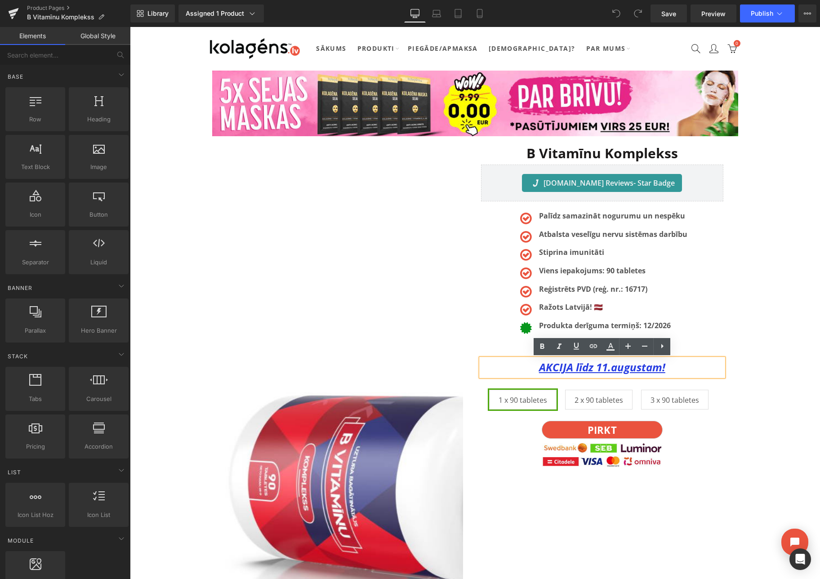
click at [606, 367] on u "AKCIJA līdz 11.augustam!" at bounding box center [602, 367] width 126 height 15
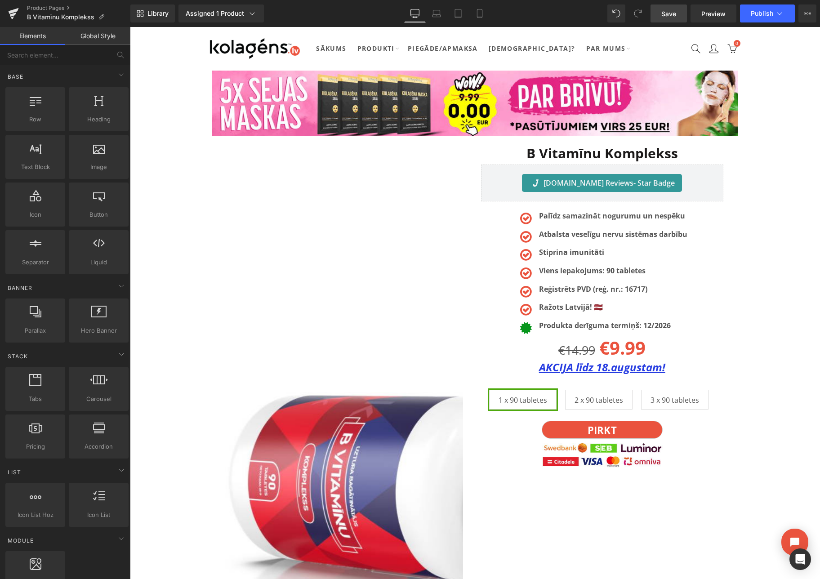
click at [667, 12] on span "Save" at bounding box center [668, 13] width 15 height 9
click at [751, 11] on span "Publish" at bounding box center [762, 13] width 22 height 7
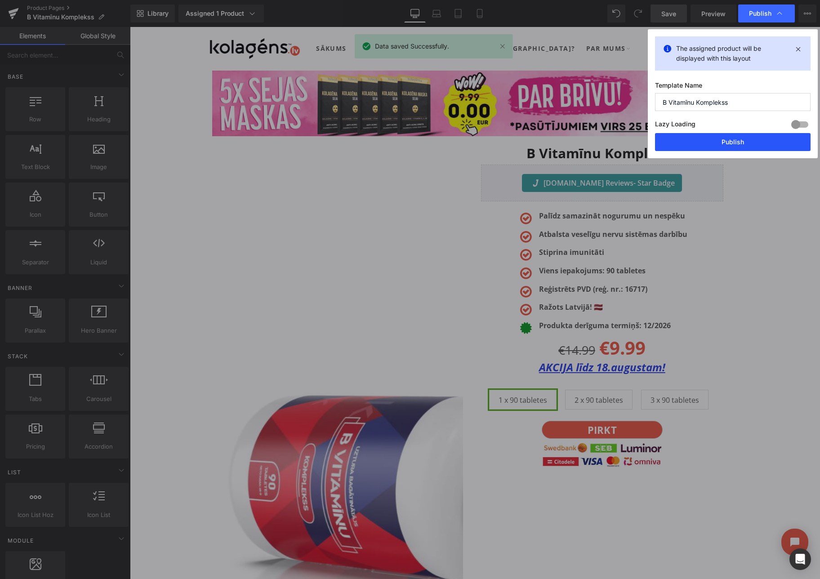
click at [727, 138] on button "Publish" at bounding box center [733, 142] width 156 height 18
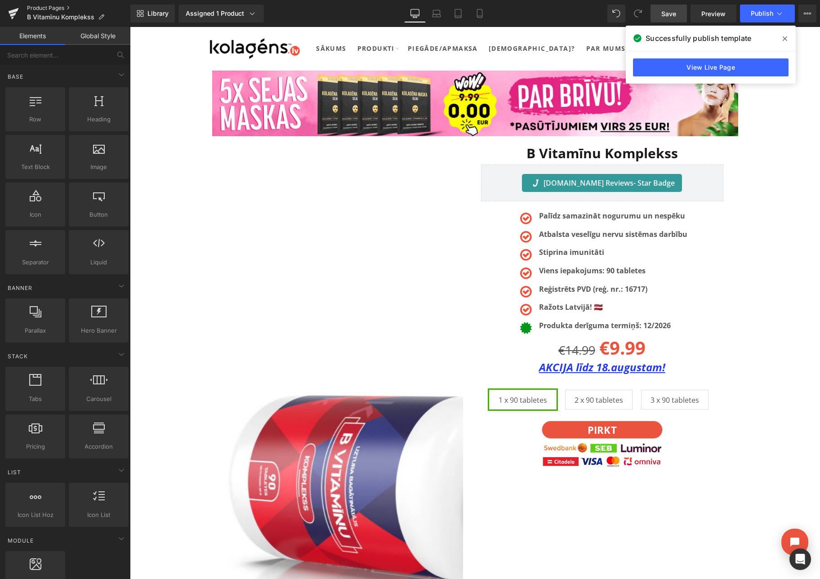
click at [43, 8] on link "Product Pages" at bounding box center [78, 7] width 103 height 7
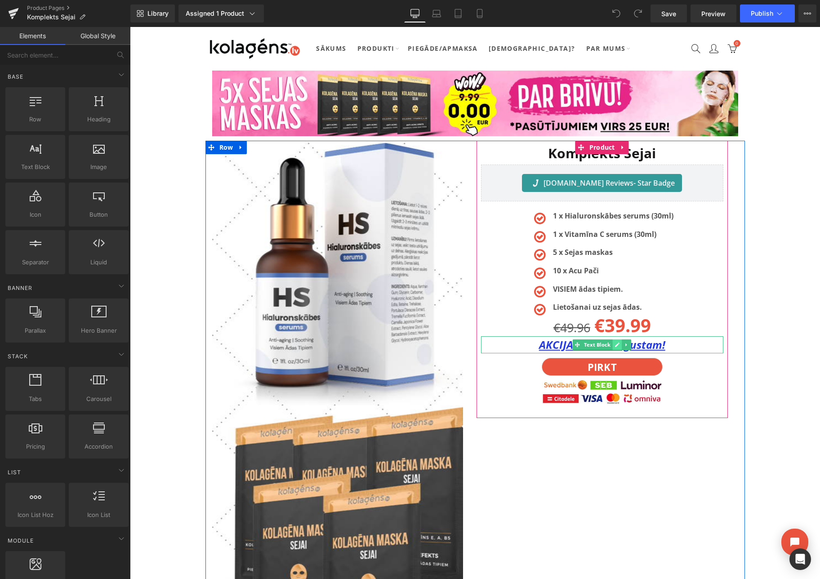
click at [614, 347] on link at bounding box center [617, 344] width 9 height 11
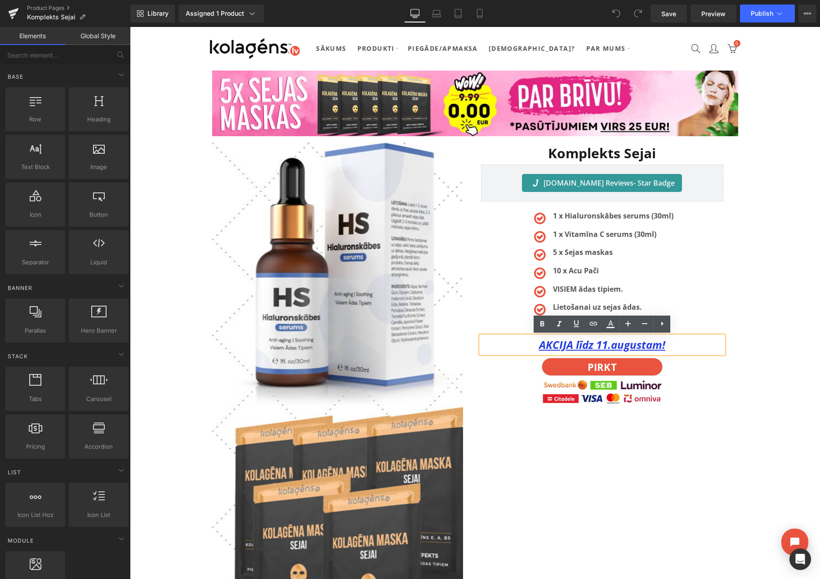
click at [608, 347] on u "AKCIJA līdz 11.augustam!" at bounding box center [602, 344] width 126 height 15
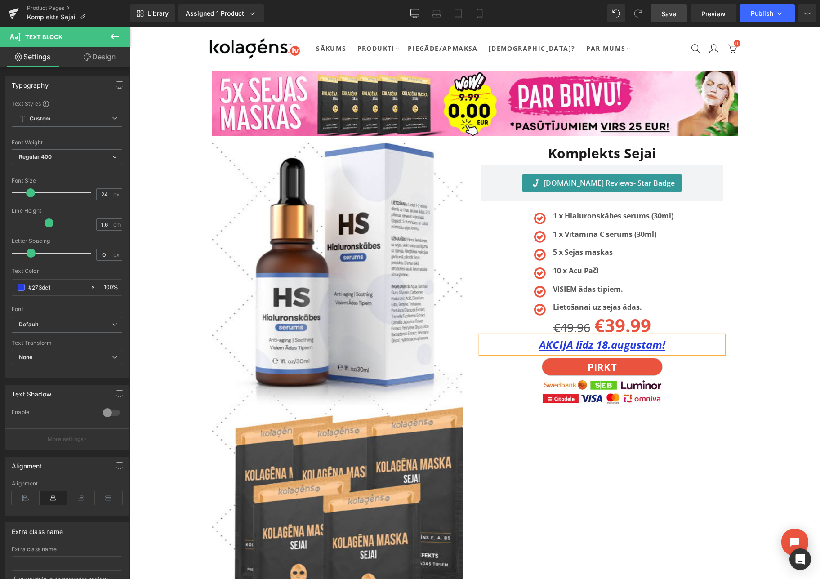
click at [675, 12] on span "Save" at bounding box center [668, 13] width 15 height 9
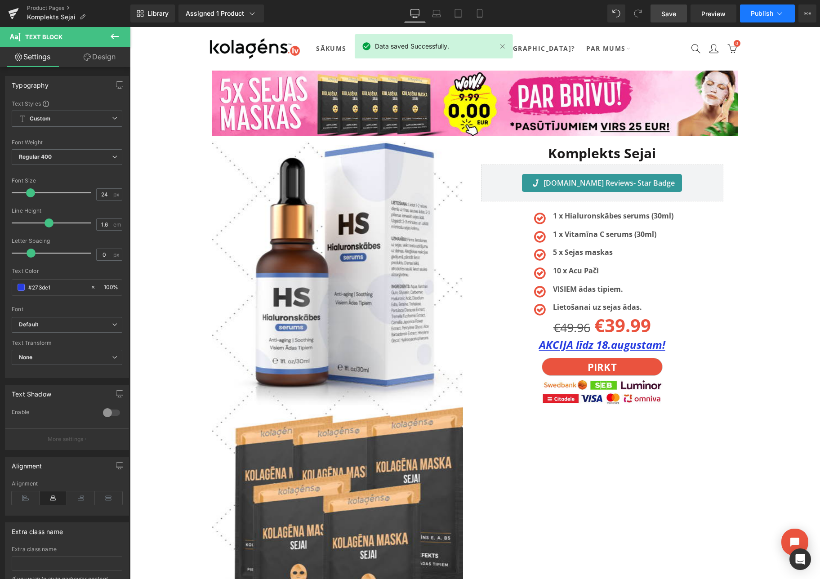
click at [773, 20] on button "Publish" at bounding box center [767, 13] width 55 height 18
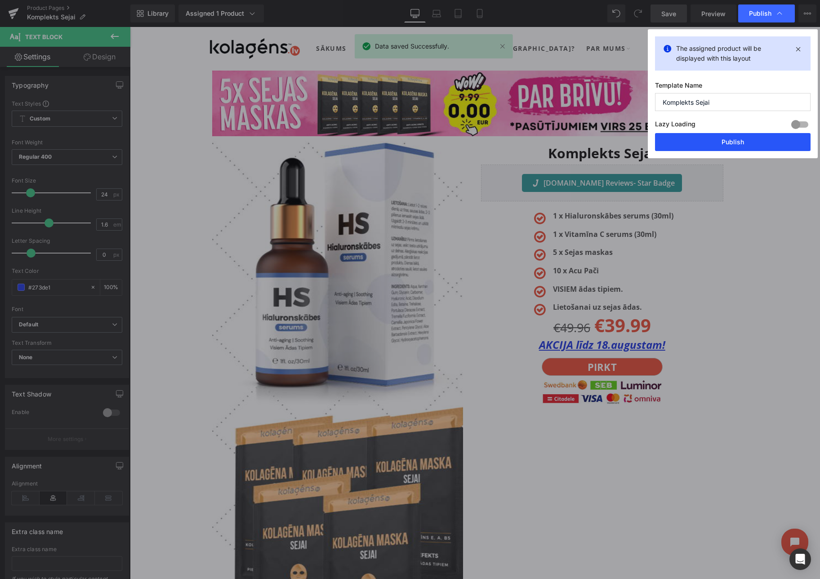
click at [737, 140] on button "Publish" at bounding box center [733, 142] width 156 height 18
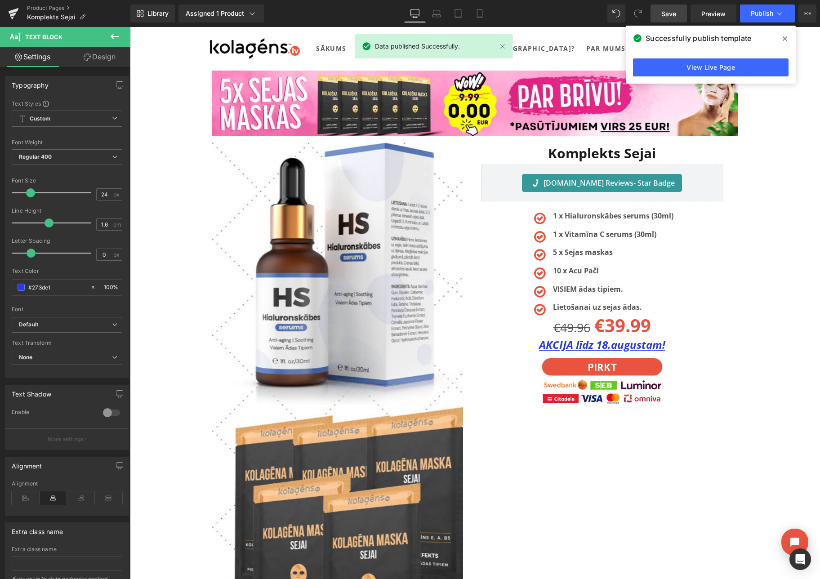
click at [782, 39] on span at bounding box center [785, 38] width 14 height 14
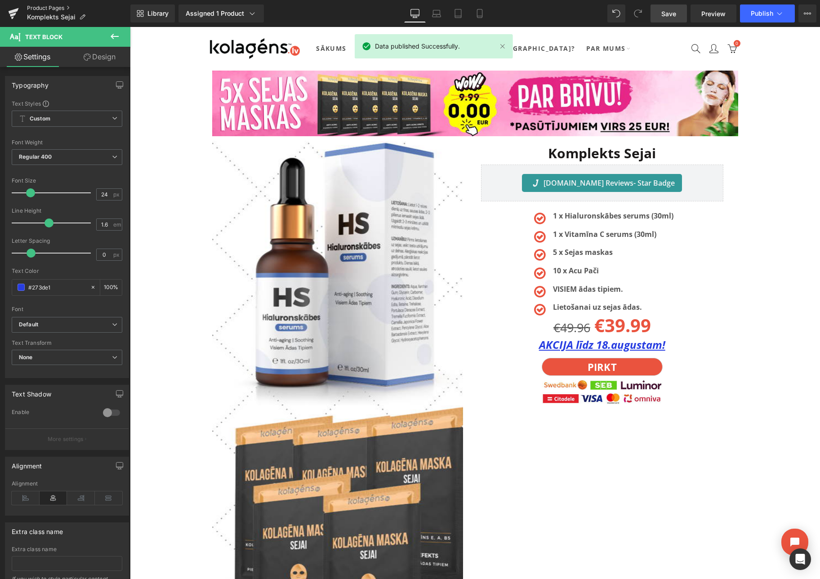
click at [54, 4] on link "Product Pages" at bounding box center [78, 7] width 103 height 7
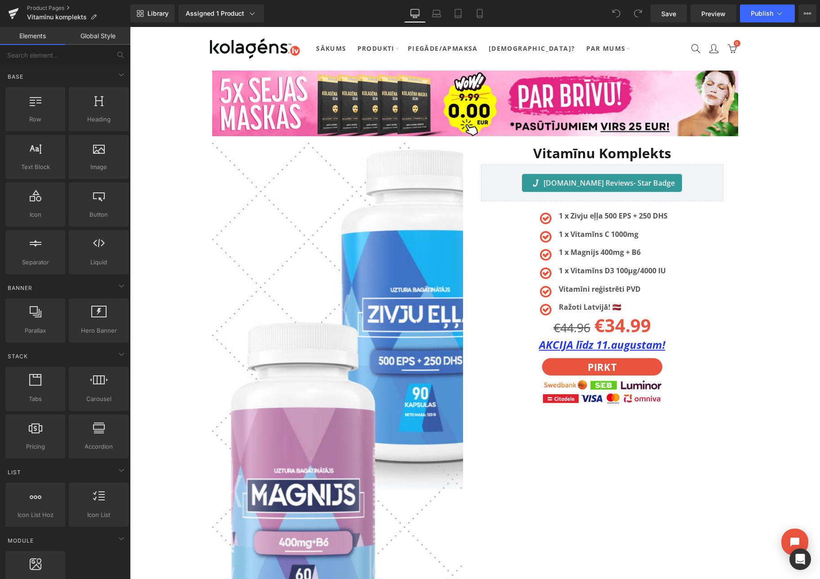
drag, startPoint x: 130, startPoint y: 27, endPoint x: 613, endPoint y: 347, distance: 579.6
click at [613, 346] on div "AKCIJA līdz 11.augustam! Text Block" at bounding box center [602, 344] width 242 height 17
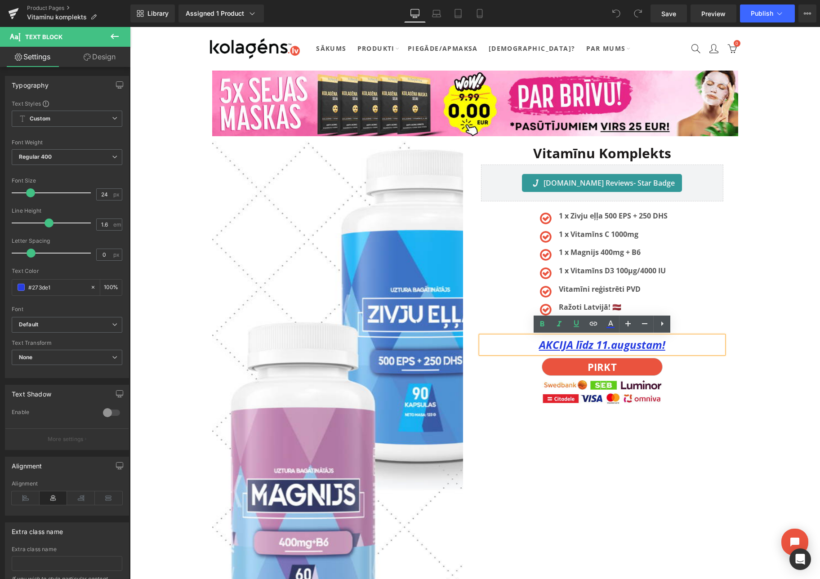
click at [606, 347] on u "AKCIJA līdz 11.augustam!" at bounding box center [602, 344] width 126 height 15
click at [663, 18] on link "Save" at bounding box center [668, 13] width 36 height 18
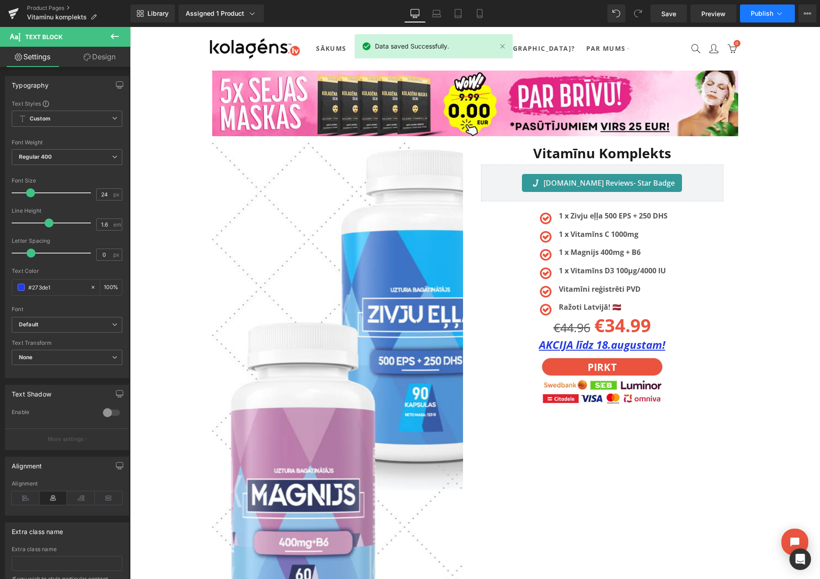
click at [770, 12] on span "Publish" at bounding box center [762, 13] width 22 height 7
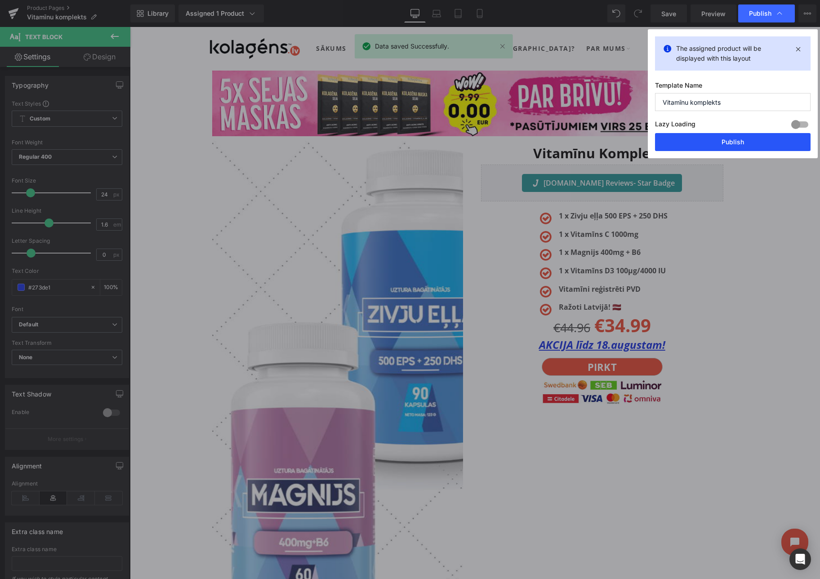
click at [731, 146] on button "Publish" at bounding box center [733, 142] width 156 height 18
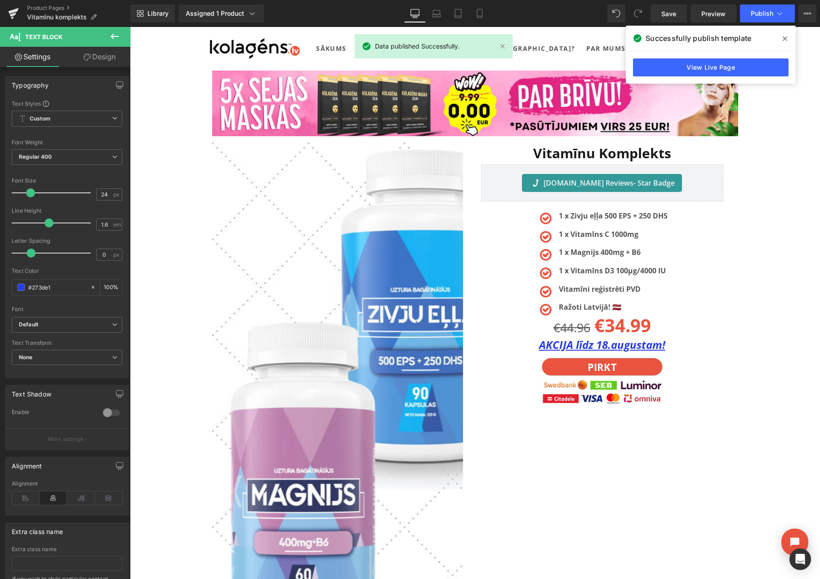
click at [783, 38] on icon at bounding box center [785, 38] width 4 height 7
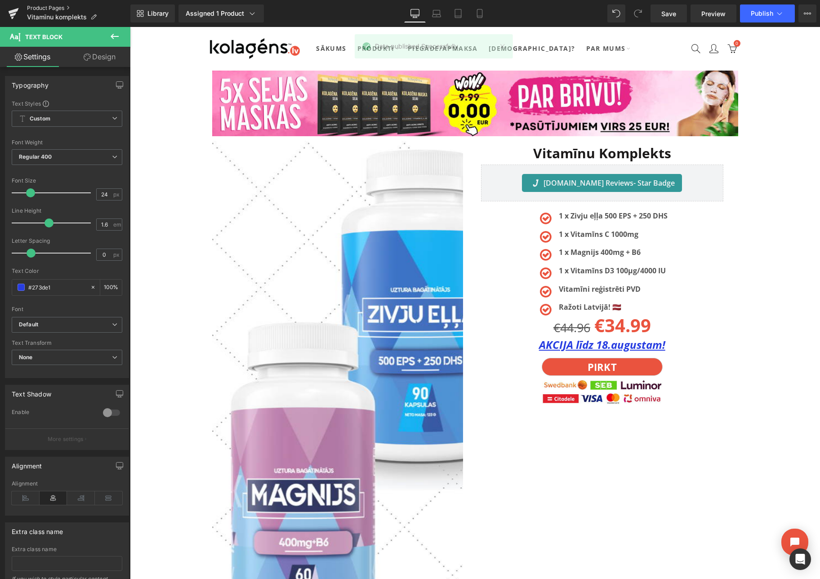
click at [45, 5] on link "Product Pages" at bounding box center [78, 7] width 103 height 7
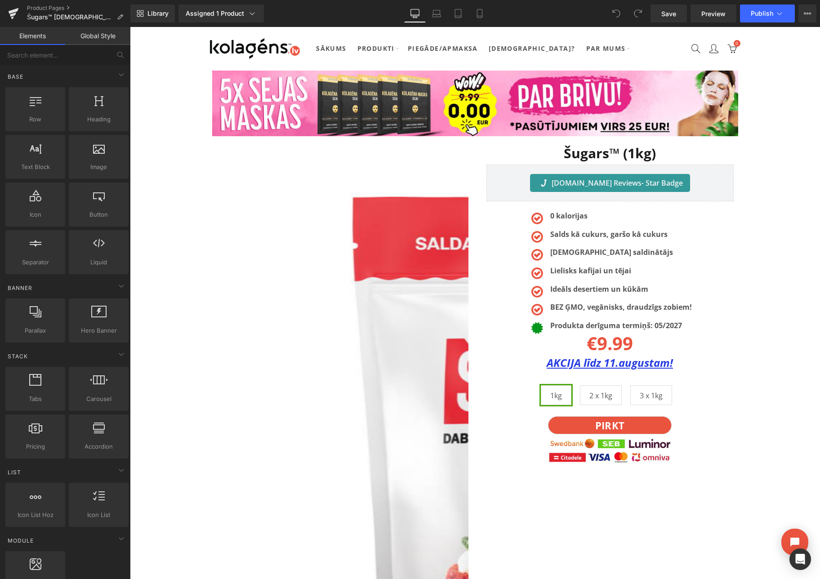
click at [617, 362] on li "Text Block" at bounding box center [600, 363] width 40 height 11
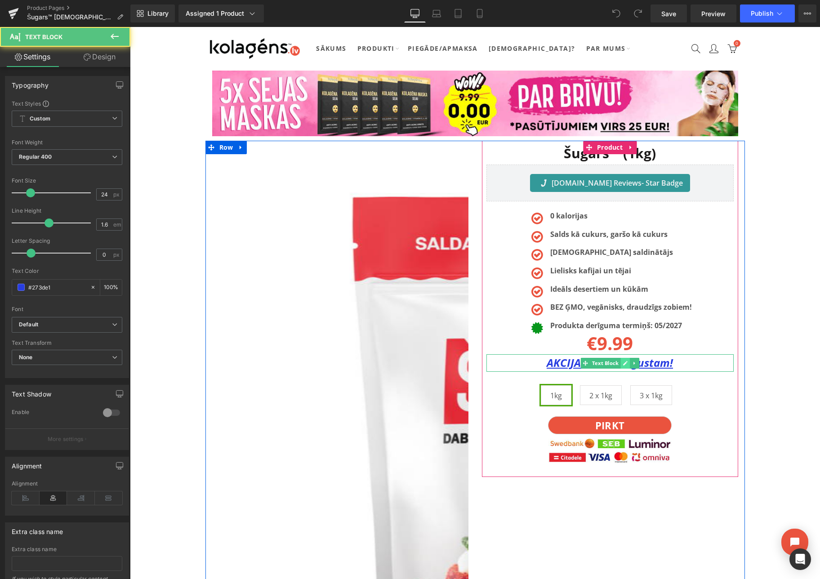
click at [622, 363] on link at bounding box center [624, 363] width 9 height 11
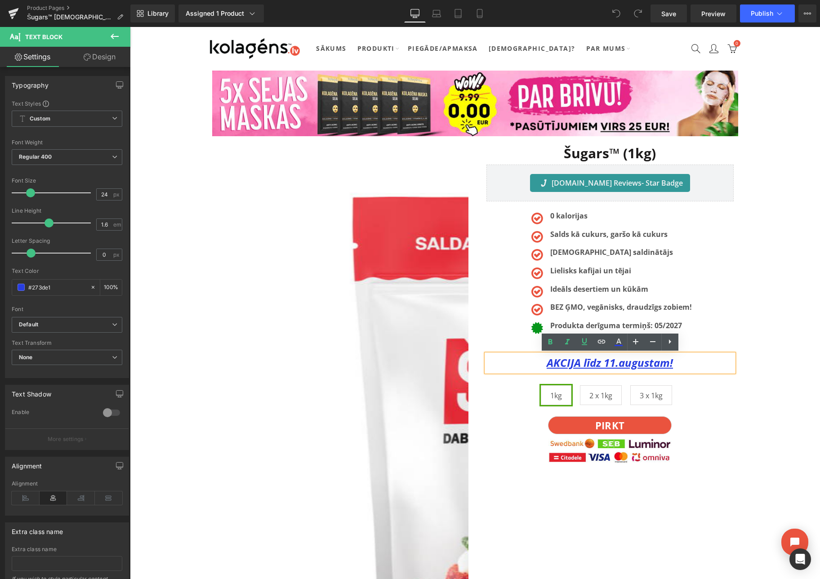
click at [614, 365] on u "AKCIJA līdz 11.augustam!" at bounding box center [610, 362] width 126 height 15
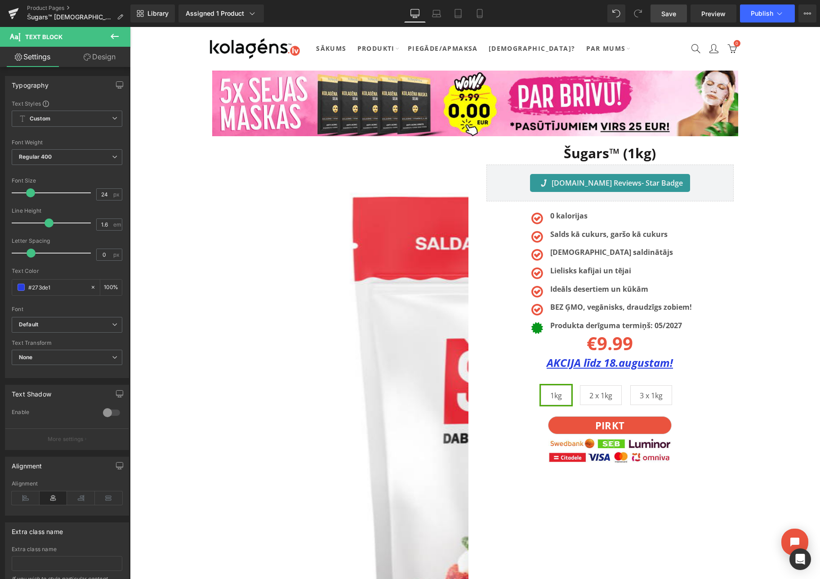
click at [671, 17] on span "Save" at bounding box center [668, 13] width 15 height 9
click at [768, 8] on button "Publish" at bounding box center [767, 13] width 55 height 18
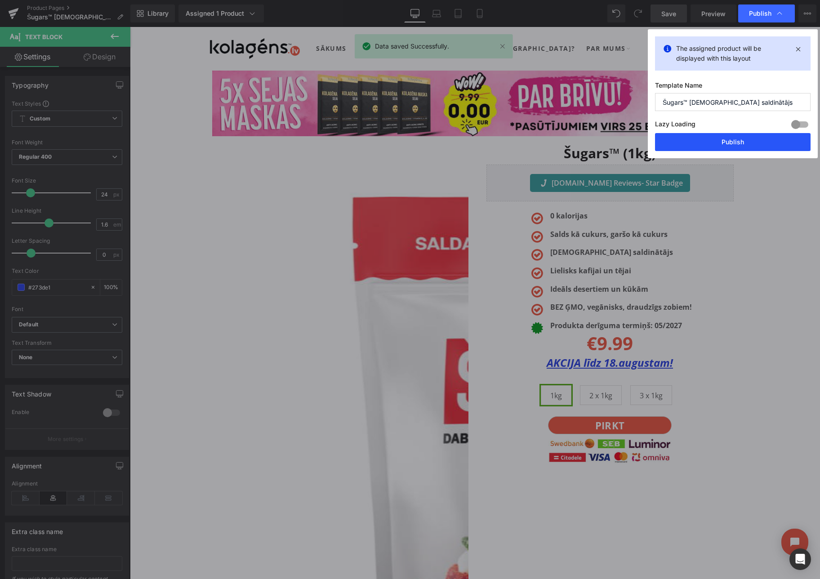
click at [735, 137] on button "Publish" at bounding box center [733, 142] width 156 height 18
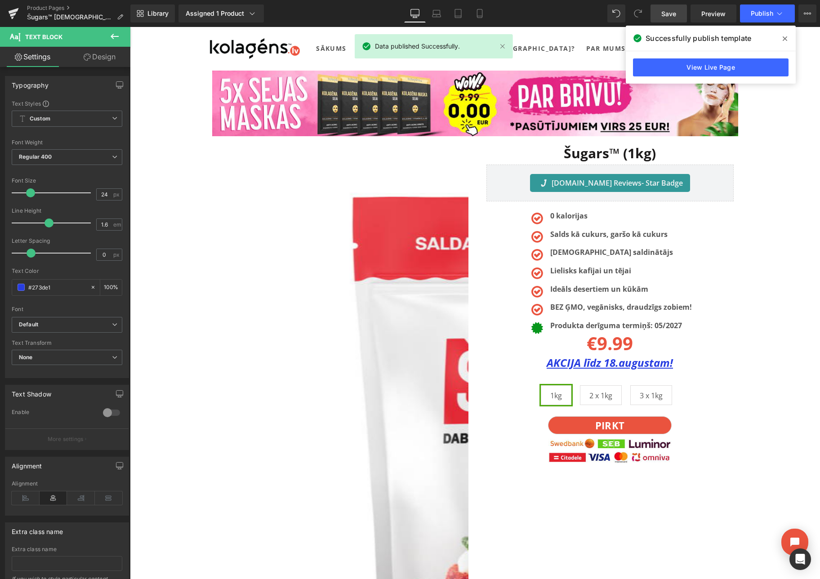
click at [787, 39] on span at bounding box center [785, 38] width 14 height 14
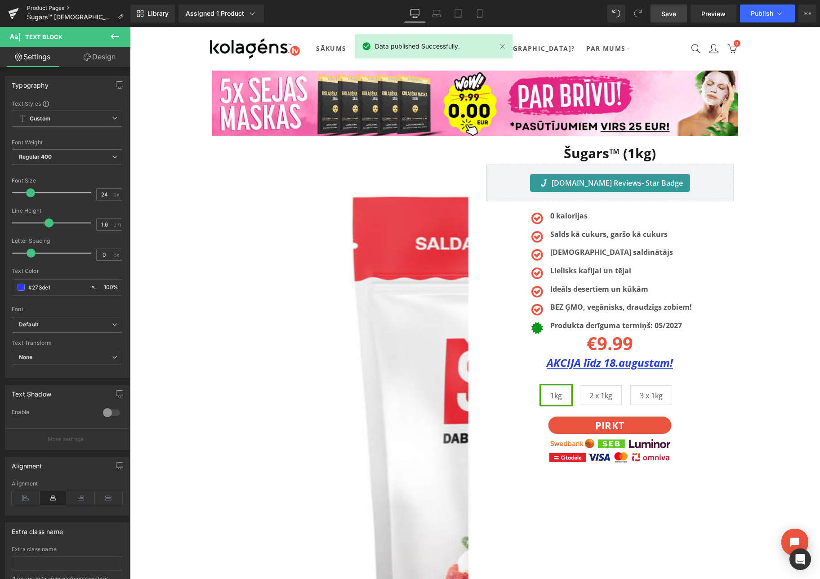
click at [61, 8] on link "Product Pages" at bounding box center [78, 7] width 103 height 7
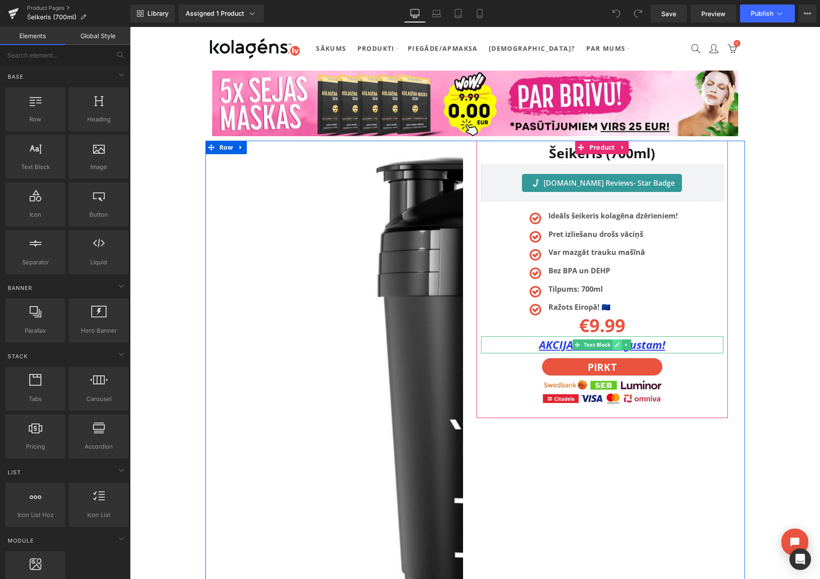
click at [617, 345] on icon at bounding box center [617, 345] width 4 height 4
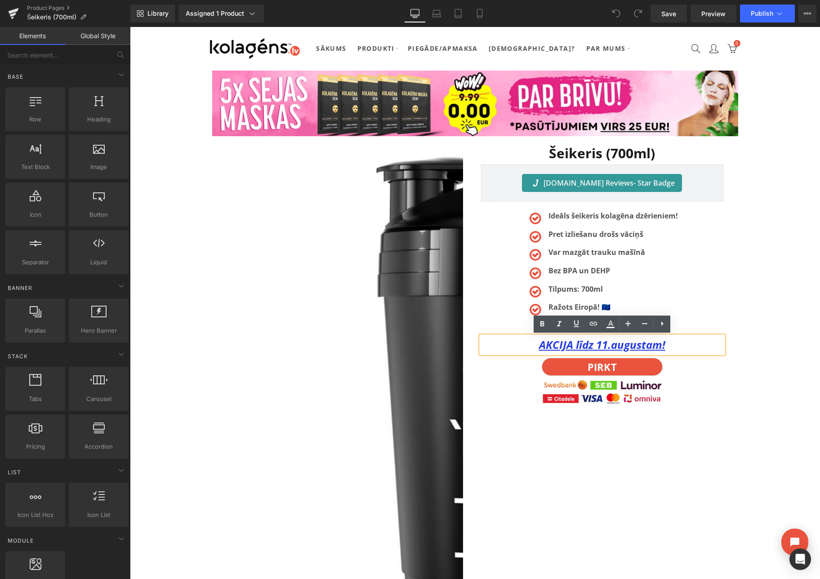
click at [606, 346] on u "AKCIJA līdz 11.augustam!" at bounding box center [602, 344] width 126 height 15
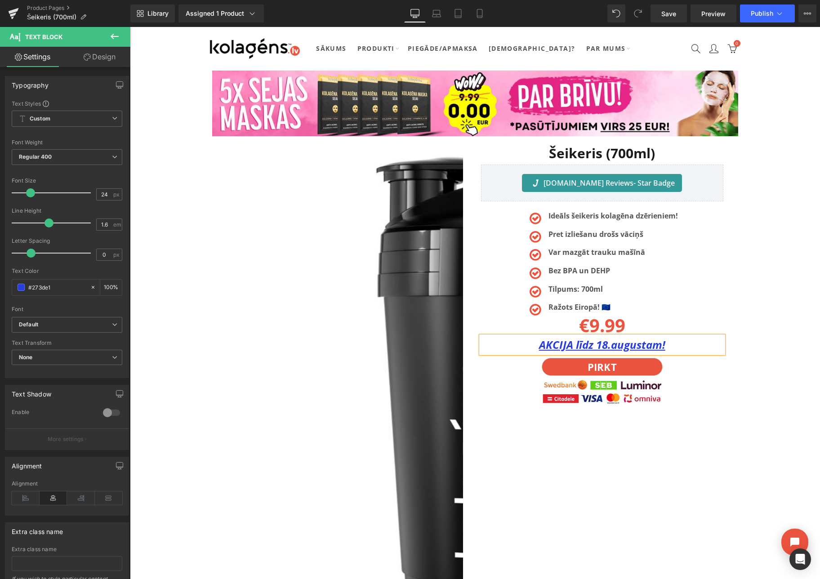
click at [130, 27] on div at bounding box center [130, 27] width 0 height 0
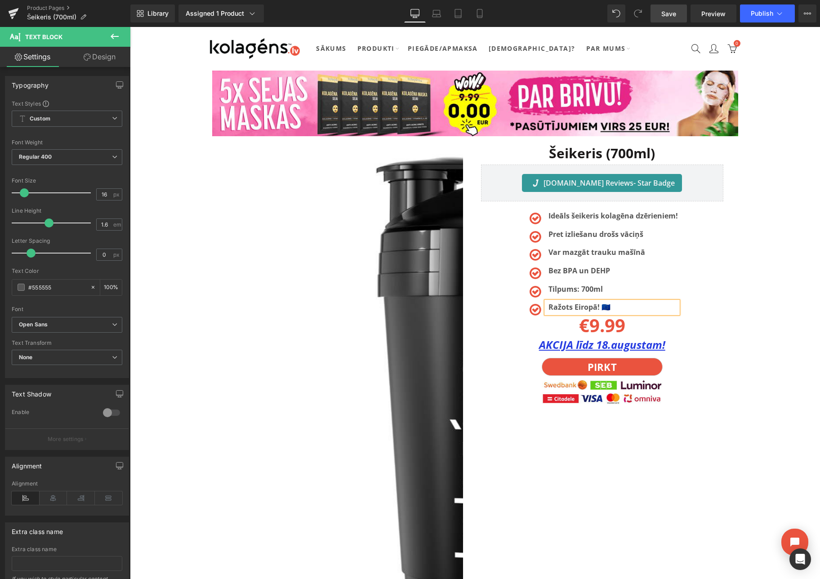
click at [668, 14] on span "Save" at bounding box center [668, 13] width 15 height 9
click at [766, 12] on span "Publish" at bounding box center [762, 13] width 22 height 7
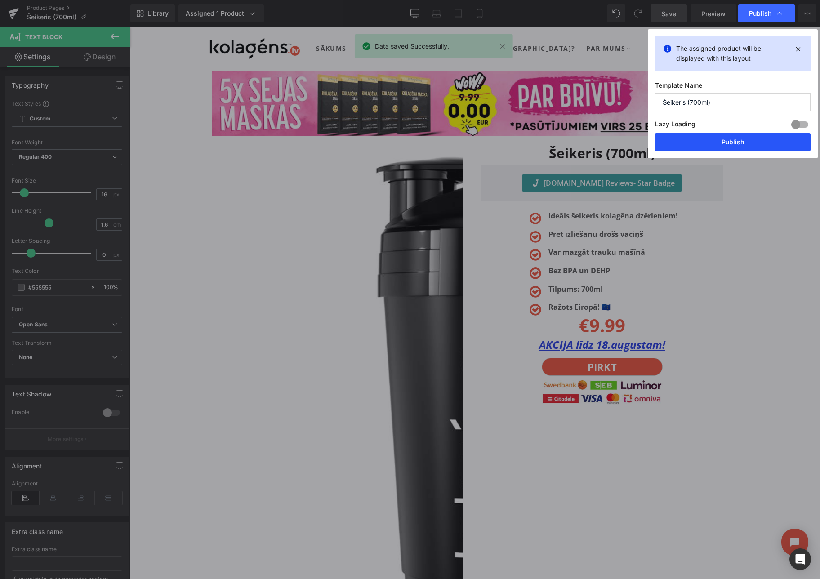
click at [723, 140] on button "Publish" at bounding box center [733, 142] width 156 height 18
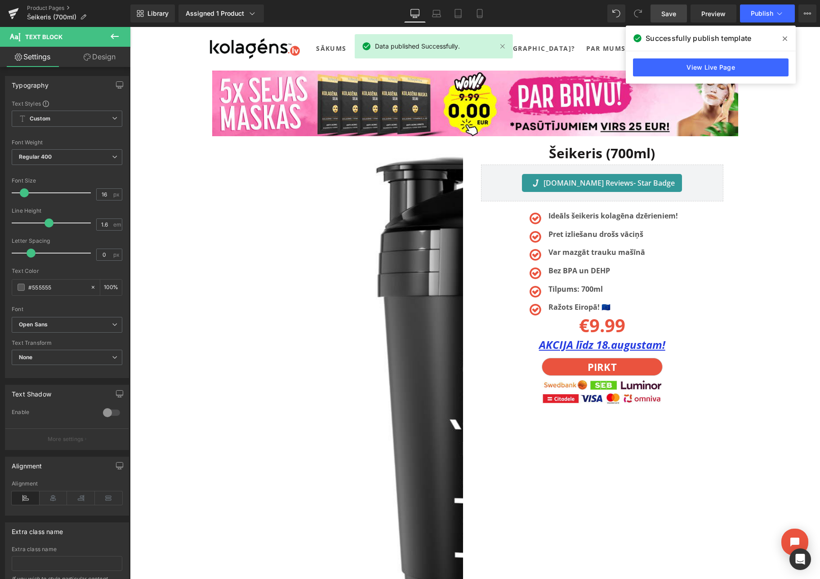
click at [785, 37] on icon at bounding box center [785, 38] width 4 height 7
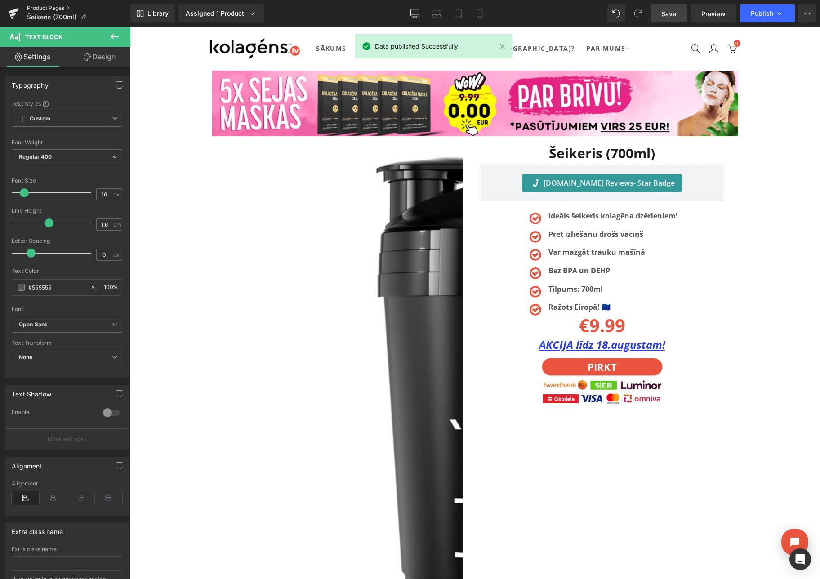
click at [34, 5] on link "Product Pages" at bounding box center [78, 7] width 103 height 7
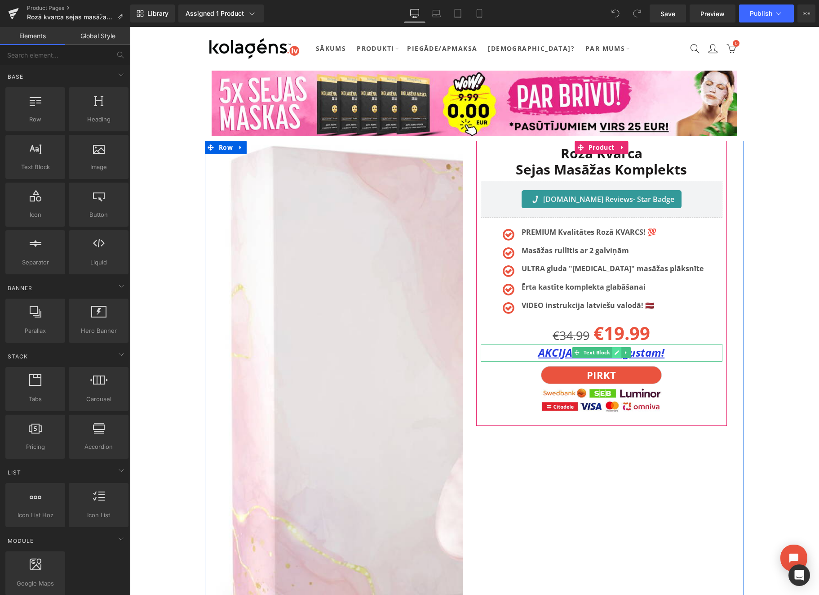
click at [614, 352] on icon at bounding box center [616, 352] width 5 height 5
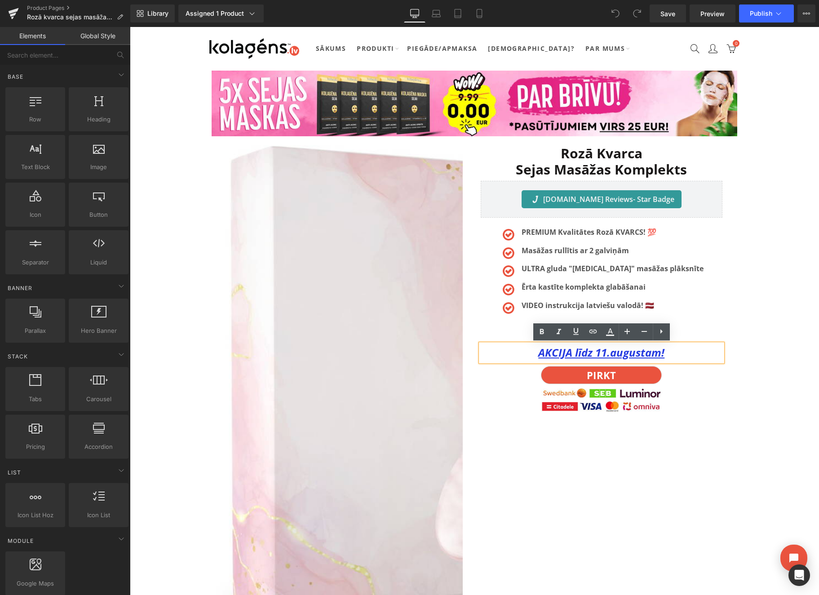
click at [606, 354] on u "AKCIJA līdz 11.augustam!" at bounding box center [602, 352] width 126 height 15
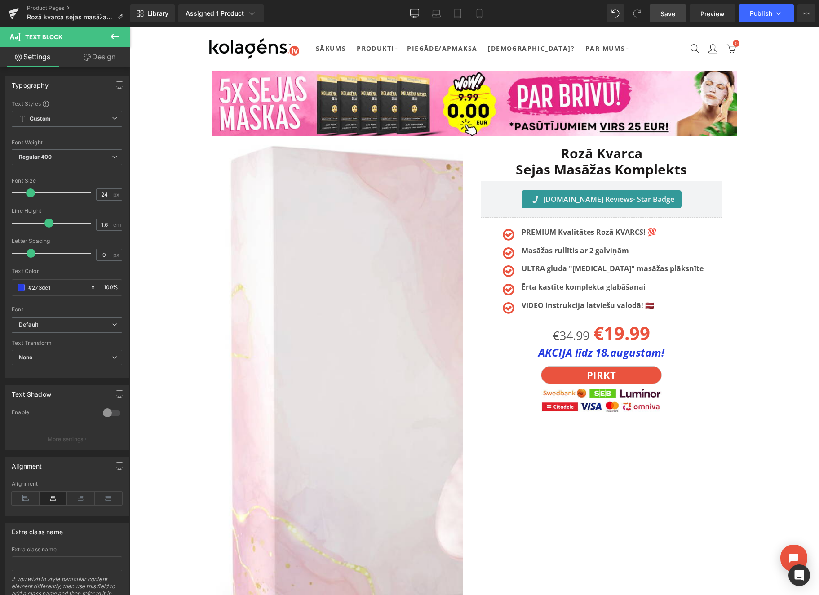
click at [675, 13] on span "Save" at bounding box center [668, 13] width 15 height 9
click at [764, 13] on span "Publish" at bounding box center [761, 13] width 22 height 7
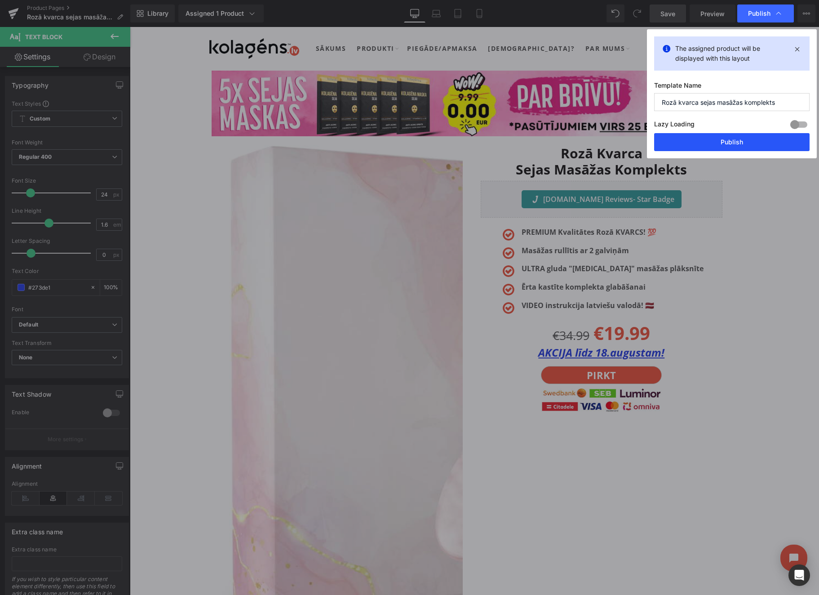
click at [734, 143] on button "Publish" at bounding box center [732, 142] width 156 height 18
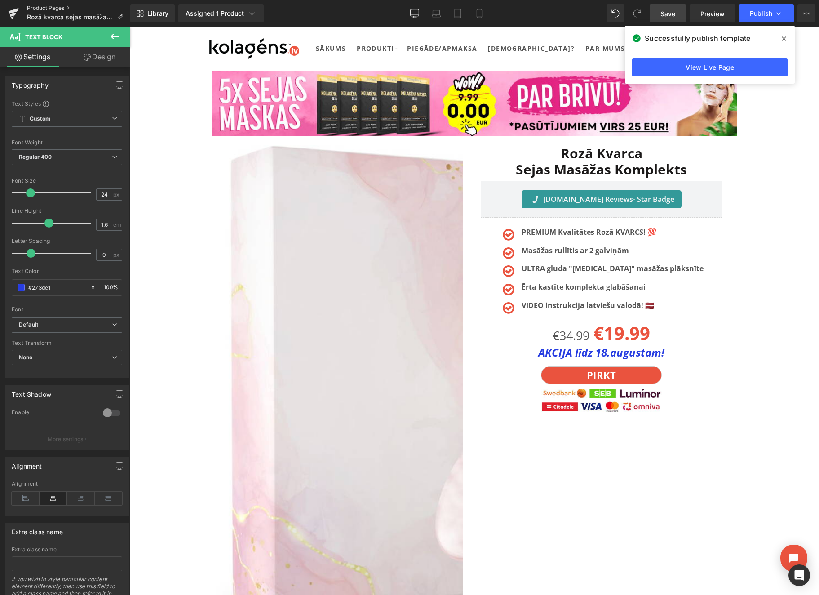
click at [43, 9] on link "Product Pages" at bounding box center [78, 7] width 103 height 7
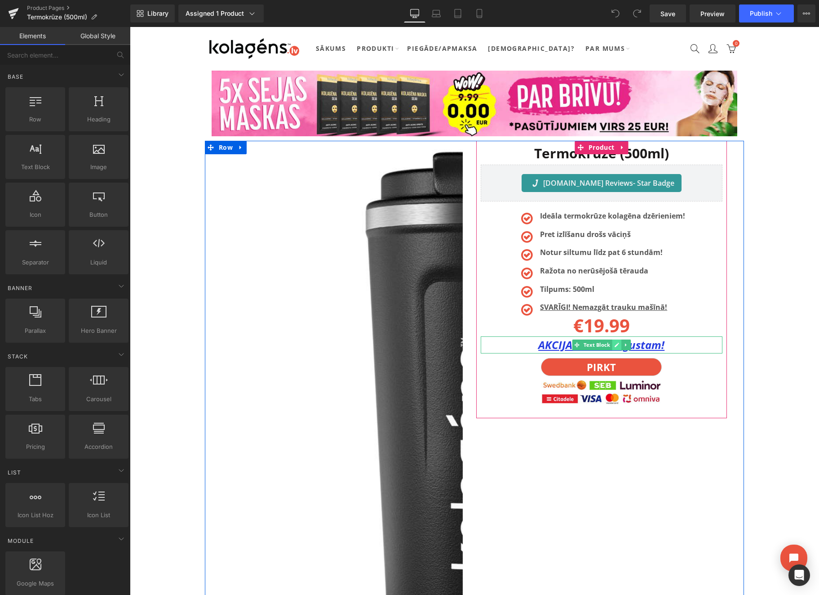
click at [617, 343] on icon at bounding box center [616, 344] width 5 height 5
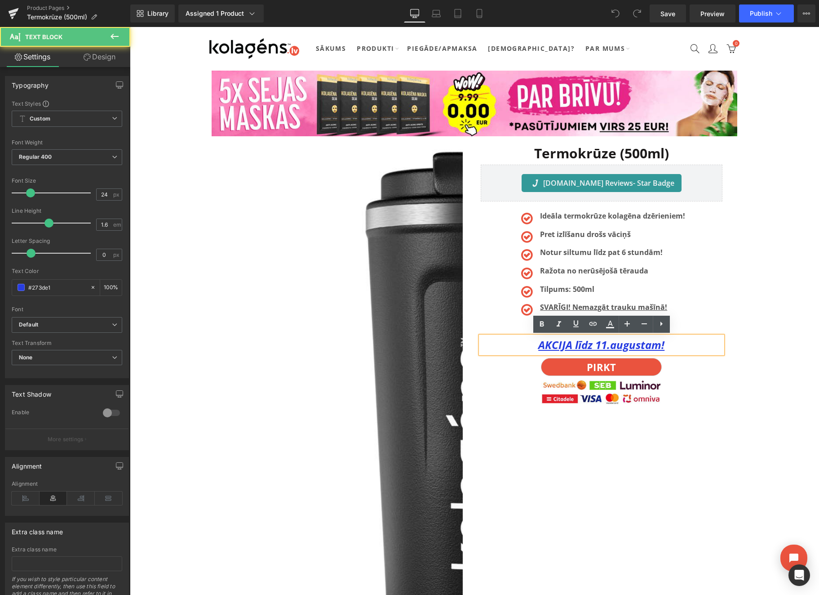
click at [606, 348] on u "AKCIJA līdz 11.augustam!" at bounding box center [602, 344] width 126 height 15
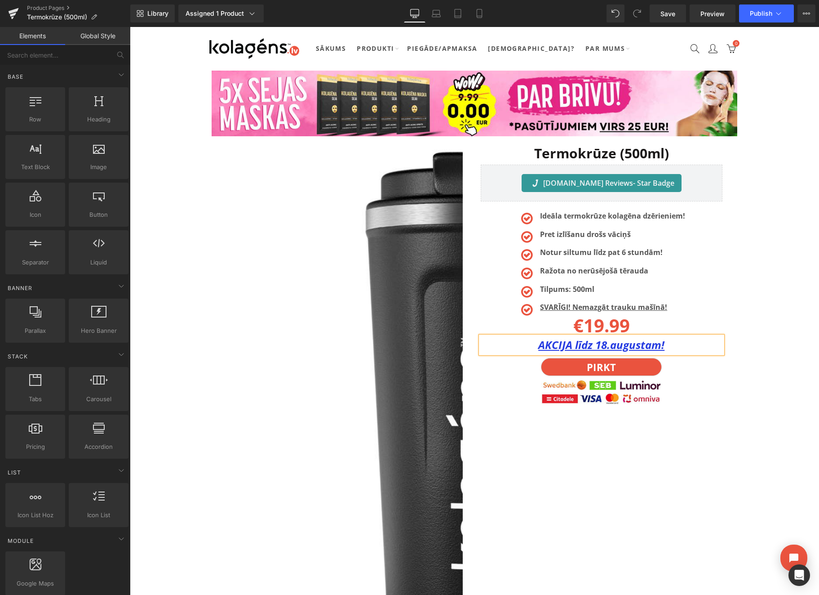
click at [669, 12] on span "Save" at bounding box center [668, 13] width 15 height 9
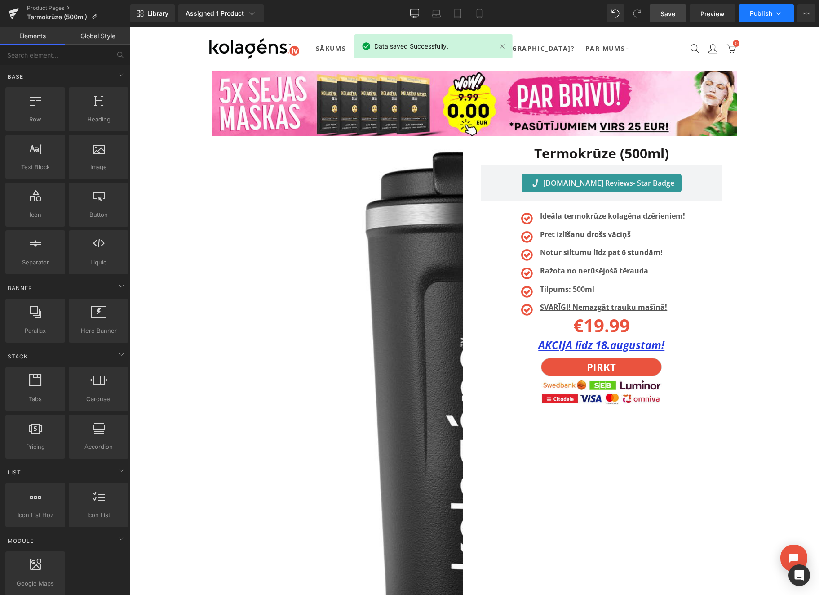
click at [748, 8] on button "Publish" at bounding box center [766, 13] width 55 height 18
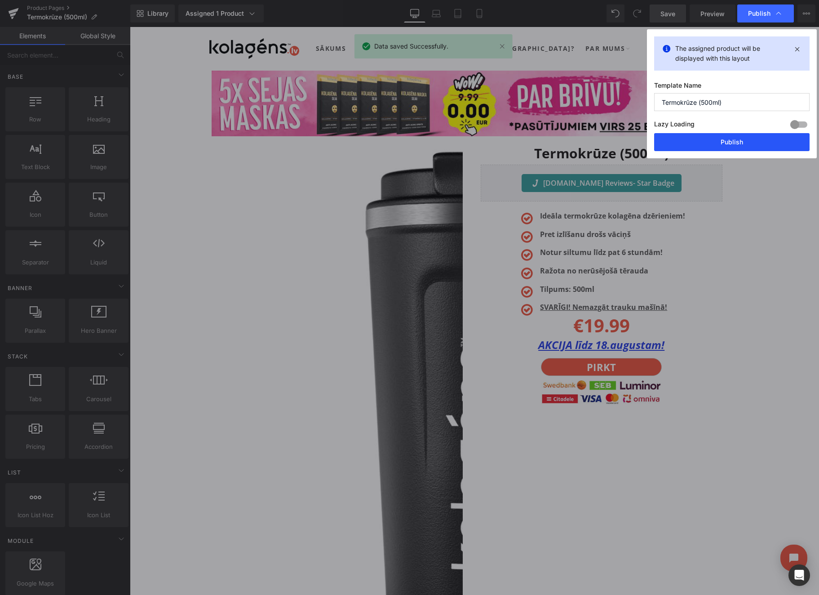
click at [704, 146] on button "Publish" at bounding box center [732, 142] width 156 height 18
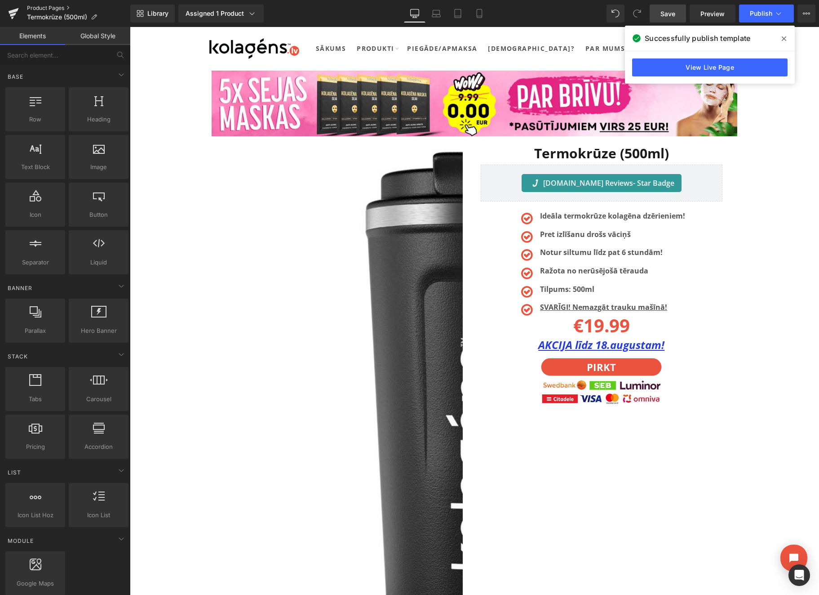
click at [63, 7] on link "Product Pages" at bounding box center [78, 7] width 103 height 7
